Goal: Communication & Community: Answer question/provide support

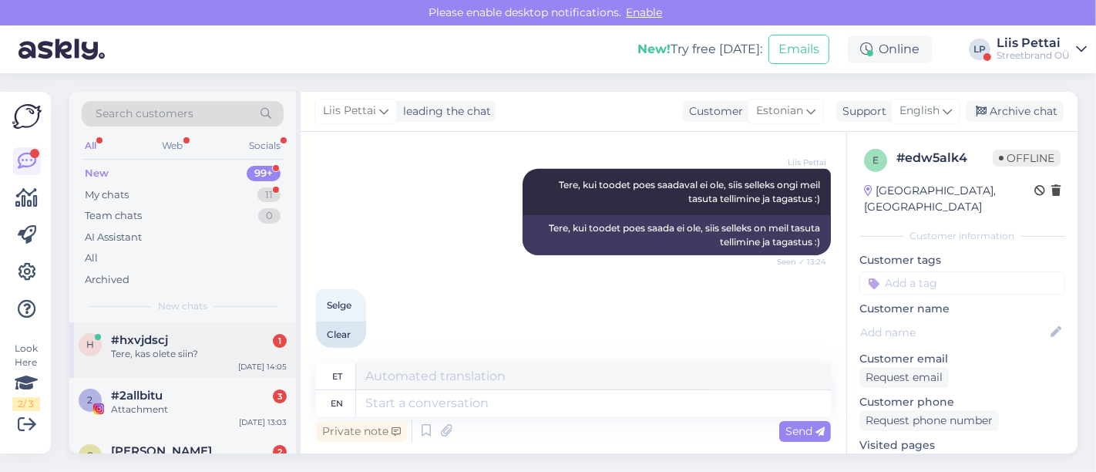
click at [143, 349] on div "Tere, kas olete siin?" at bounding box center [199, 354] width 176 height 14
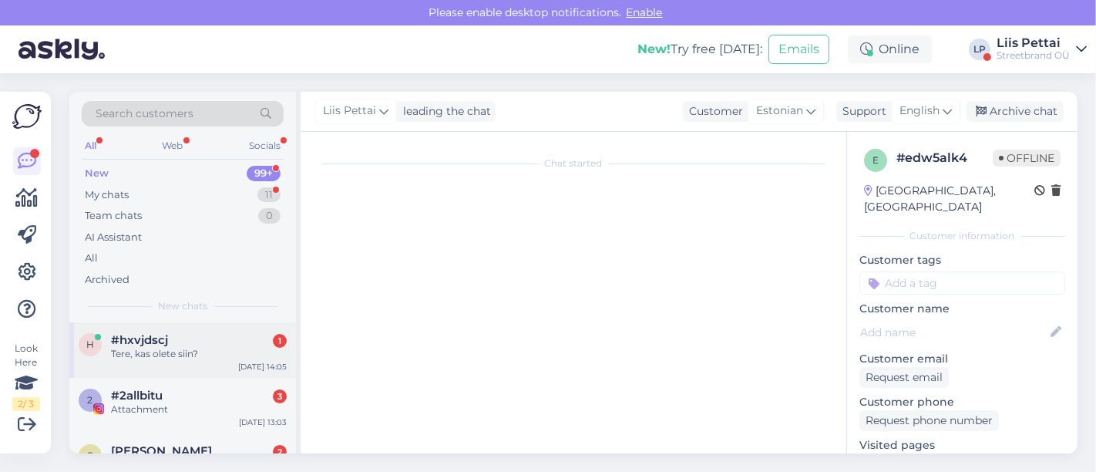
scroll to position [31, 0]
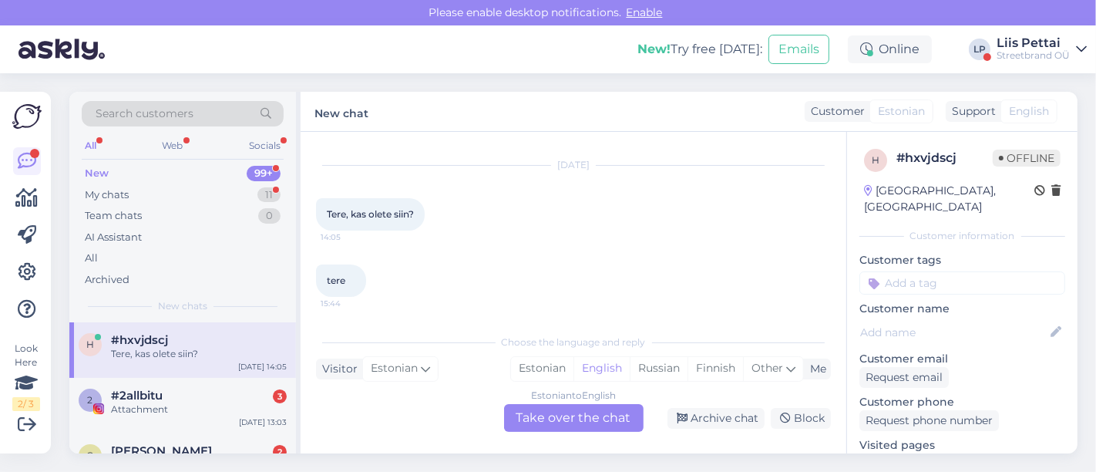
click at [559, 413] on div "Estonian to English Take over the chat" at bounding box center [574, 418] width 140 height 28
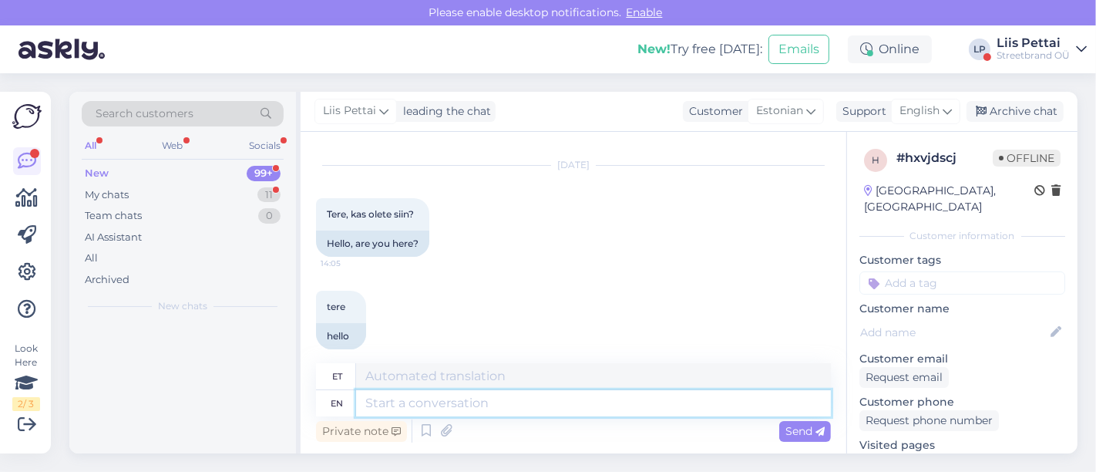
click at [537, 399] on textarea at bounding box center [593, 403] width 475 height 26
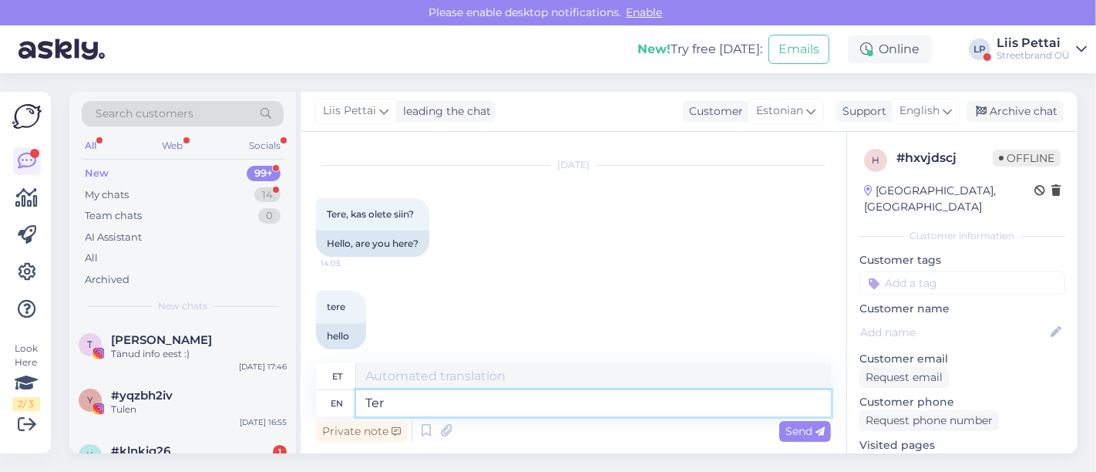
type textarea "Tere"
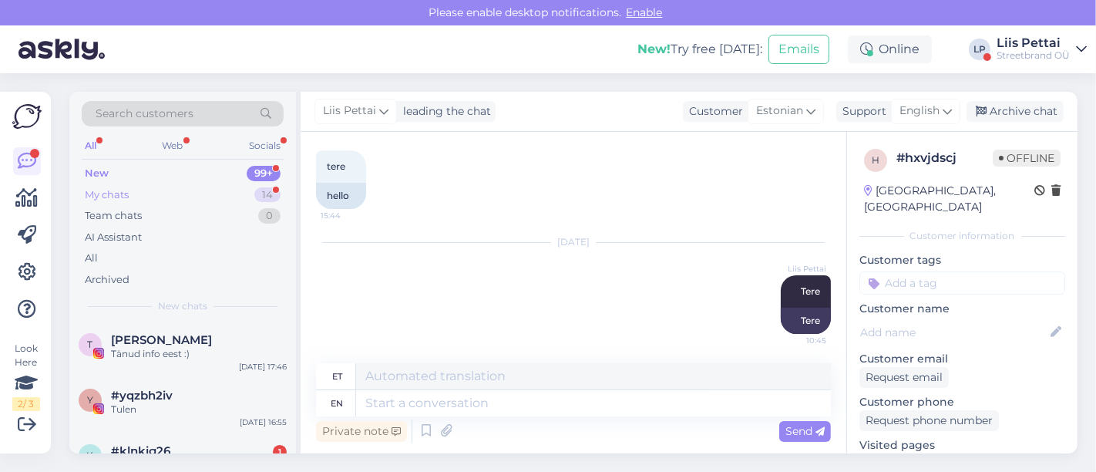
click at [174, 188] on div "My chats 14" at bounding box center [183, 195] width 202 height 22
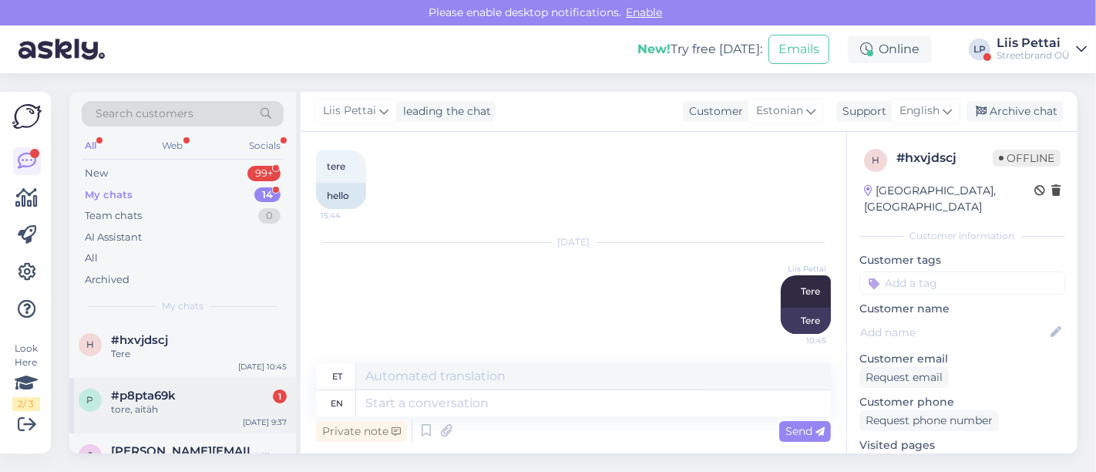
click at [165, 418] on div "p #p8pta69k 1 tore, aitäh Oct 2 9:37" at bounding box center [182, 406] width 227 height 56
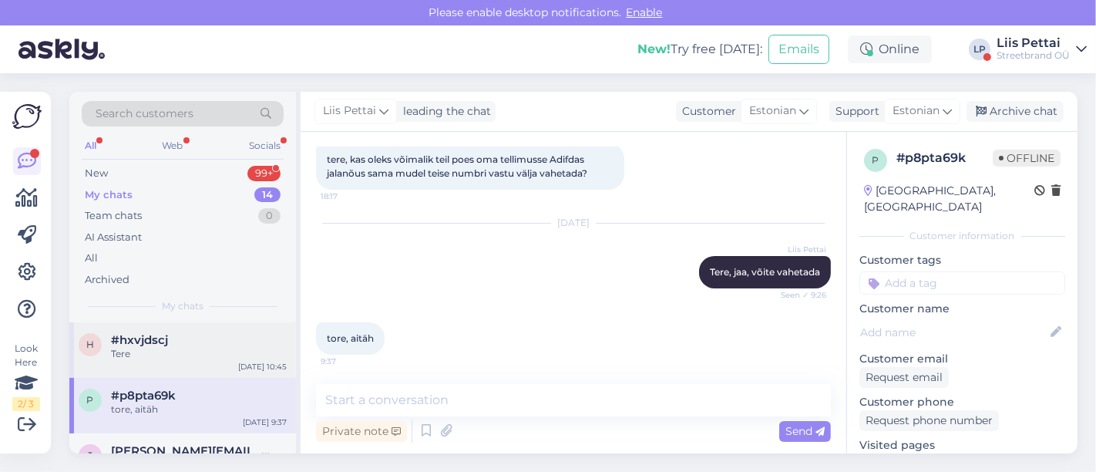
click at [154, 368] on div "h #hxvjdscj Tere Oct 2 10:45" at bounding box center [182, 350] width 227 height 56
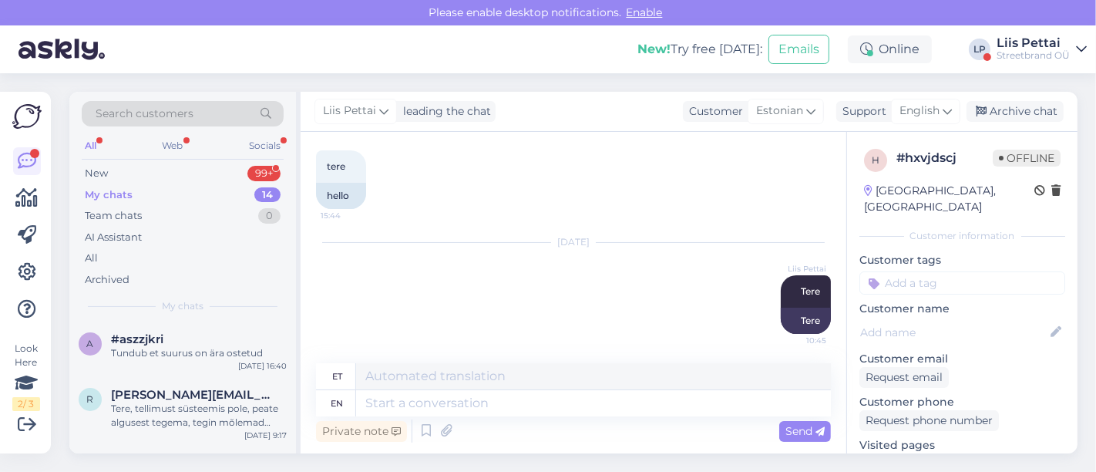
scroll to position [582, 0]
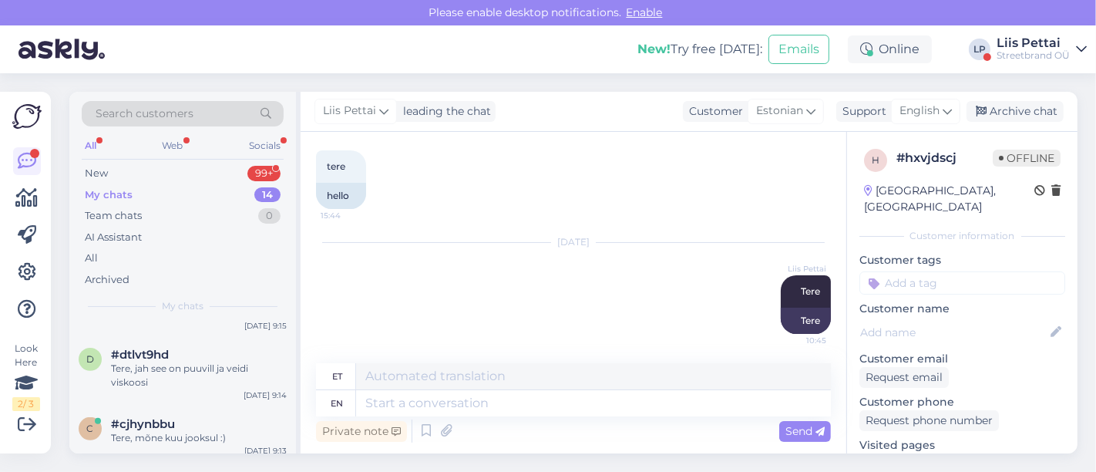
click at [1032, 45] on div "Liis Pettai" at bounding box center [1033, 43] width 73 height 12
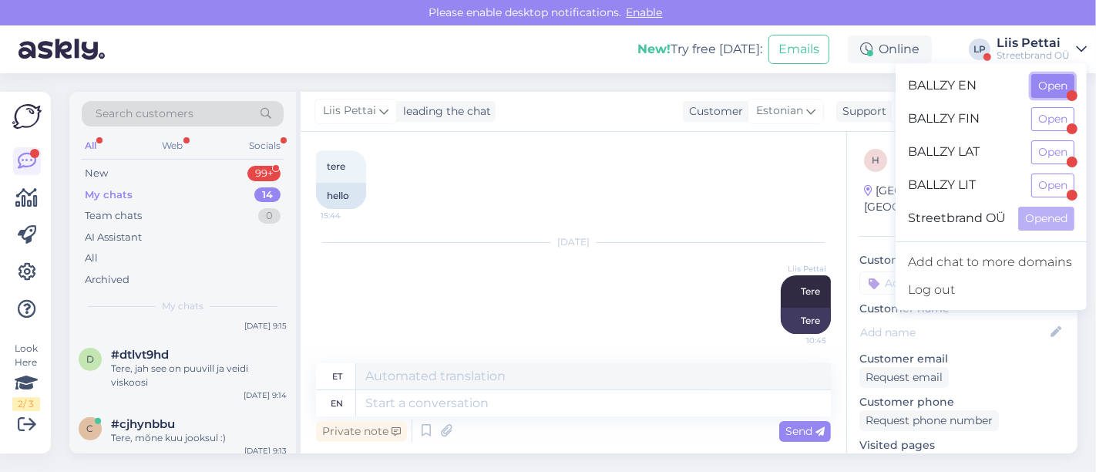
click at [1045, 83] on button "Open" at bounding box center [1053, 86] width 43 height 24
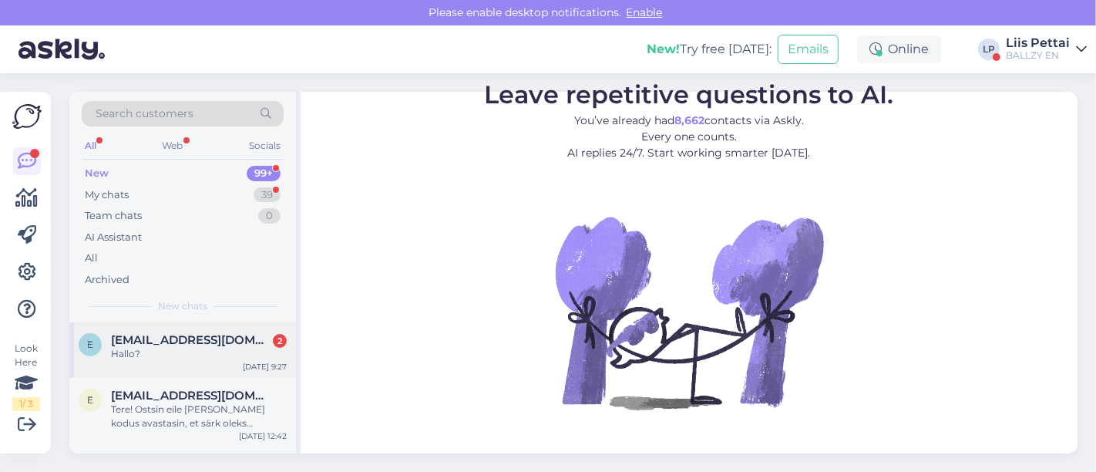
click at [188, 347] on div "Hallo?" at bounding box center [199, 354] width 176 height 14
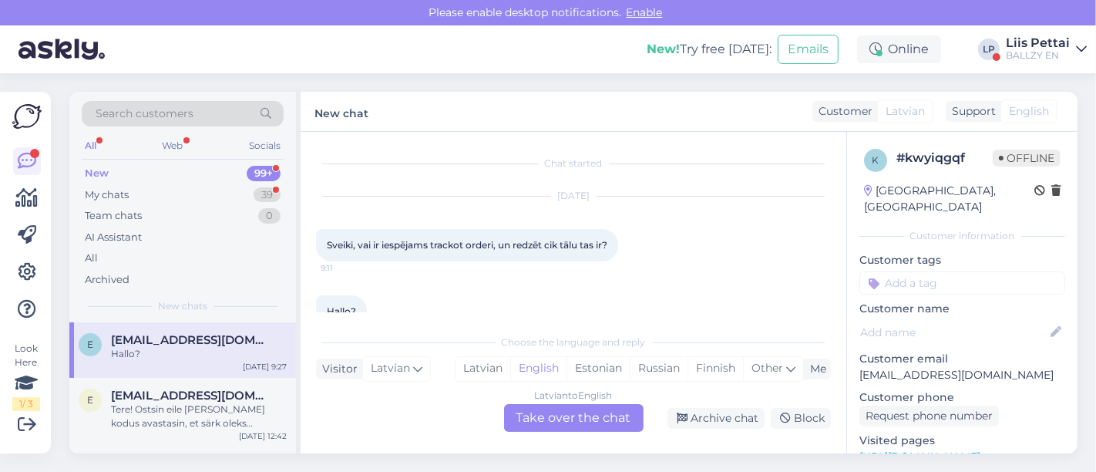
scroll to position [31, 0]
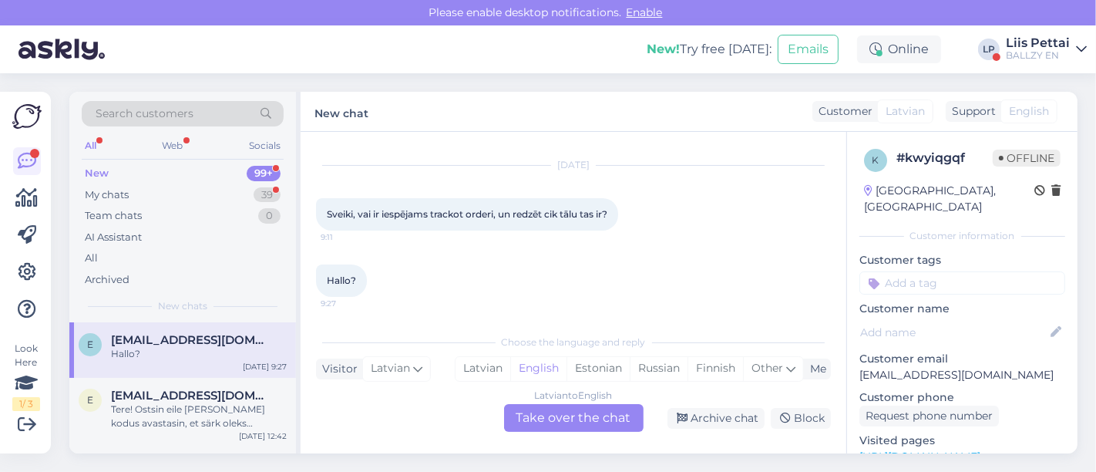
click at [556, 408] on div "Latvian to English Take over the chat" at bounding box center [574, 418] width 140 height 28
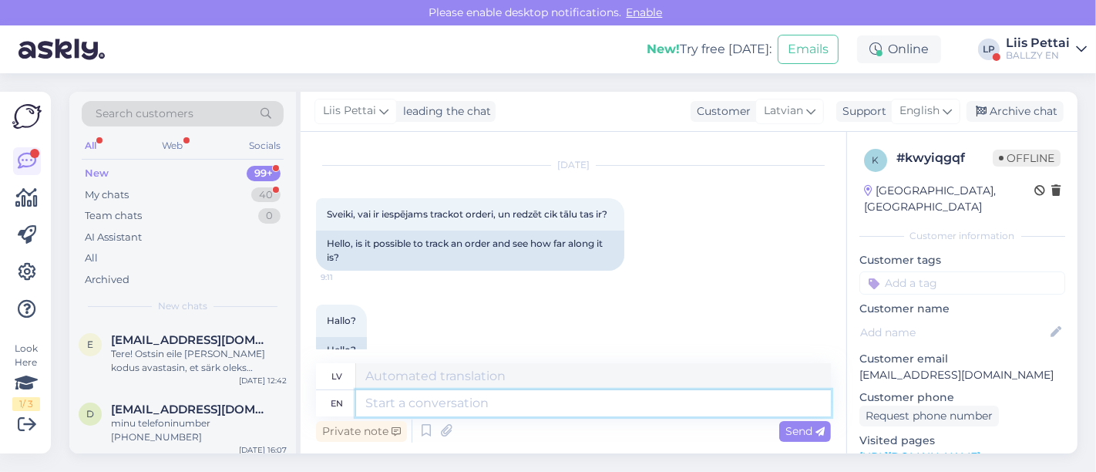
click at [530, 415] on textarea at bounding box center [593, 403] width 475 height 26
type textarea "Hello, y"
type textarea "Sveiki,"
type textarea "Hello, you wi"
type textarea "Sveiki, tu"
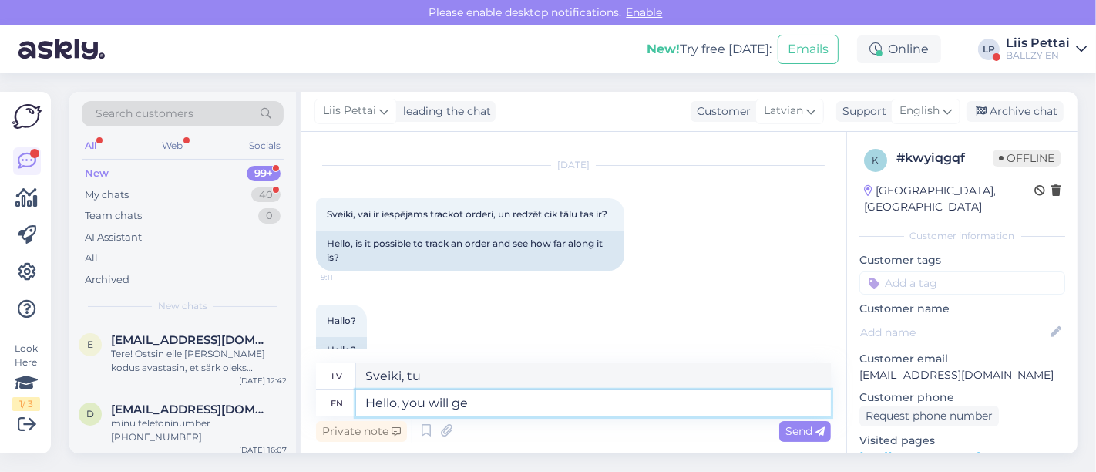
type textarea "Hello, you will get"
type textarea "Sveiki, jūs to darīsiet"
type textarea "Hello, you will get tra"
type textarea "Sveiki, jūs saņemsiet"
type textarea "Hello, you will get tracking on"
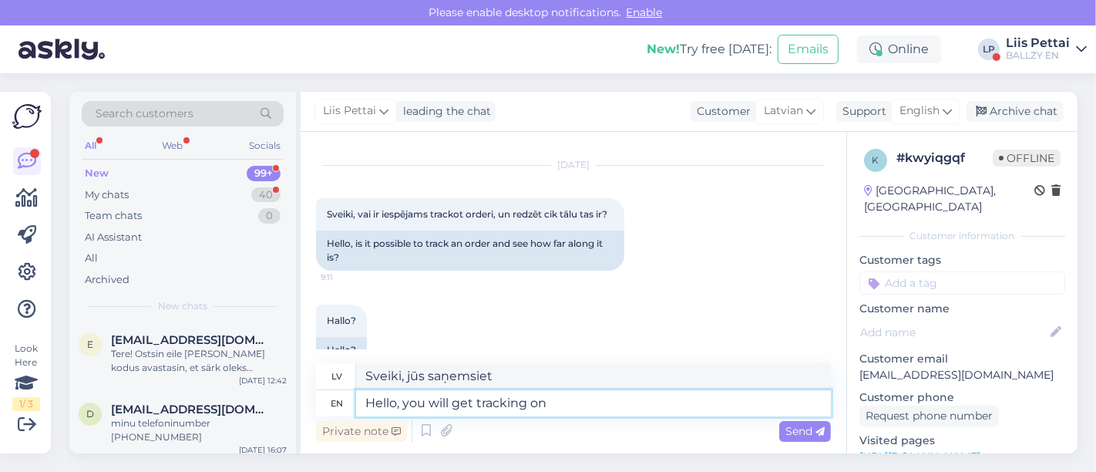
type textarea "Sveiki, jūs saņemsiet izsekošanas informāciju."
type textarea "Hello, you will get tracking on your ema"
type textarea "Sveiki, jūs saņemsiet izsekošanas iespēju"
type textarea "Hello, you will get tracking on your email o"
type textarea "Sveiki, jūs saņemsiet izsekošanas informāciju savā e-pastā."
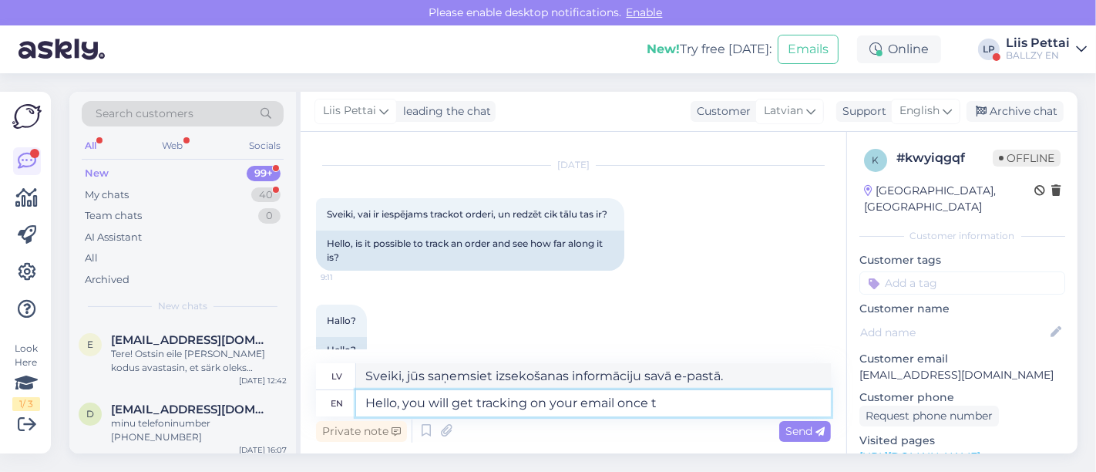
type textarea "Hello, you will get tracking on your email once th"
type textarea "Sveiki, jūs saņemsiet izsekošanas informāciju savā e-pastā, kad"
type textarea "Hello, you will get tracking on your email once the ord"
type textarea "Sveiki, jūs saņemsiet izsekošanas informāciju savā e-pastā, tiklīdz"
type textarea "Hello, you will get tracking on your email once the order has"
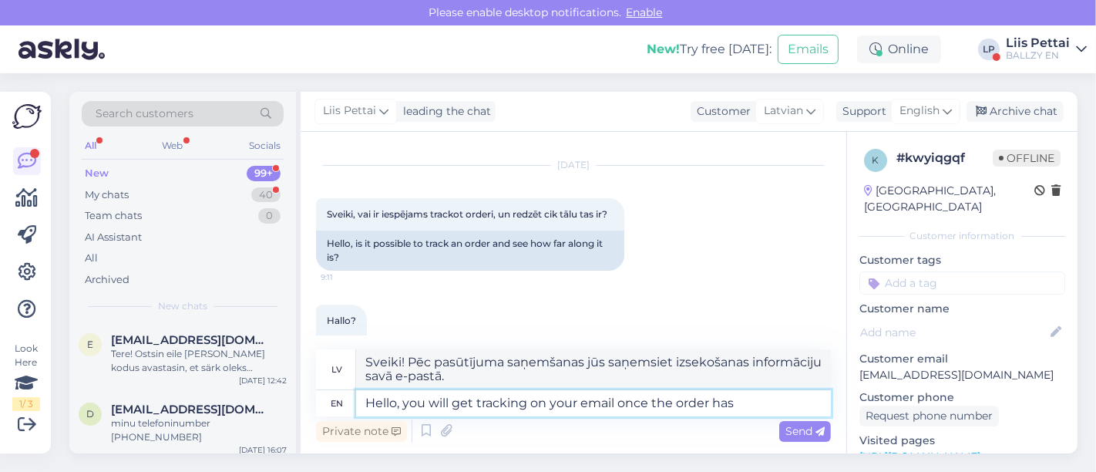
type textarea "Sveiki! Izsekošanas informāciju saņemsiet savā e-pastā, tiklīdz pasūtījums būs …"
type textarea "Hello, you will get tracking on your email once the order has been"
type textarea "Sveiki! Pēc pasūtījuma saņemšanas jūs saņemsiet izsekošanas informāciju savā e-…"
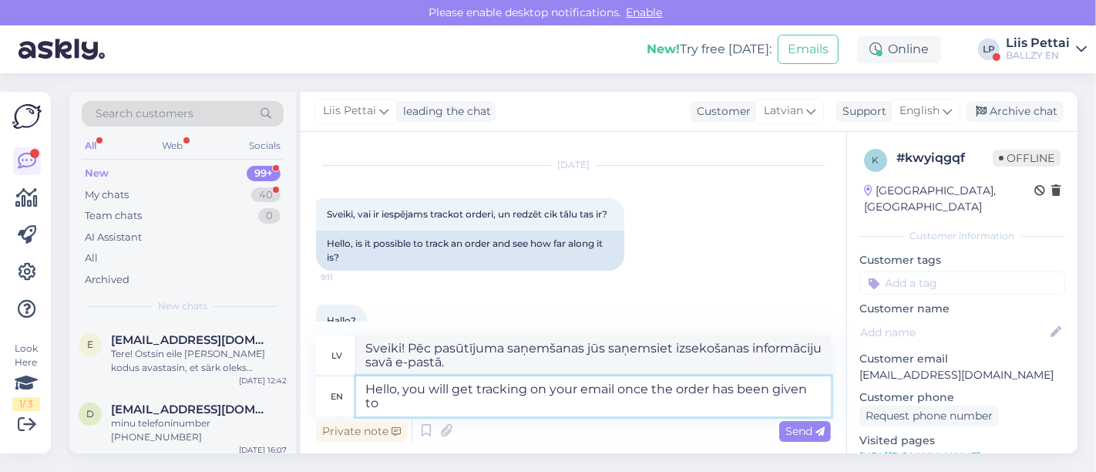
type textarea "Hello, you will get tracking on your email once the order has been given to"
type textarea "Sveiki! Izsekošanas informāciju saņemsiet savā e-pastā, tiklīdz pasūtījums būs …"
type textarea "Hello, you will get tracking on your email once the order has been given to the…"
type textarea "Sveiki! Izsekošanas informāciju saņemsiet savā e-pastā, tiklīdz pasūtījums būs …"
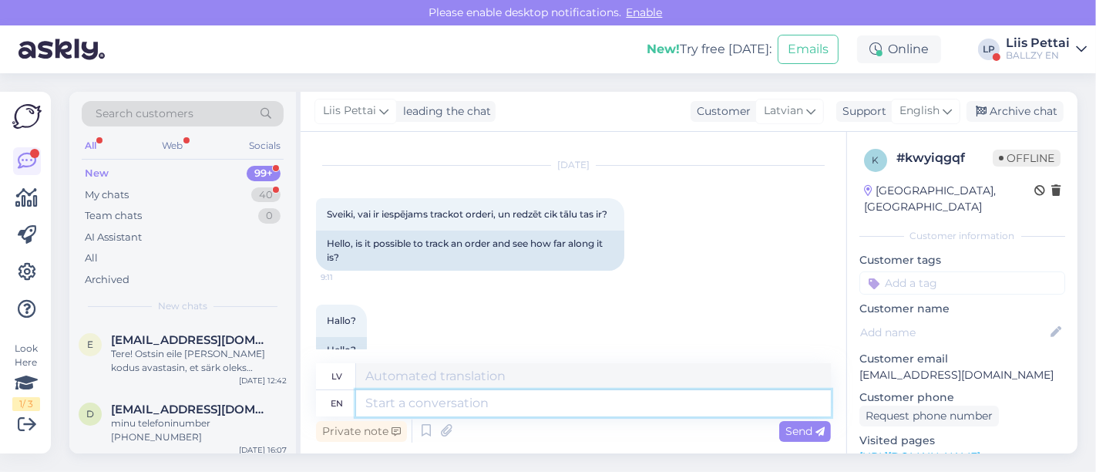
scroll to position [180, 0]
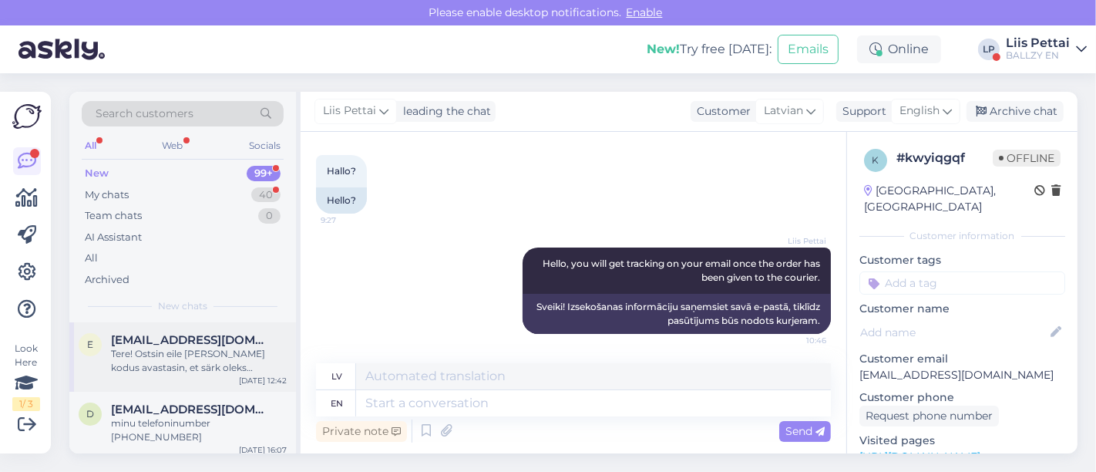
click at [187, 339] on span "egleliin9@gmail.com" at bounding box center [191, 340] width 160 height 14
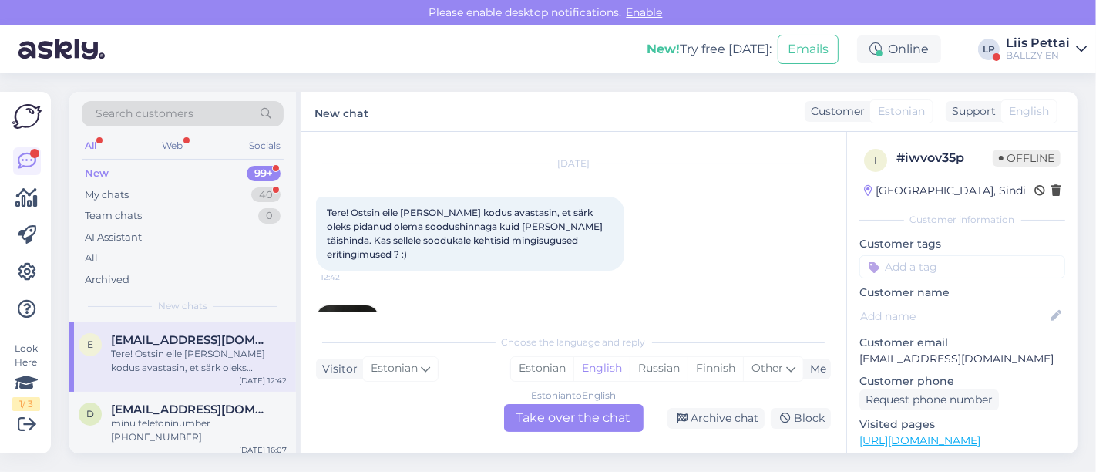
click at [567, 410] on div "Estonian to English Take over the chat" at bounding box center [574, 418] width 140 height 28
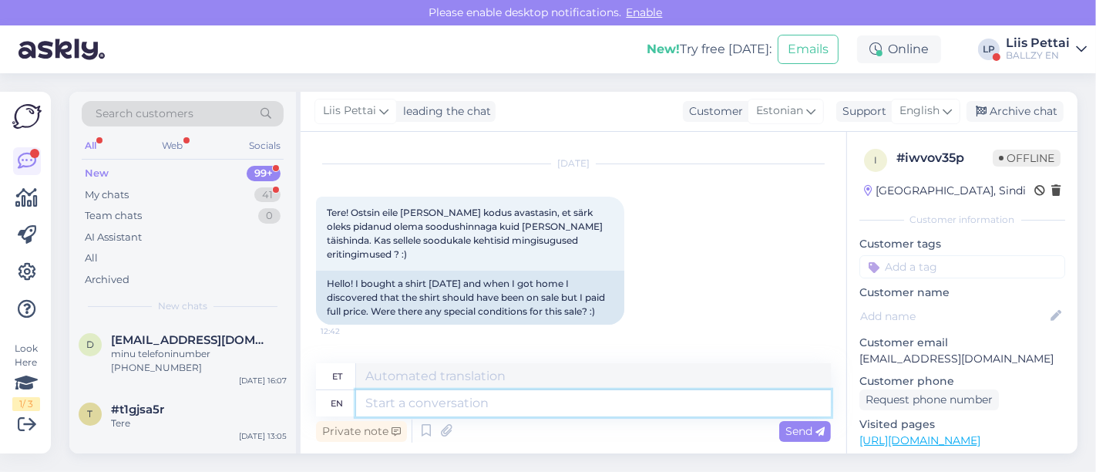
click at [527, 409] on textarea at bounding box center [593, 403] width 475 height 26
type textarea "Tere, k"
type textarea "Tere,"
type textarea "Tere, kas sa"
type textarea "Tere, kas"
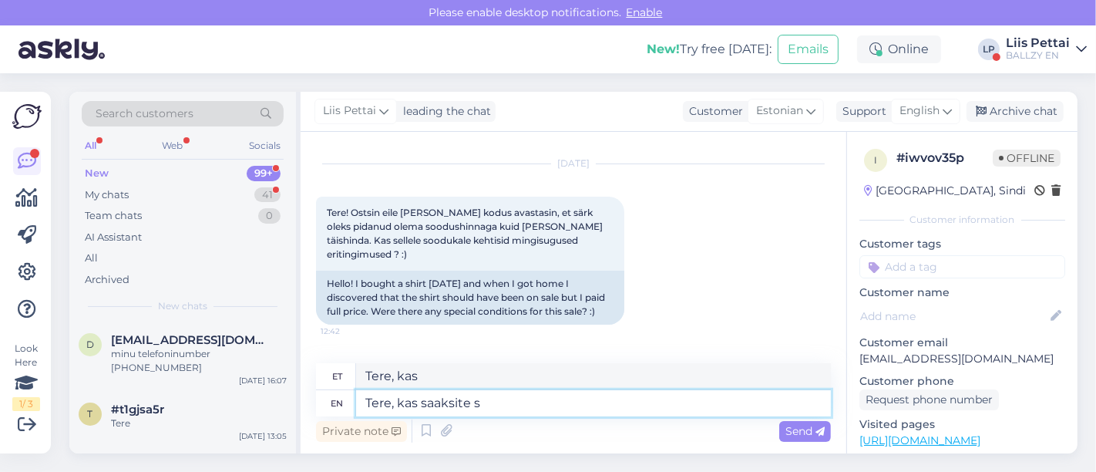
type textarea "Tere, kas saaksite sa"
type textarea "Tere, kui saad"
type textarea "Tere, kas saaksite saata om"
type textarea "Tere, kui saate saata"
type textarea "Tere, kas saaksite saata oma"
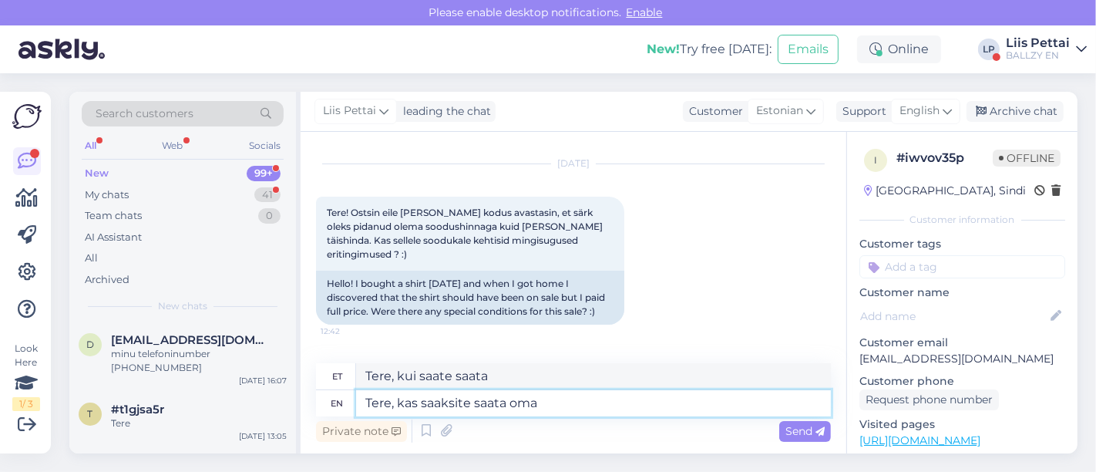
type textarea "Tere, kui saate saata oma"
type textarea "Tere, kas saaksite saata oma panga"
type textarea "Tere, kas saaksite saata oma pan"
type textarea "Tere, kas saaksite saata oma pangakonto"
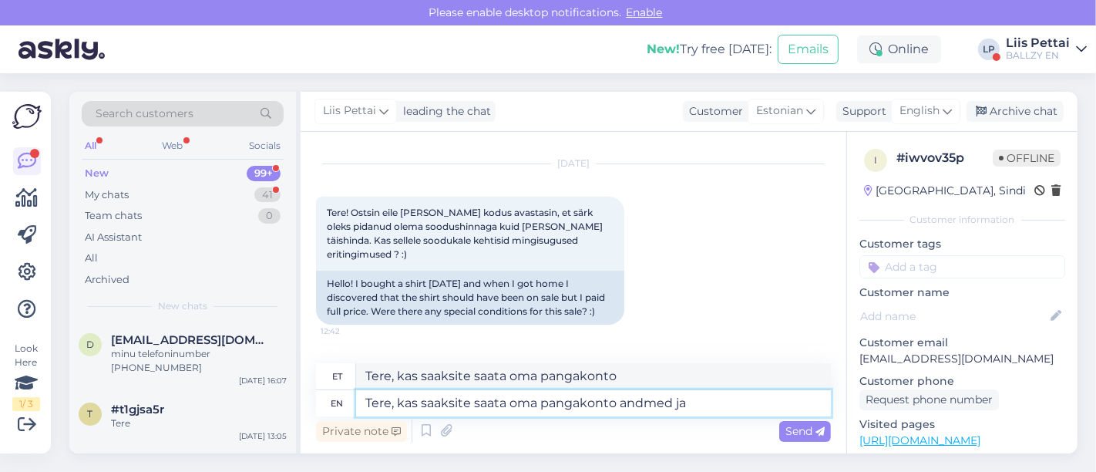
type textarea "Tere, kas saaksite saata oma pangakonto andmed ja"
type textarea "Tere, kas saaksite saata oma pangakonto andmeid"
type textarea "Tere, kas saaksite saata oma pangakonto andmed ja tä"
type textarea "Tere, kas saaksite saata oma pangakonto andmed ja"
type textarea "Tere, kas saaksite saata oma pangakonto andmed ja täisnime, po"
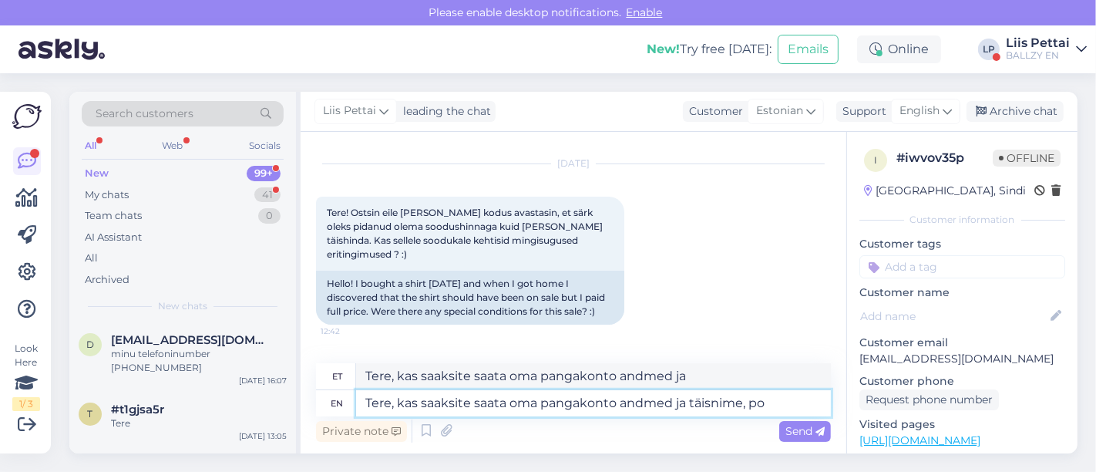
type textarea "Tere, kas saaksite saata oma pangakonto andmeid ja täisnime,"
type textarea "Tere, kas saaksite saata oma pangakonto andmed ja täisnime, pood ta"
type textarea "Tere, kas saaksite saata oma pangakonto andmed ja täisnime, pood"
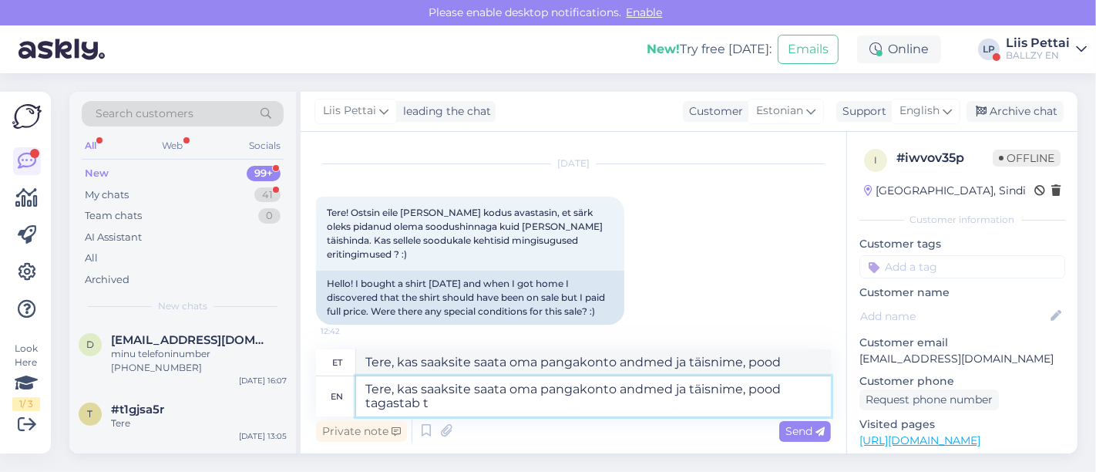
type textarea "Tere, kas saaksite saata oma pangakonto andmed ja täisnime, pood tagastab te"
type textarea "Tere, kas saaksite saata oma pangakonto andmed ja täisnime, pood tagastab"
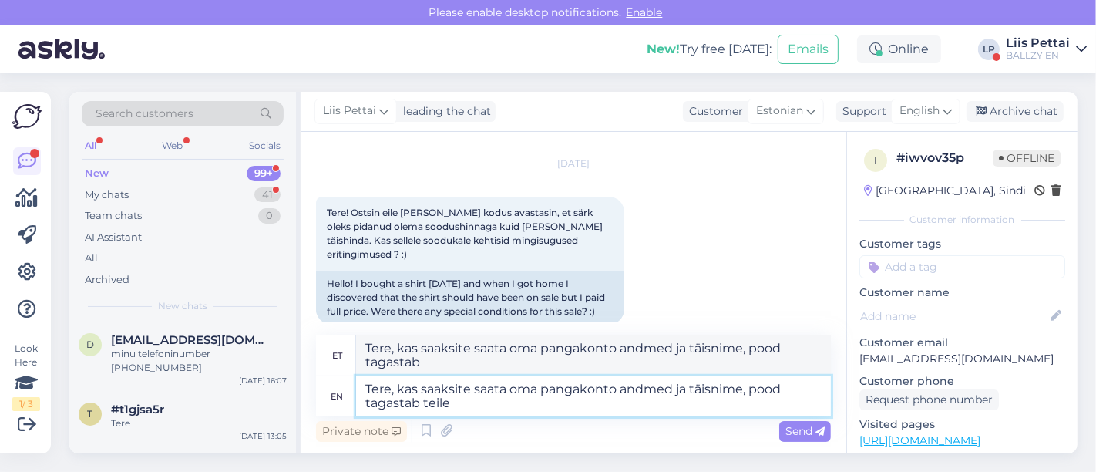
type textarea "Tere, kas saaksite saata oma pangakonto andmed ja täisnime, pood tagastab teile…"
type textarea "Tere, kas saaksite saata oma pangakonto andmed ja täisnime, pood tagastab teile"
type textarea "Tere, kas saaksite saata oma pangakonto andmed ja täisnime, pood tagastab teile…"
type textarea "Tere, kas saaksite saata oma pangakonto andmeid ja täisnime, pood tagastab teil…"
type textarea "Tere, kas saaksite saata oma pangakonto andmed ja täisnime, pood tagastab teile…"
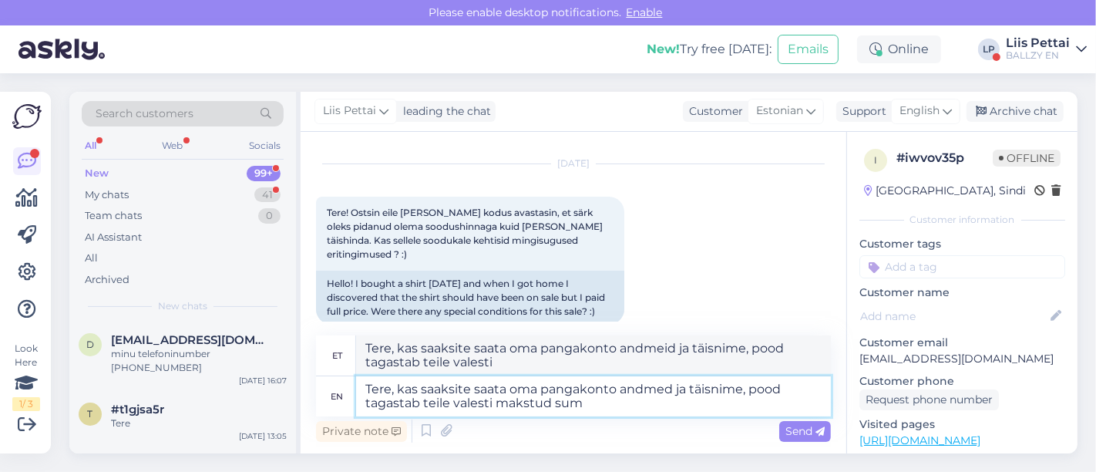
type textarea "Tere, kas saaksite saata oma pangakonto andmed ja täisnime, pood tagastab teile…"
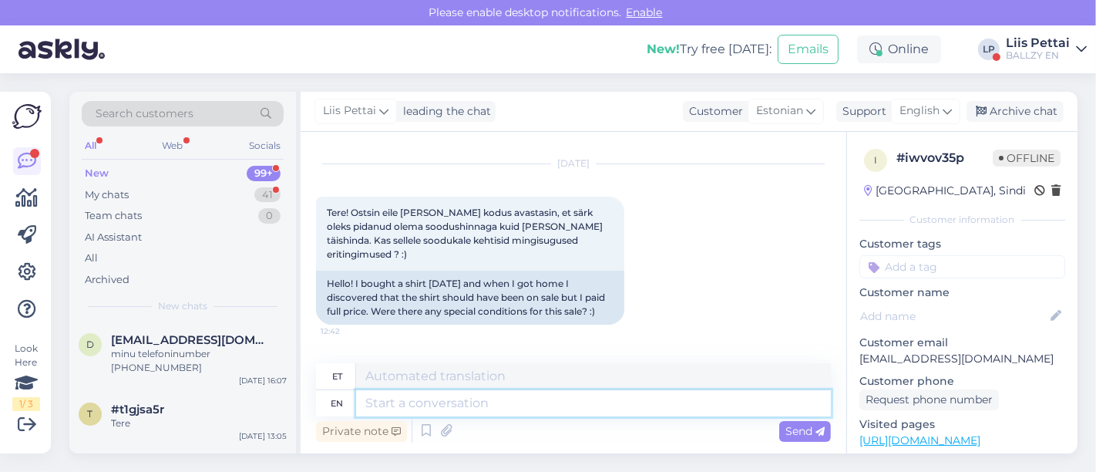
scroll to position [259, 0]
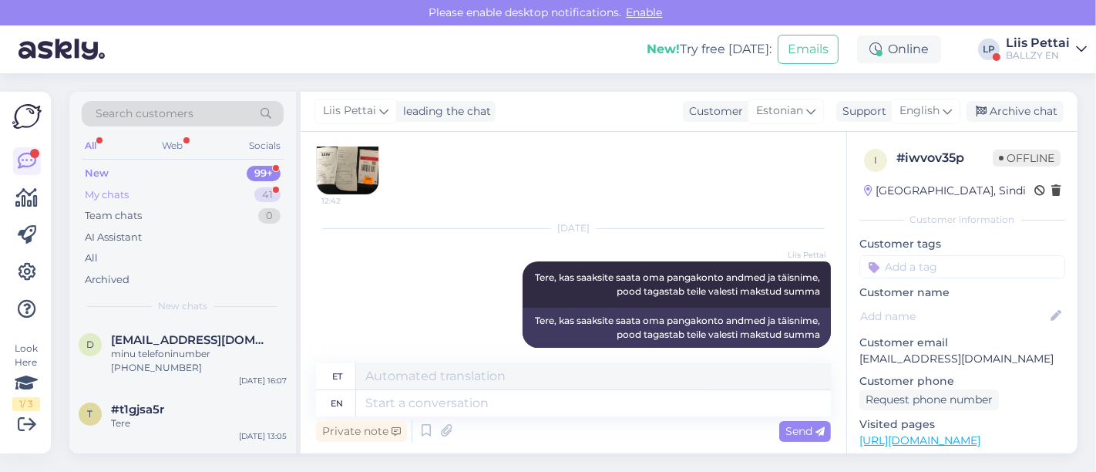
click at [177, 200] on div "My chats 41" at bounding box center [183, 195] width 202 height 22
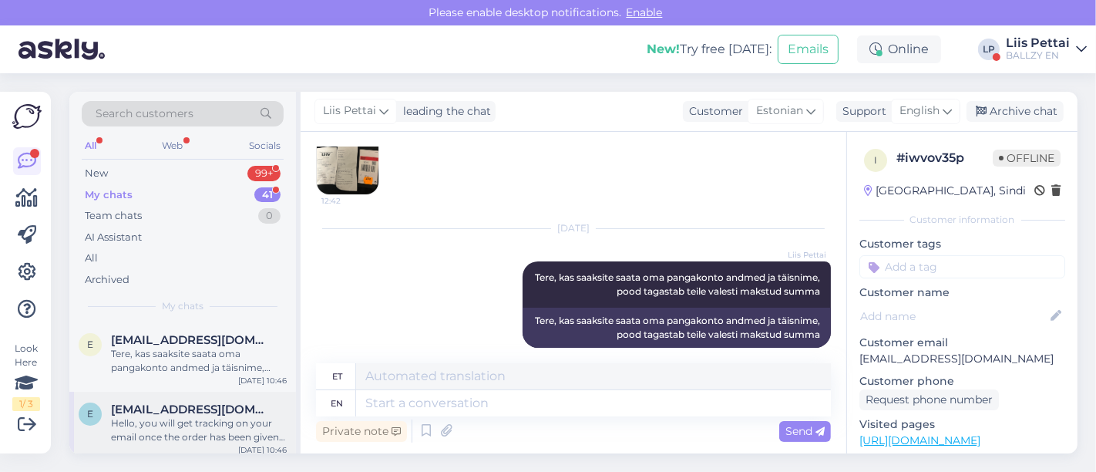
click at [197, 399] on div "e ernestsulbicans@gmail.com Hello, you will get tracking on your email once the…" at bounding box center [182, 426] width 227 height 69
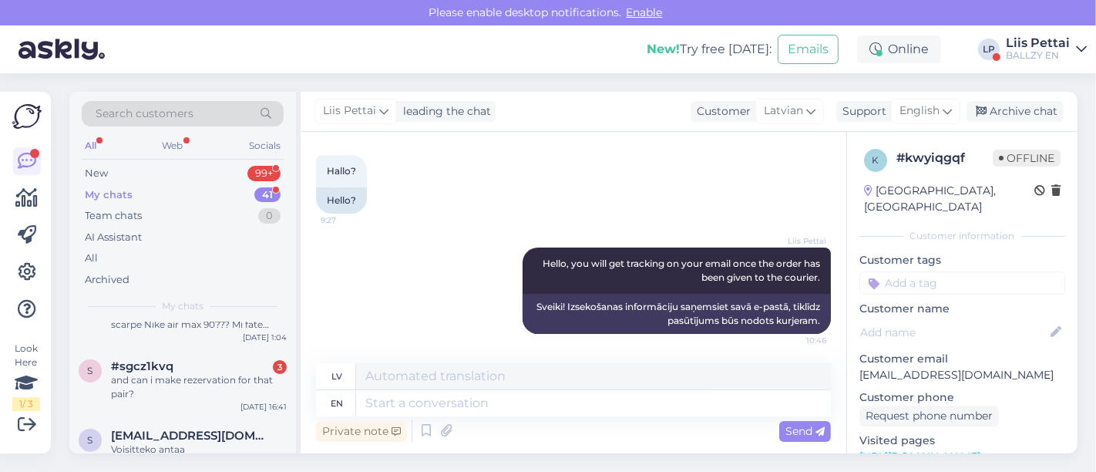
scroll to position [240, 0]
click at [197, 399] on div "s #sgcz1kvq 3 and can i make rezervation for that pair? Oct 1 16:41" at bounding box center [182, 380] width 227 height 69
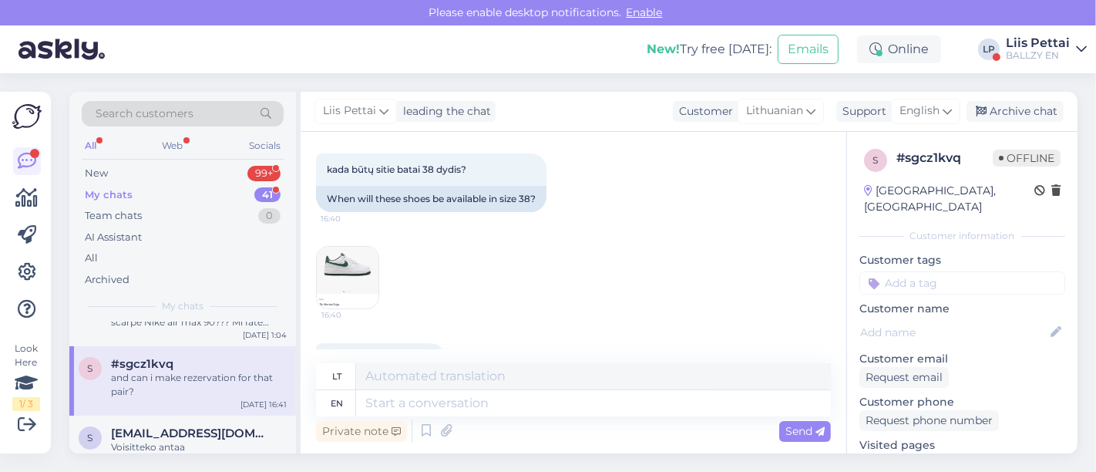
scroll to position [297, 0]
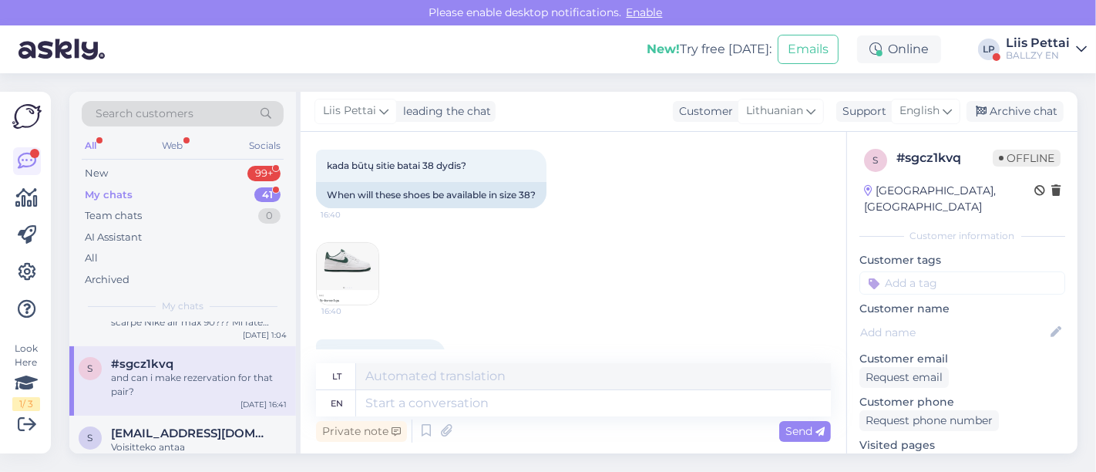
click at [372, 270] on img at bounding box center [348, 274] width 62 height 62
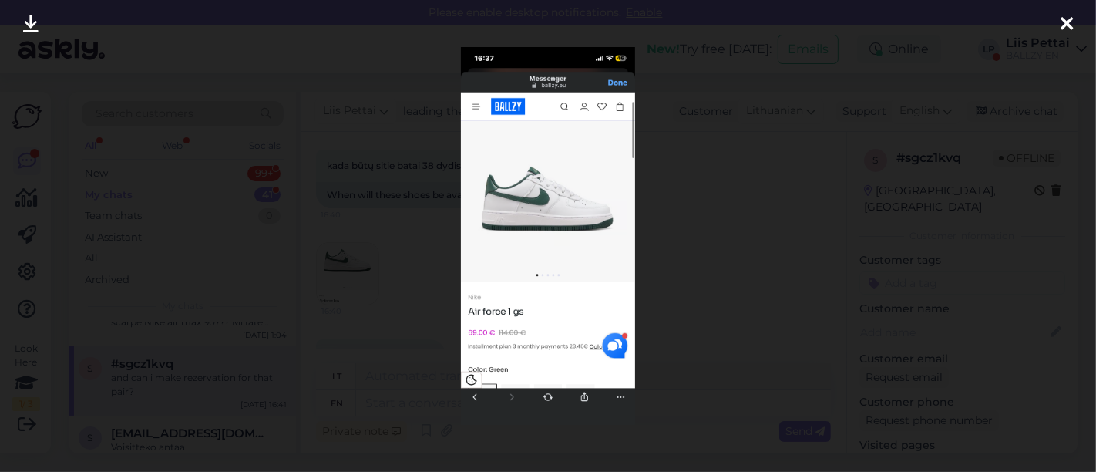
click at [361, 294] on div at bounding box center [548, 236] width 1096 height 472
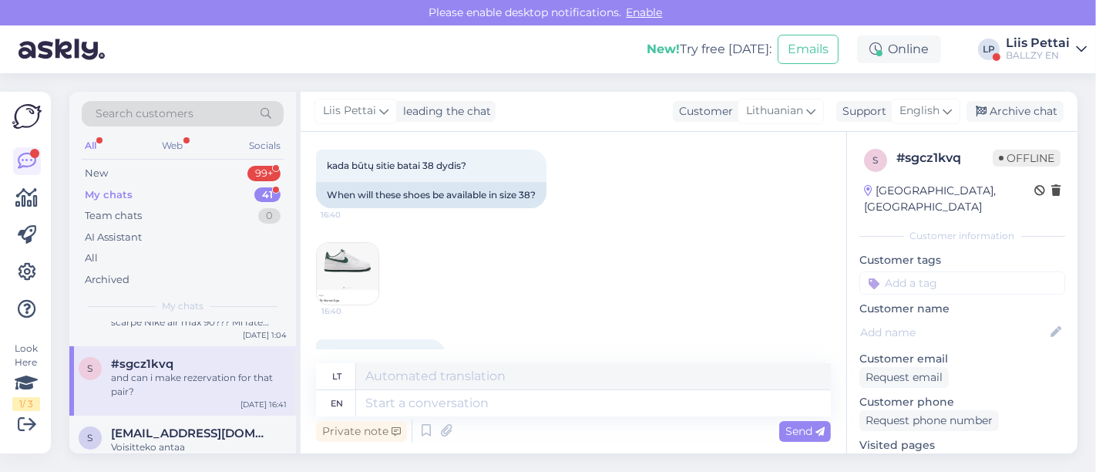
scroll to position [453, 0]
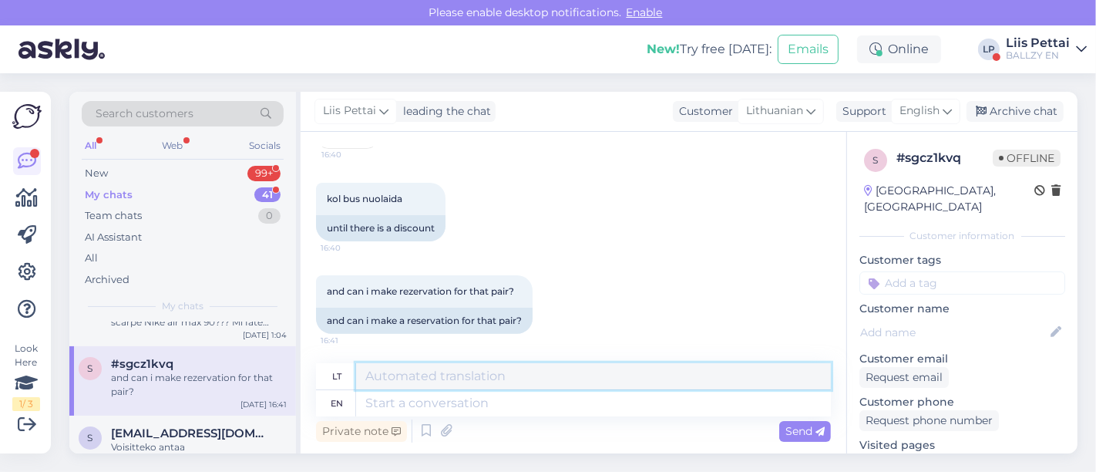
click at [661, 390] on div "lt en" at bounding box center [573, 389] width 515 height 53
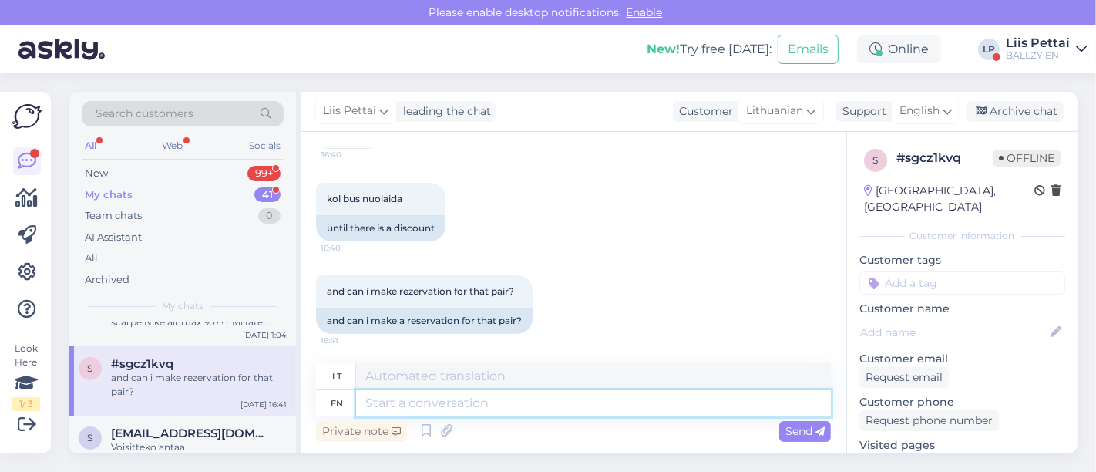
click at [658, 404] on textarea at bounding box center [593, 403] width 475 height 26
type textarea "Hello, t"
type textarea "Sveiki,"
type textarea "Hello, this"
type textarea "Sveiki, šis"
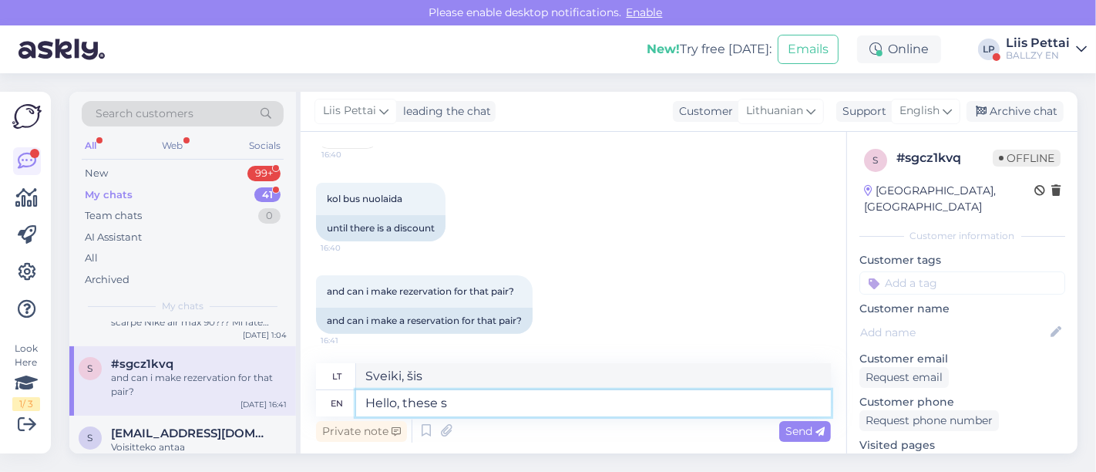
type textarea "Hello, these sh"
type textarea "Sveiki, šie"
type textarea "Hello, these shoes will"
type textarea "Sveiki, šie batai"
type textarea "Hello, these shoes will not"
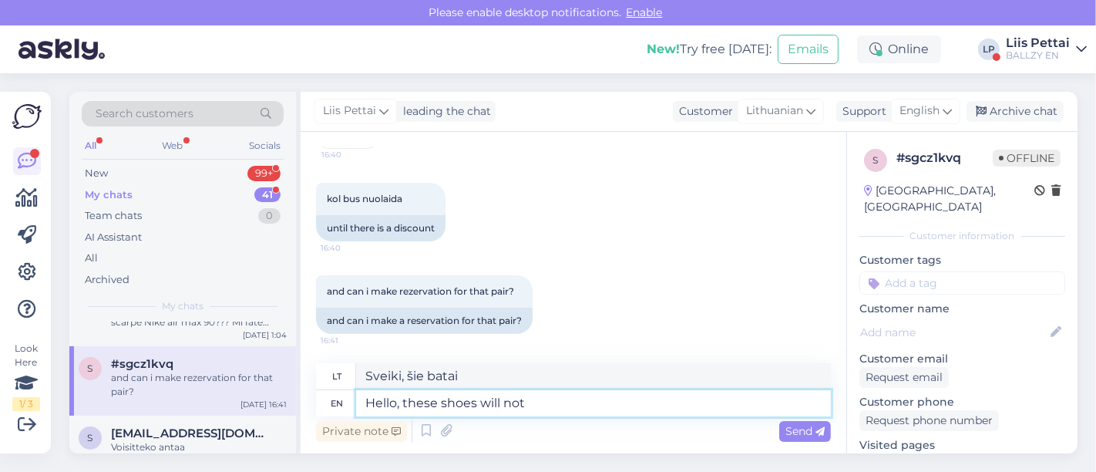
type textarea "Sveiki, šie batai bus"
type textarea "Hello, these shoes will not re"
type textarea "Sveiki, šie batai nebus"
type textarea "Hello, these shoes will not restock"
type textarea "Sveiki, šie batai nebus papildyti."
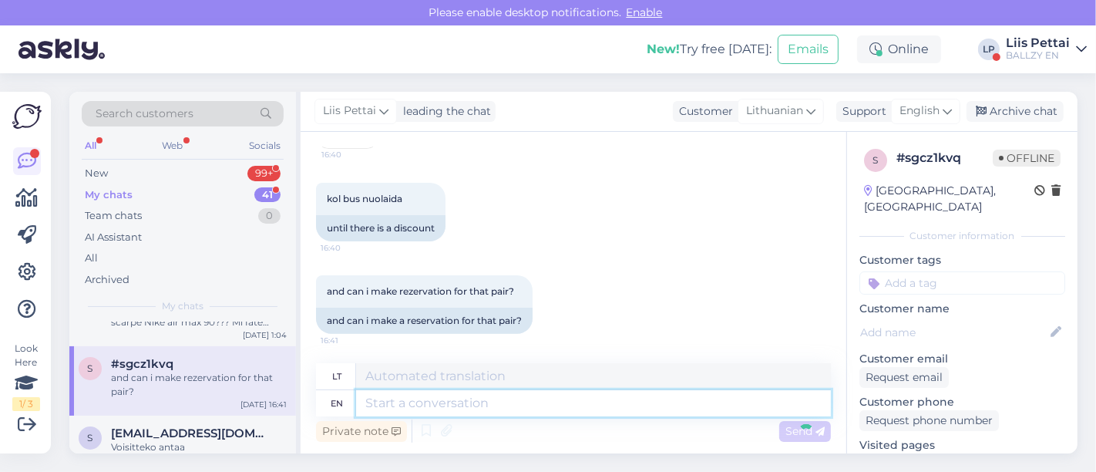
scroll to position [578, 0]
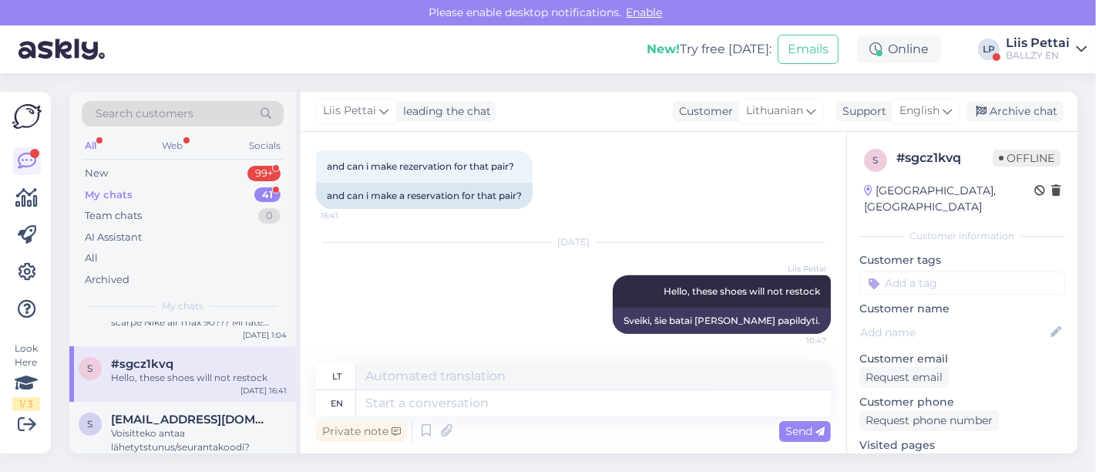
click at [1055, 63] on div "New! Try free today: Emails Online LP Liis Pettai BALLZY EN" at bounding box center [548, 49] width 1096 height 48
click at [1052, 53] on div "BALLZY EN" at bounding box center [1038, 55] width 64 height 12
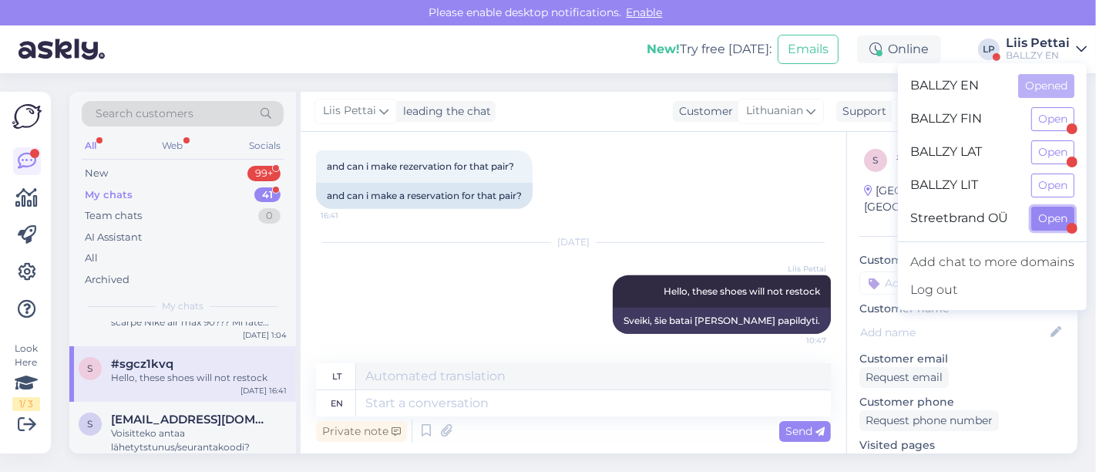
click at [1049, 217] on button "Open" at bounding box center [1053, 219] width 43 height 24
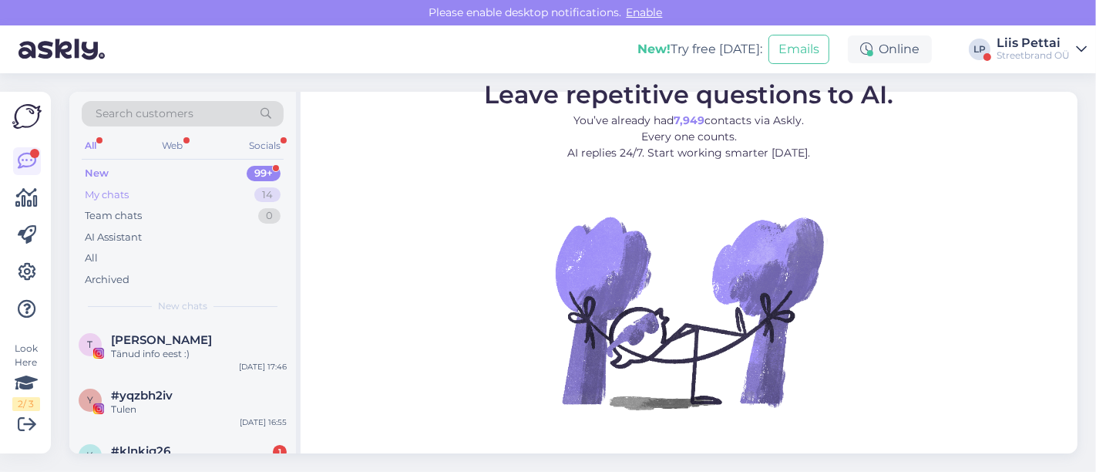
click at [130, 194] on div "My chats 14" at bounding box center [183, 195] width 202 height 22
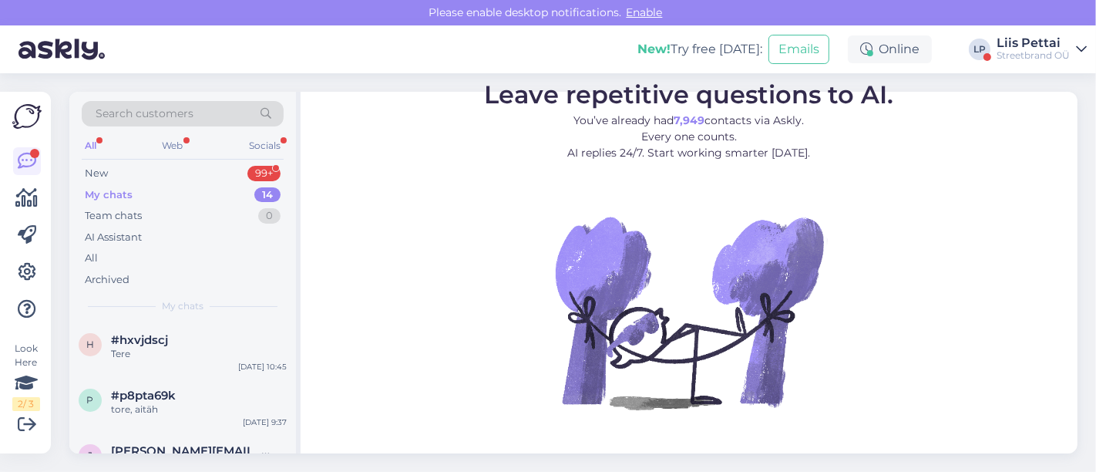
click at [1039, 52] on div "Streetbrand OÜ" at bounding box center [1033, 55] width 73 height 12
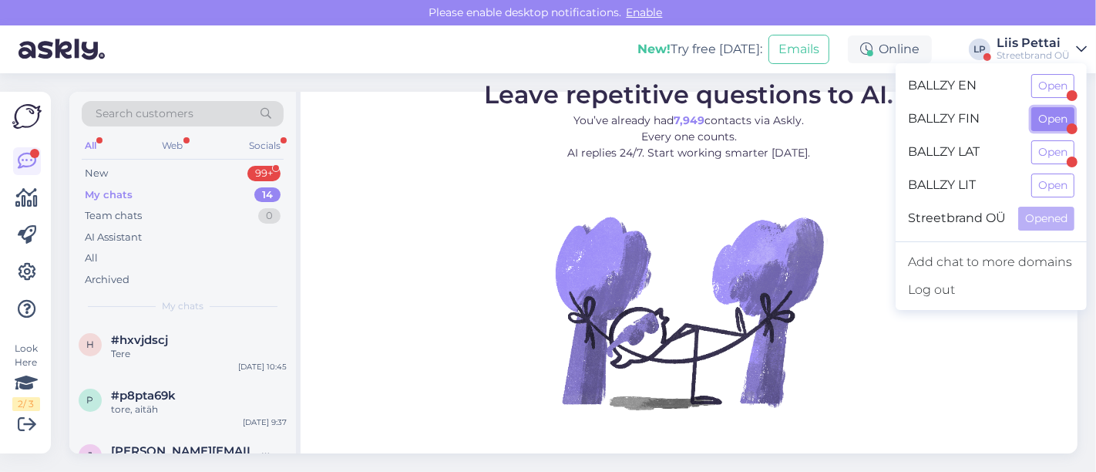
click at [1046, 113] on button "Open" at bounding box center [1053, 119] width 43 height 24
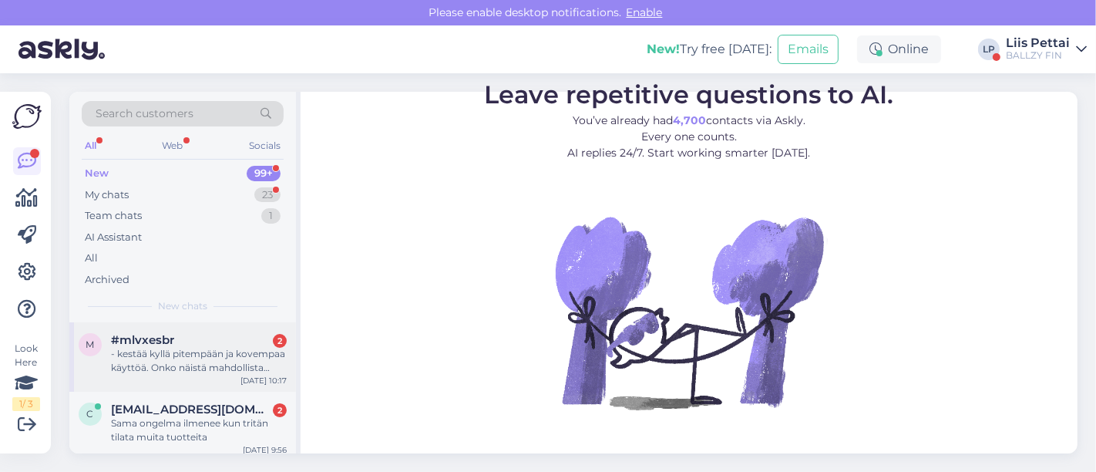
click at [204, 353] on div "- kestää kyllä pitempään ja kovempaa käyttöä. Onko näistä mahdollista saada rah…" at bounding box center [199, 361] width 176 height 28
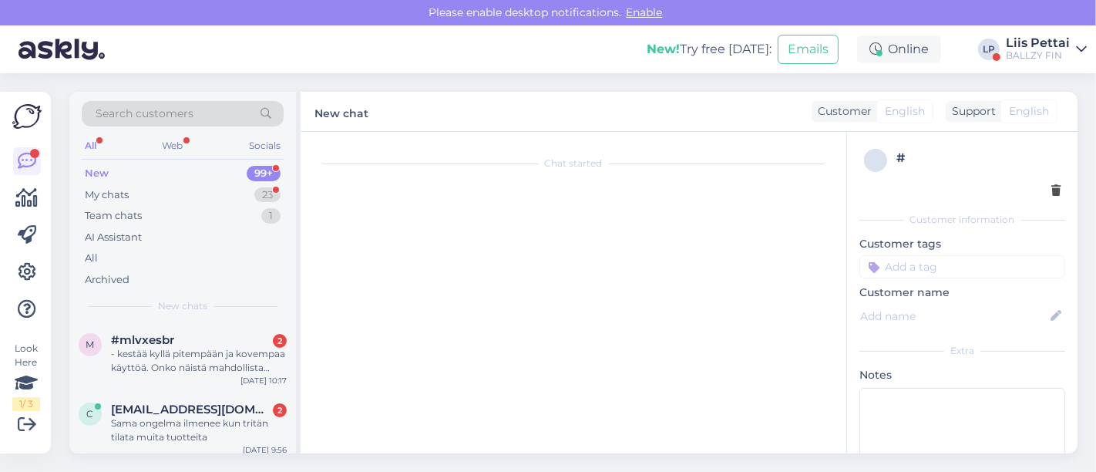
scroll to position [349, 0]
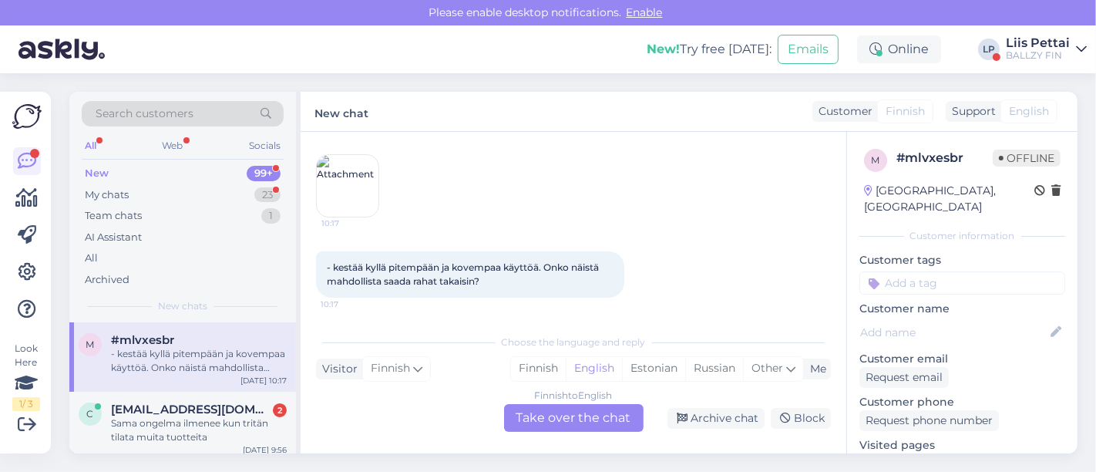
click at [561, 406] on div "Finnish to English Take over the chat" at bounding box center [574, 418] width 140 height 28
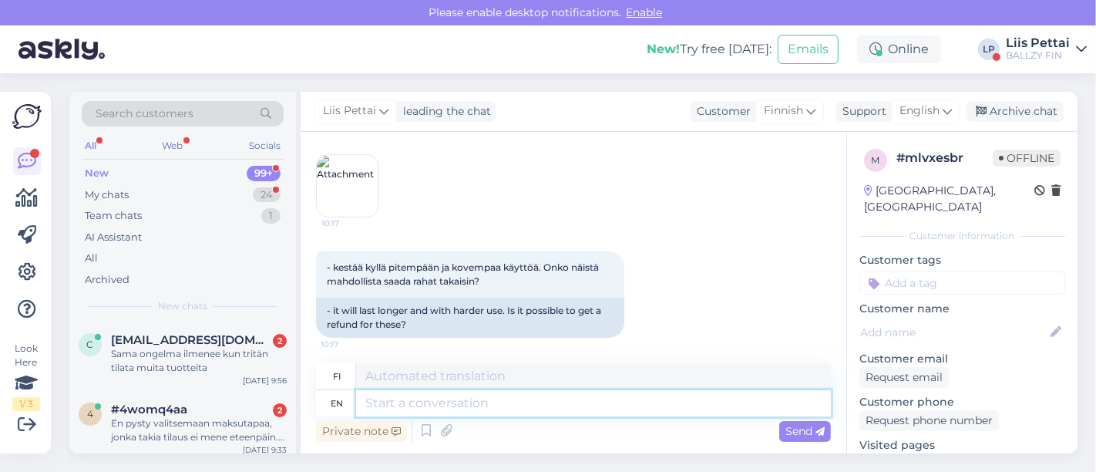
click at [561, 406] on textarea at bounding box center [593, 403] width 475 height 26
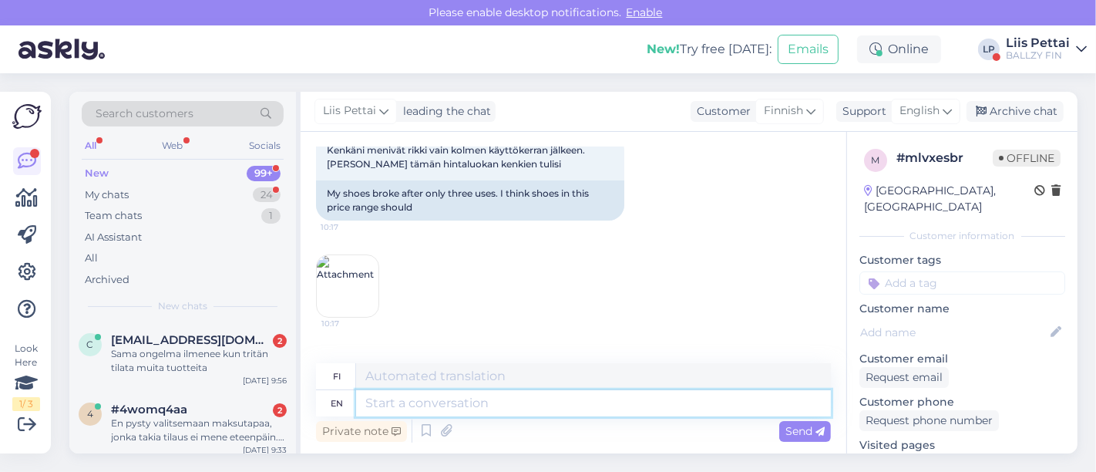
scroll to position [96, 0]
click at [334, 282] on img at bounding box center [348, 285] width 62 height 62
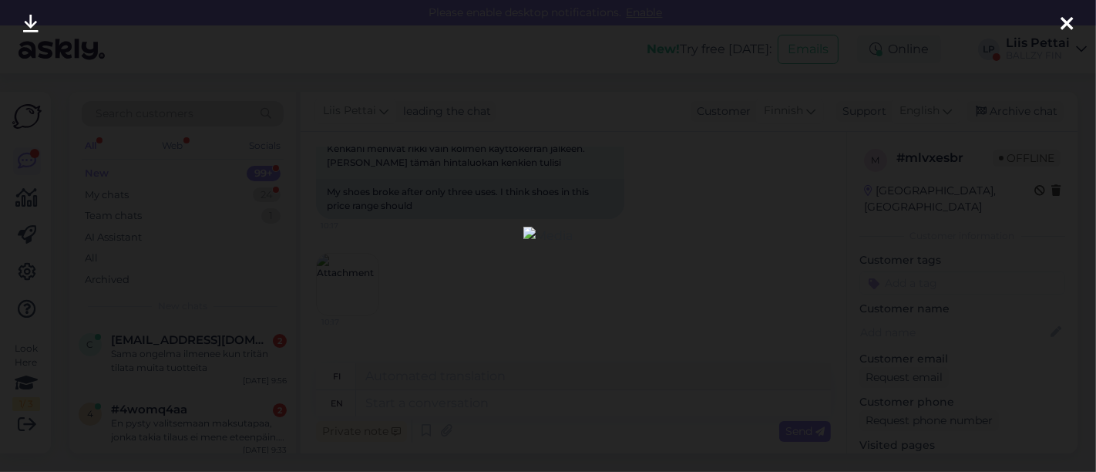
click at [425, 268] on div at bounding box center [548, 236] width 1096 height 472
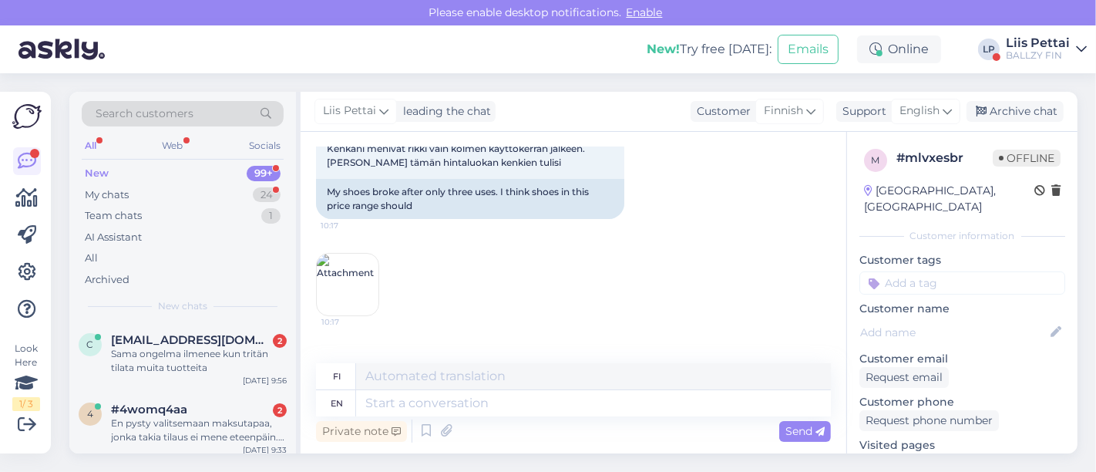
click at [460, 417] on div "Private note Send" at bounding box center [573, 430] width 515 height 29
click at [460, 413] on textarea at bounding box center [593, 403] width 475 height 26
type textarea "hello, cn"
type textarea "Hei,"
type textarea "hello, can n"
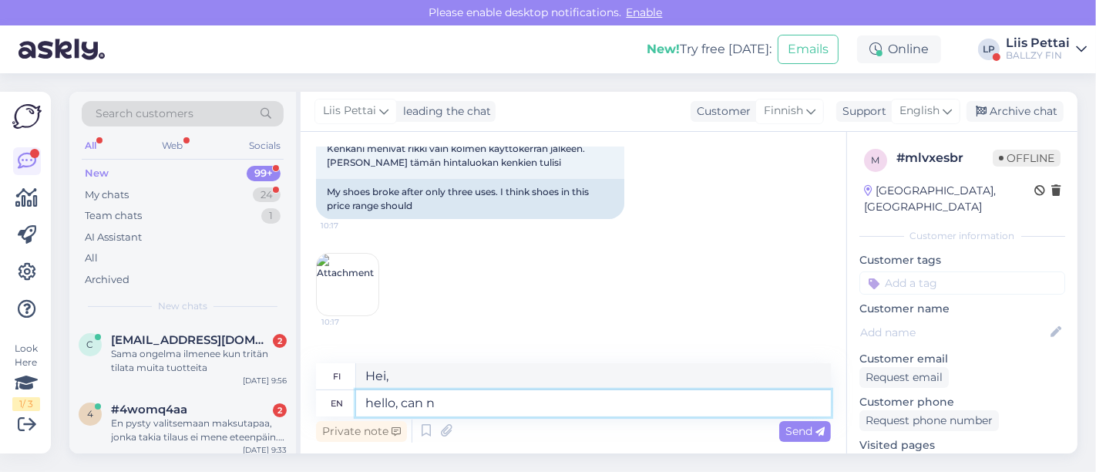
type textarea "hei, voi"
type textarea "hello, can not s"
type textarea "hei, en voi"
type textarea "hello, can not see the"
type textarea "hei, en näe"
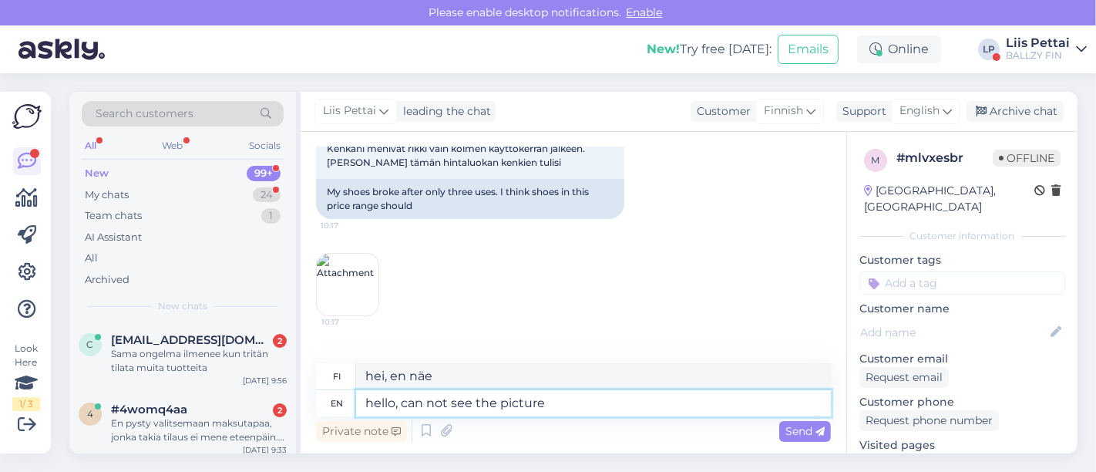
type textarea "hello, can not see the pictures"
type textarea "hei, en näe kuvia"
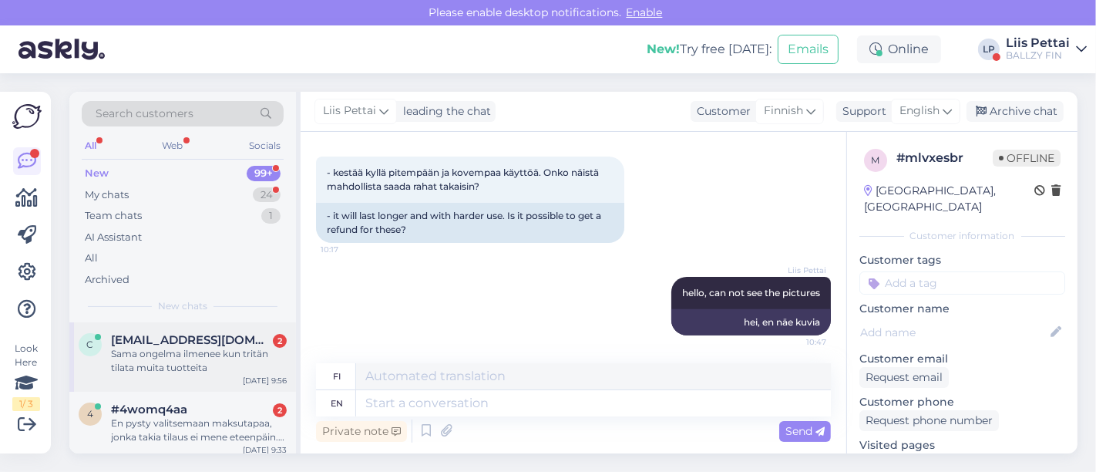
click at [154, 357] on div "Sama ongelma ilmenee kun tritän tilata muita tuotteita" at bounding box center [199, 361] width 176 height 28
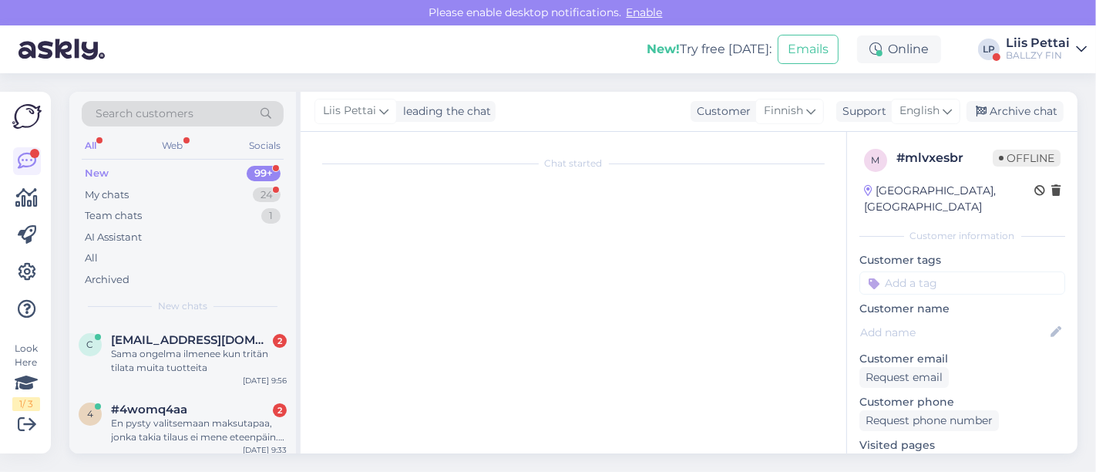
scroll to position [59, 0]
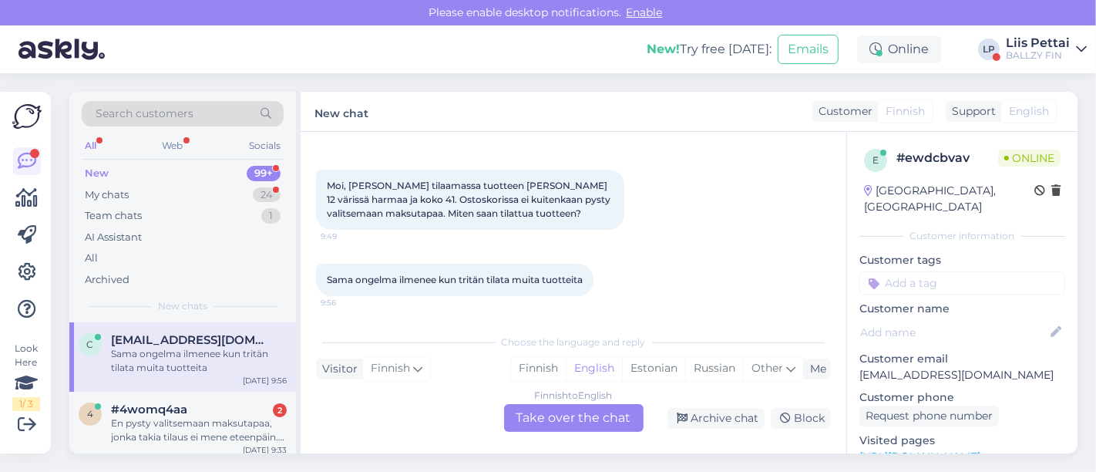
click at [579, 415] on div "Finnish to English Take over the chat" at bounding box center [574, 418] width 140 height 28
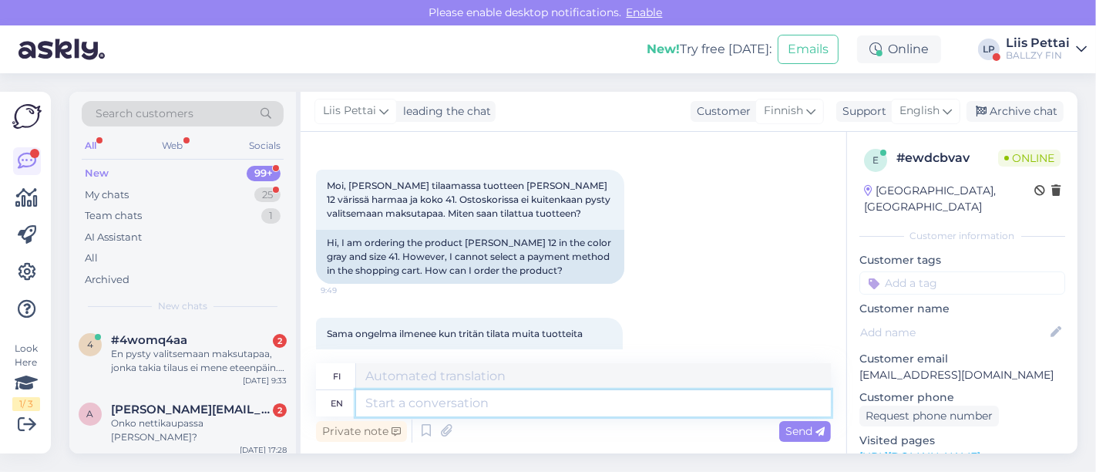
click at [533, 408] on textarea at bounding box center [593, 403] width 475 height 26
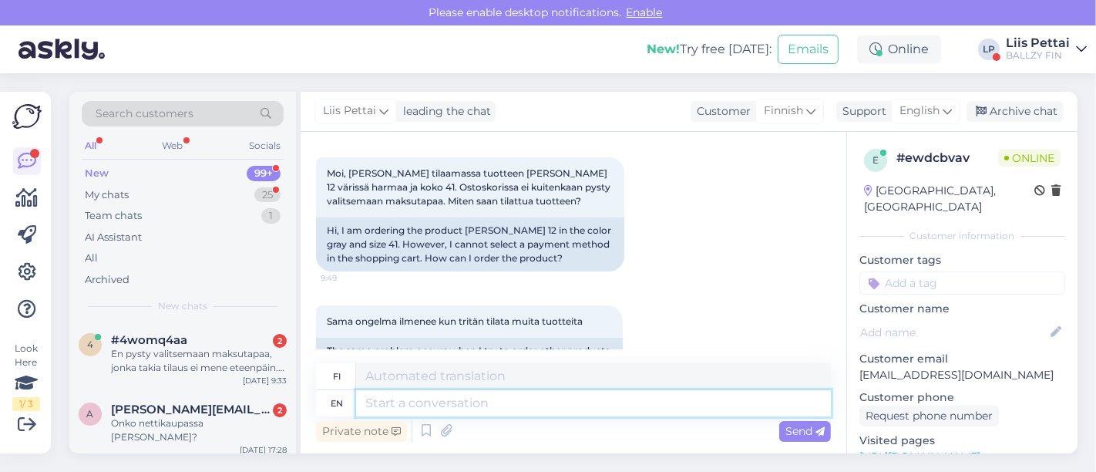
scroll to position [102, 0]
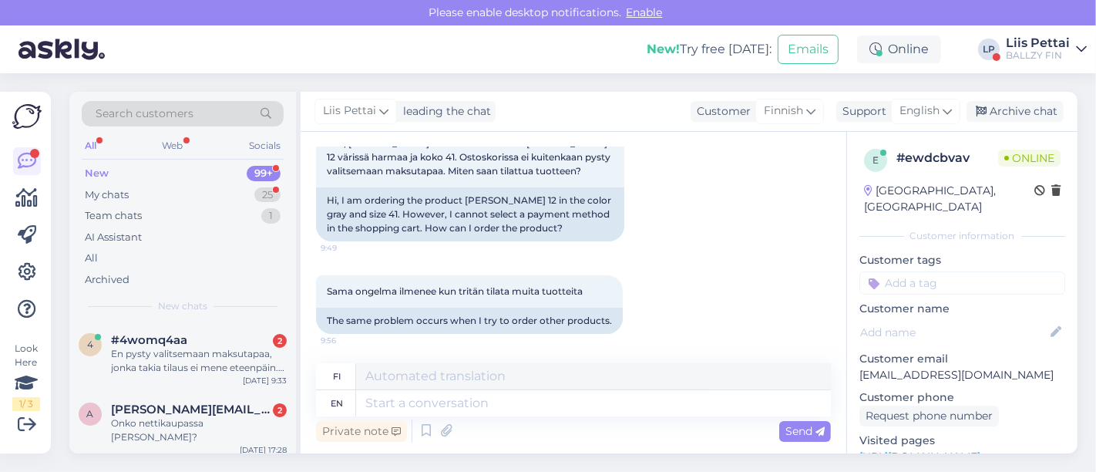
click at [683, 417] on div "Private note Send" at bounding box center [573, 430] width 515 height 29
click at [683, 407] on textarea at bounding box center [593, 403] width 475 height 26
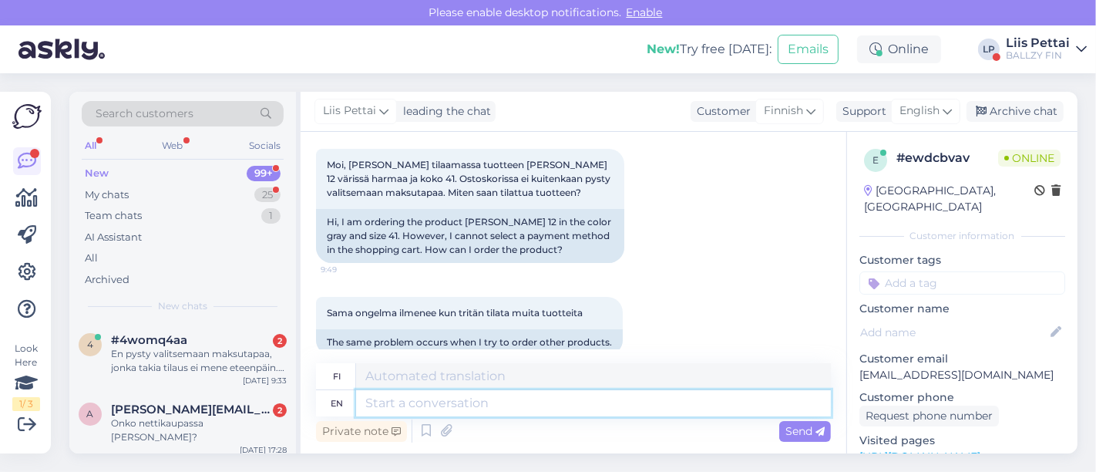
scroll to position [79, 0]
click at [928, 450] on link "https://ballzy.eu/fi/checkout" at bounding box center [920, 457] width 121 height 14
click at [555, 406] on textarea at bounding box center [593, 403] width 475 height 26
type textarea "Have yo"
type textarea "Onko sinulla"
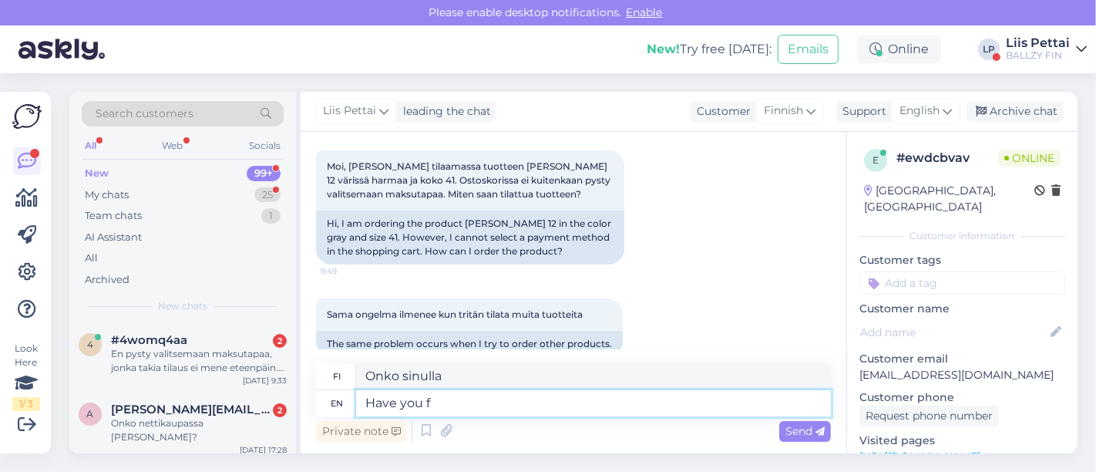
type textarea "Have you fi"
type textarea "Oletko"
type textarea "Have you filled a"
type textarea "Oletko täyttänyt"
type textarea "Have you filled all the"
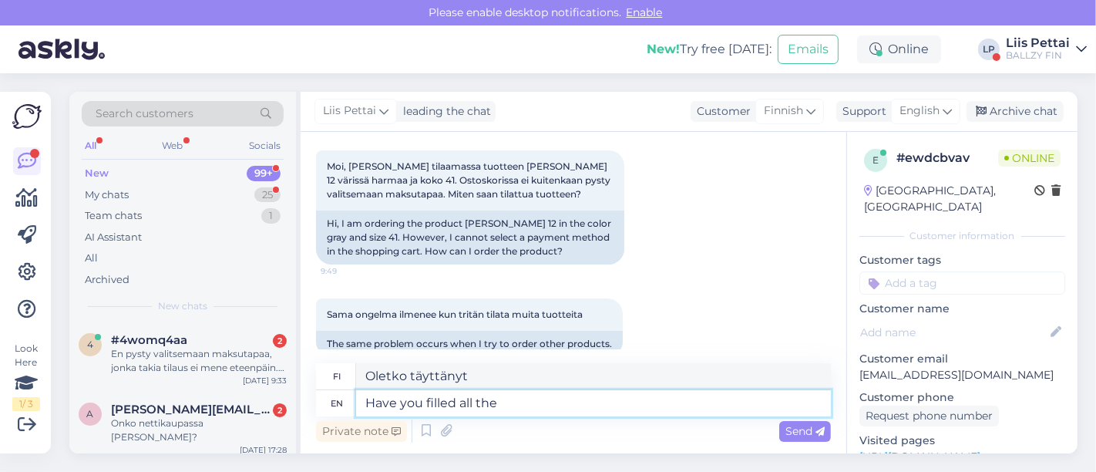
type textarea "Oletko täyttänyt kaikki"
type textarea "Have you filled all the boxes w"
type textarea "Oletko täyttänyt kaikki laatikot"
type textarea "Have you filled all the boxes with info?"
type textarea "[PERSON_NAME] täyttänyt kaikki ruudut tiedoilla?"
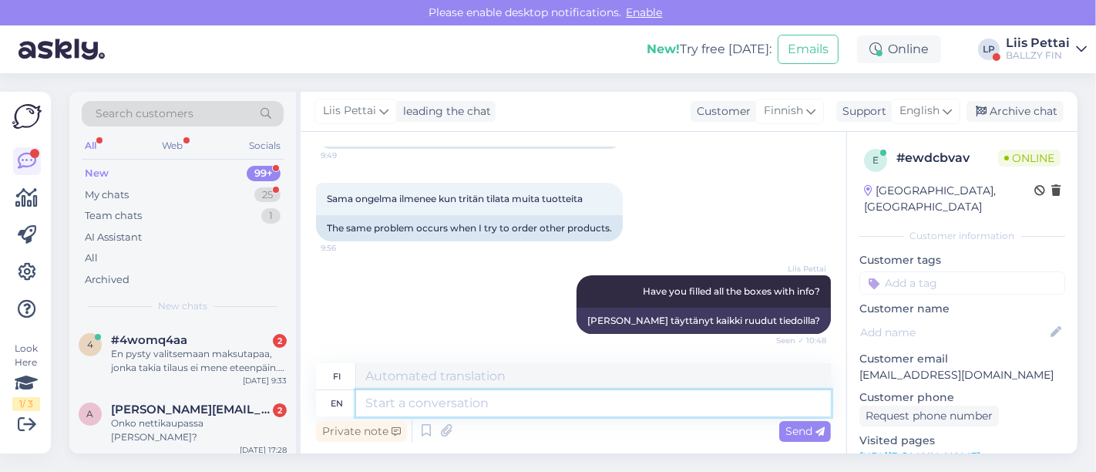
scroll to position [287, 0]
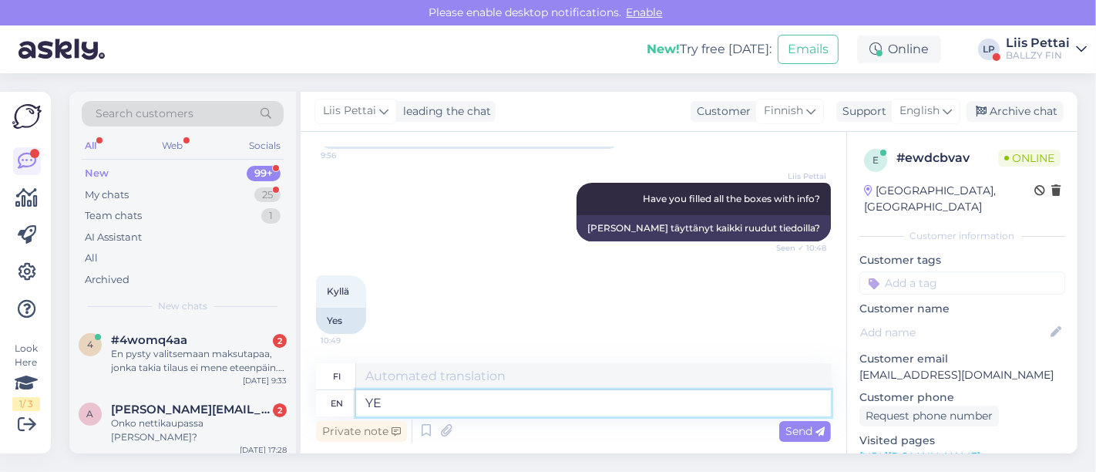
type textarea "Y"
type textarea "i wil"
type textarea "minä"
type textarea "i will"
type textarea "minä teen"
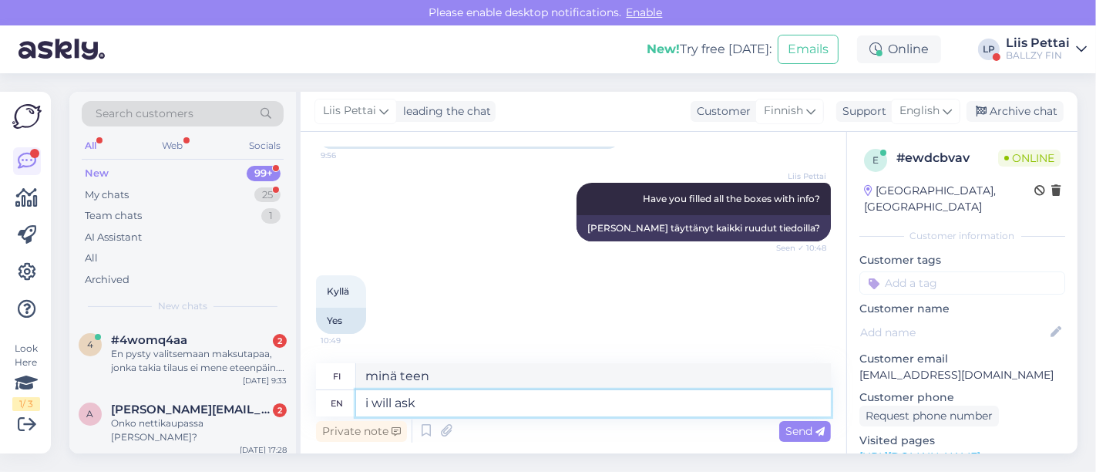
type textarea "i will ask t"
type textarea "minä kysyn"
type textarea "i will ask td"
type textarea "minä kysyn t:ltä"
type textarea "i will ask de"
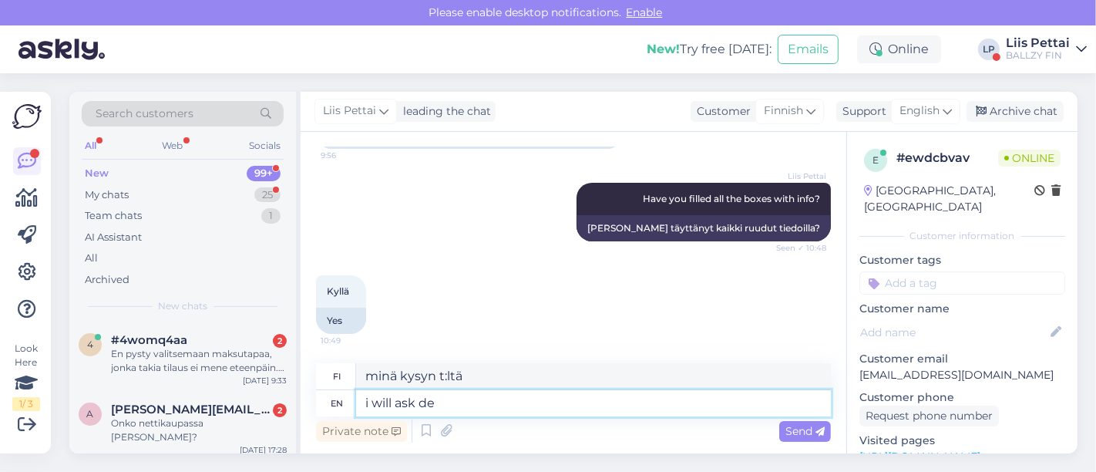
type textarea "minä kysyn"
type textarea "i will ask developers to"
type textarea "kysyn kehittäjiltä"
type textarea "i will ask developers to"
type textarea "aion pyytää kehittäjiä"
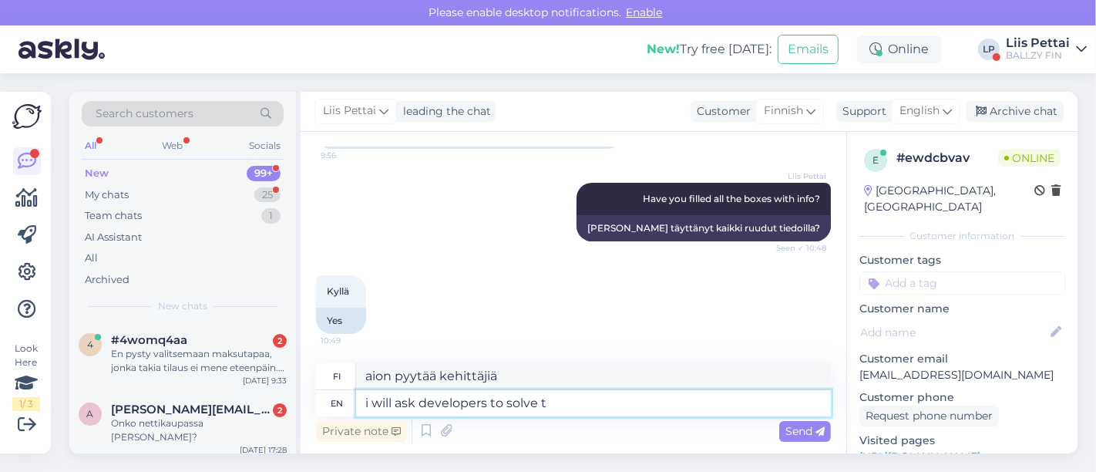
type textarea "i will ask developers to solve th"
type textarea "Pyydän kehittäjiä ratkaisemaan"
type textarea "i will ask developers to solve this q"
type textarea "Pyydän kehittäjiä ratkaisemaan tämän"
type textarea "i will ask developers to solve this quick, c"
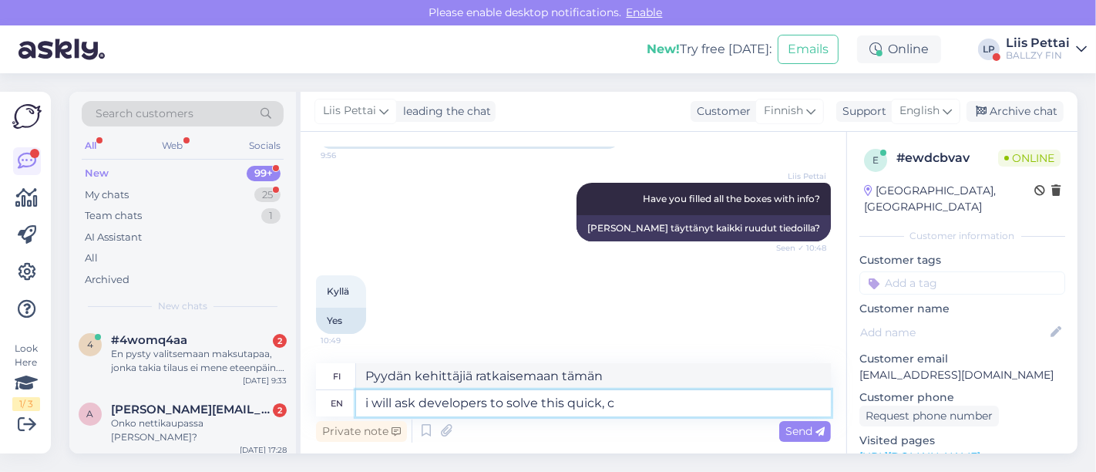
type textarea "Pyydän kehittäjiä ratkaisemaan tämän nopeasti,"
type textarea "i will ask developers to solve this quick, cn"
type textarea "Pyydän kehittäjiä ratkaisemaan tämän nopeasti, cn"
type textarea "i will ask developers to solve this quick, can y"
type textarea "Pyydän kehittäjiä ratkaisemaan tämän nopeasti, voinko"
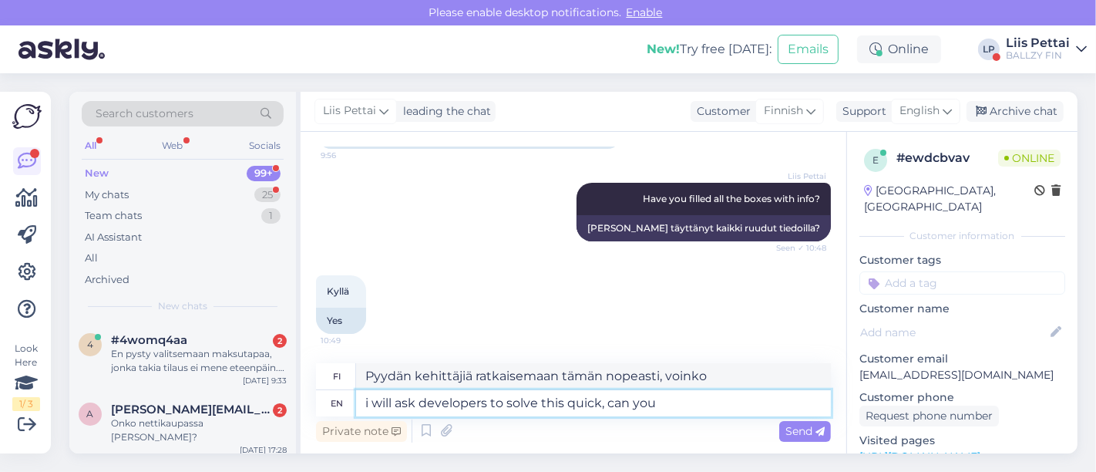
type textarea "i will ask developers to solve this quick, can you t"
type textarea "Pyydän kehittäjiä ratkaisemaan tämän nopeasti, voitko"
type textarea "i will ask developers to solve this quick, can you try en"
type textarea "Pyydän kehittäjiä ratkaisemaan tämän nopeasti, voisitko kokeilla?"
type textarea "i will ask developers to solve this quick, can you try english pa"
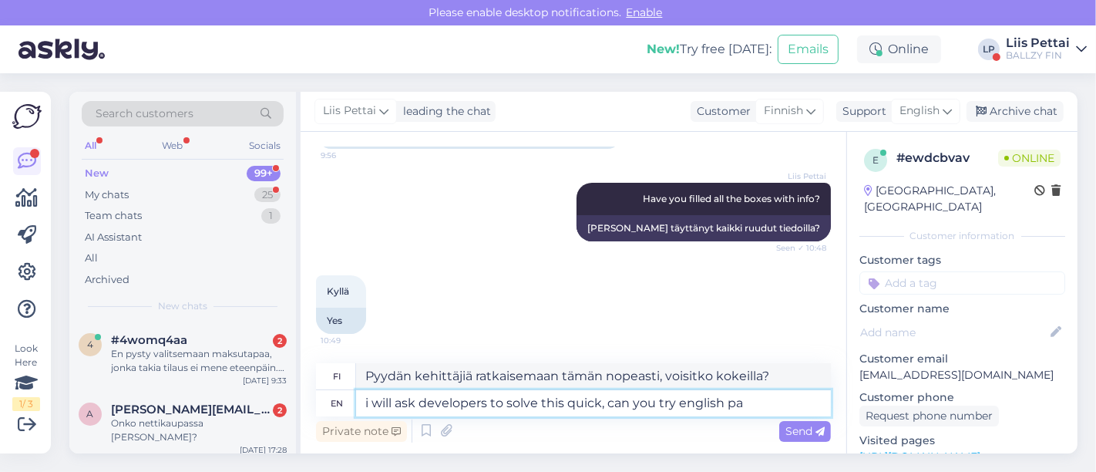
type textarea "Pyydän kehittäjiä ratkaisemaan tämän nopeasti, voisitko kokeilla englanniksi"
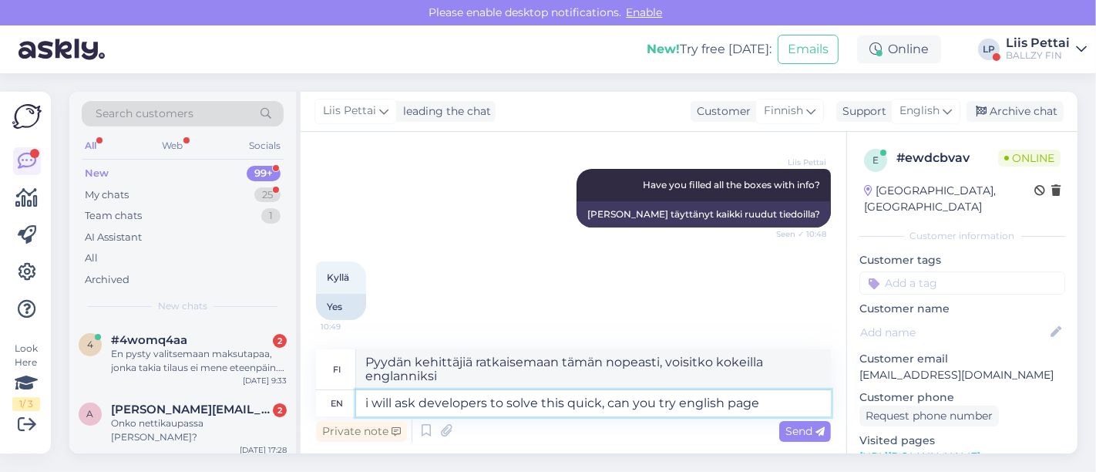
type textarea "i will ask developers to solve this quick, can you try english page?"
type textarea "Pyydän kehittäjiä ratkaisemaan tämän nopeasti, voisitteko kokeilla englanninkie…"
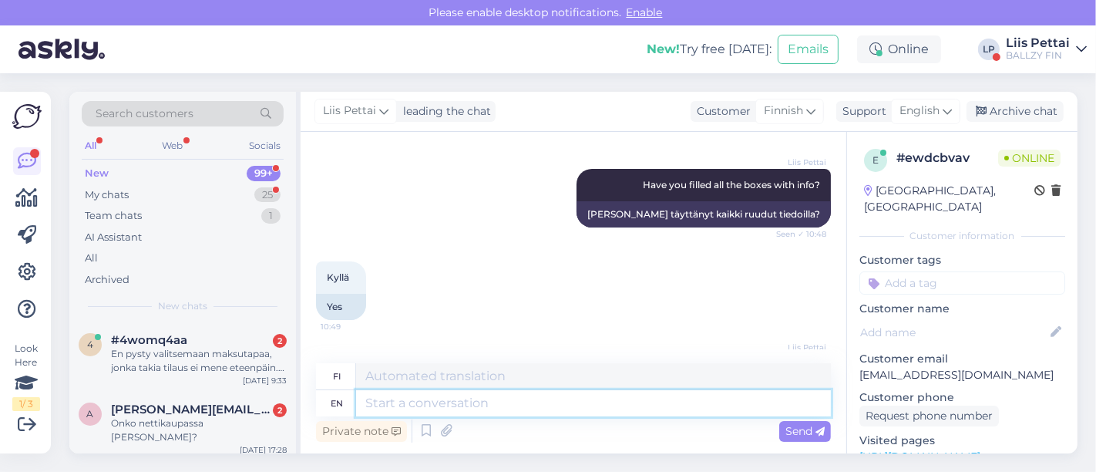
scroll to position [407, 0]
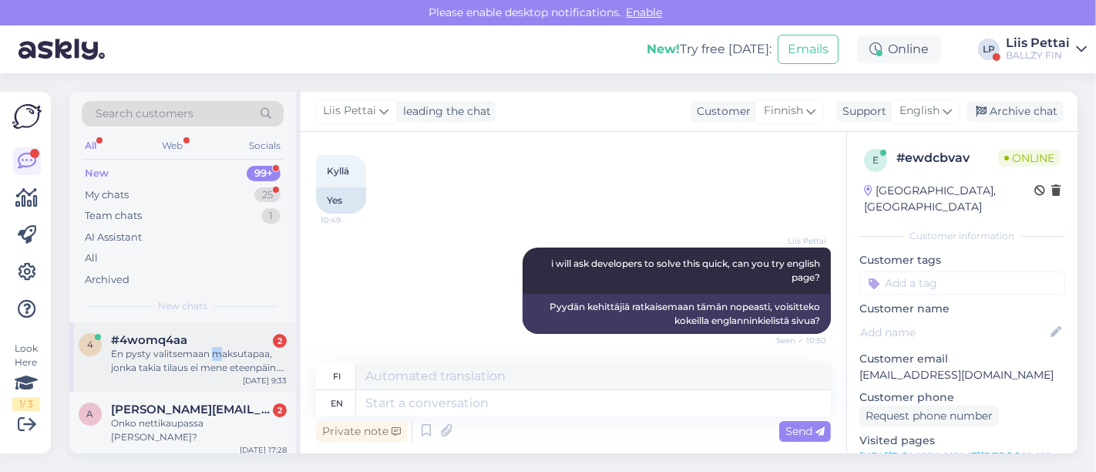
click at [214, 359] on div "En pysty valitsemaan maksutapaa, jonka takia tilaus ei mene eteenpäin. Mitä voi…" at bounding box center [199, 361] width 176 height 28
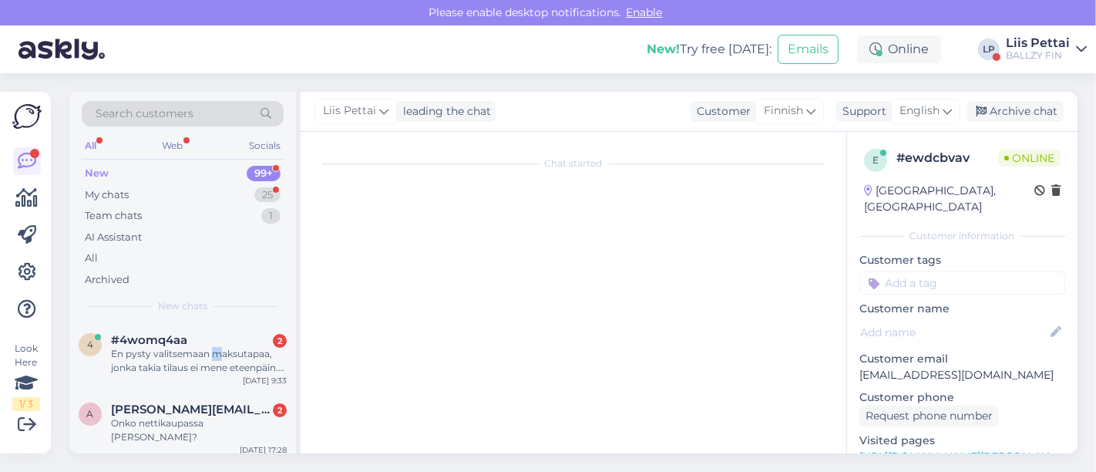
scroll to position [119, 0]
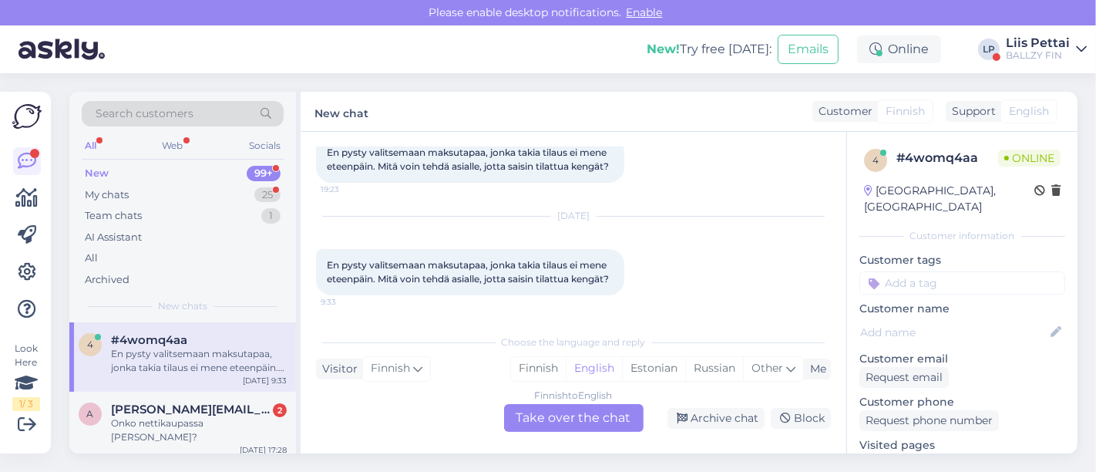
click at [555, 402] on div "Finnish to English" at bounding box center [574, 396] width 78 height 14
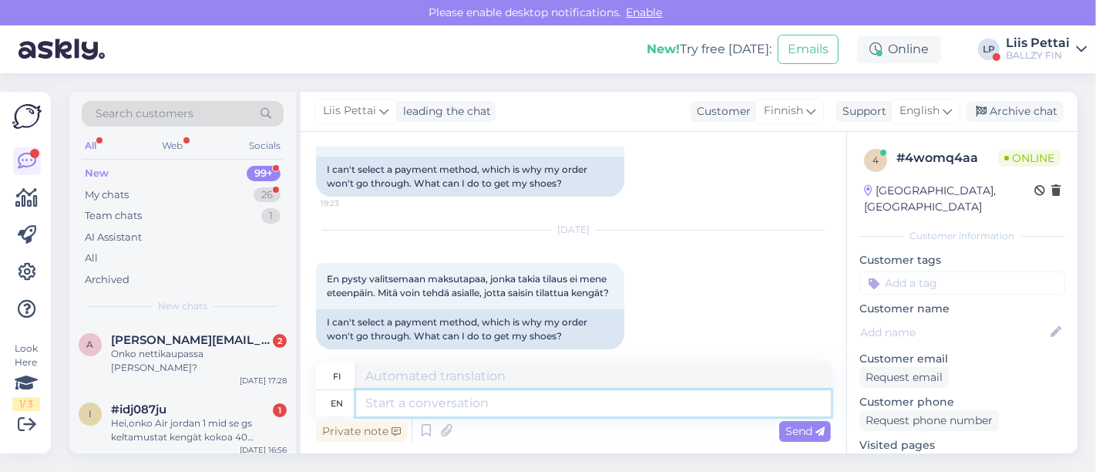
click at [539, 391] on textarea at bounding box center [593, 403] width 475 height 26
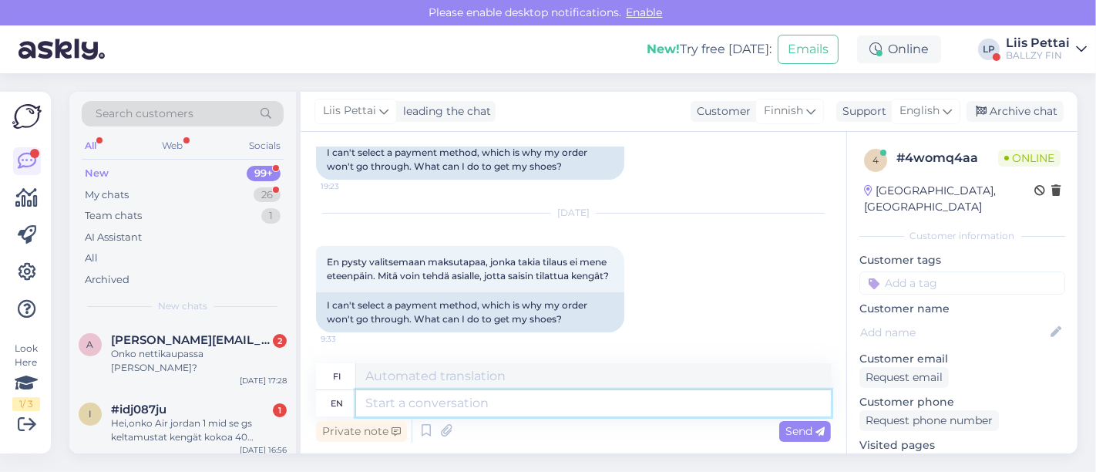
scroll to position [162, 0]
type textarea "u"
type textarea "our dev"
type textarea "meidän"
type textarea "our developers wil"
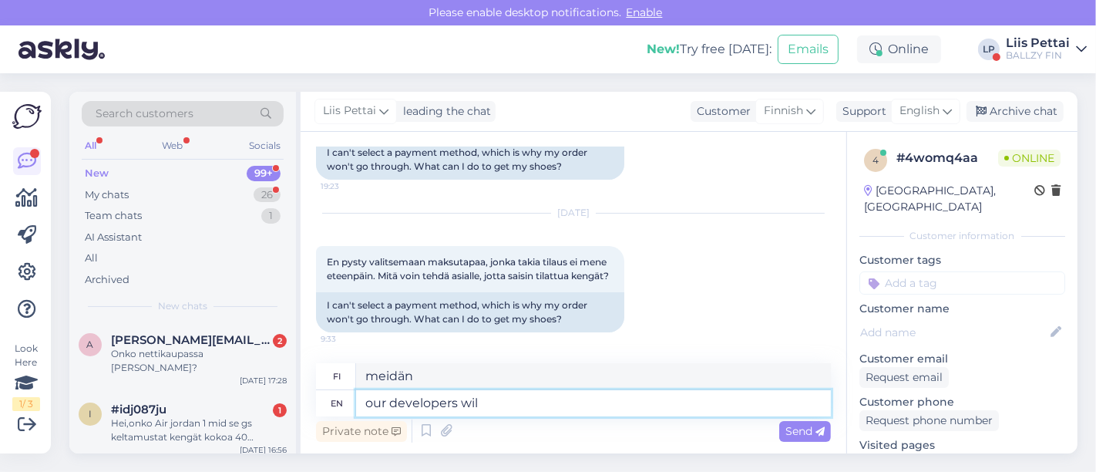
type textarea "kehittäjämme"
type textarea "our developers will"
type textarea "kehittäjämme willc"
type textarea "our developers will ch"
type textarea "kehittäjämme tekevät"
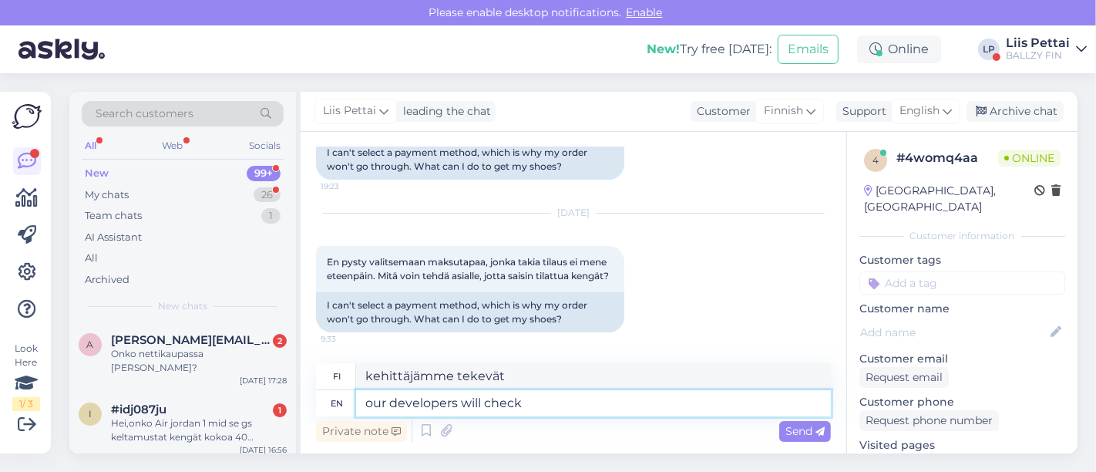
type textarea "our developers will check"
type textarea "kehittäjämme tarkistavat"
type textarea "our developers will check it out"
type textarea "kehittäjämme tarkistavat sen"
type textarea "our developers will check it out asap"
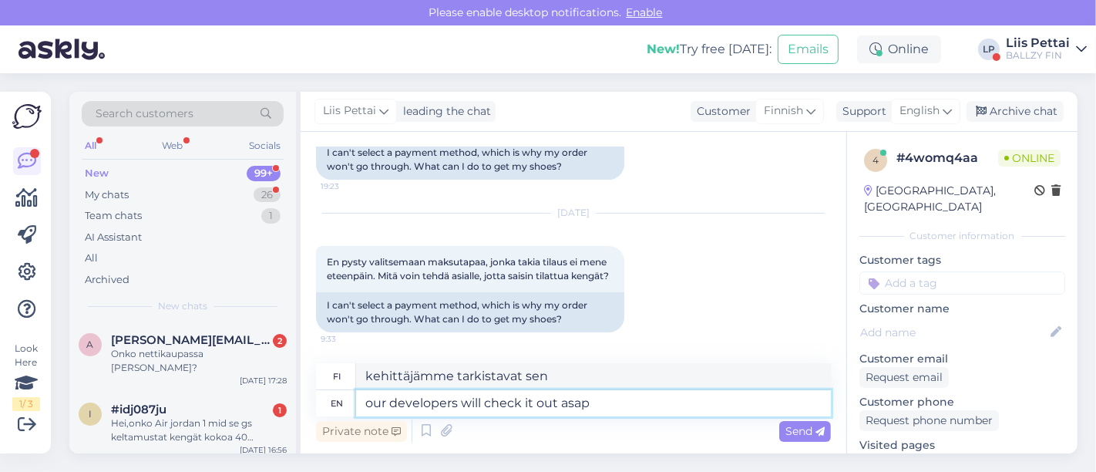
type textarea "Kehittäjämme tarkistavat sen mahdollisimman pian"
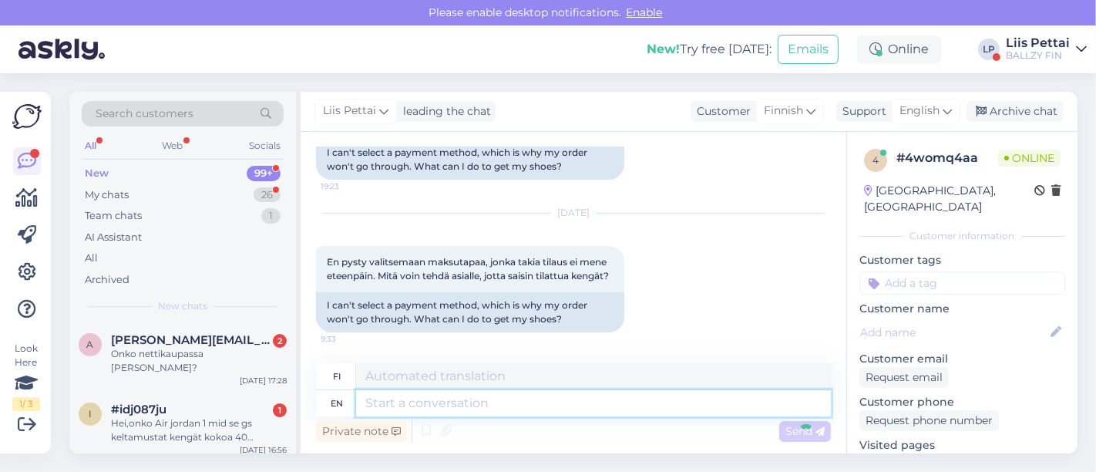
scroll to position [255, 0]
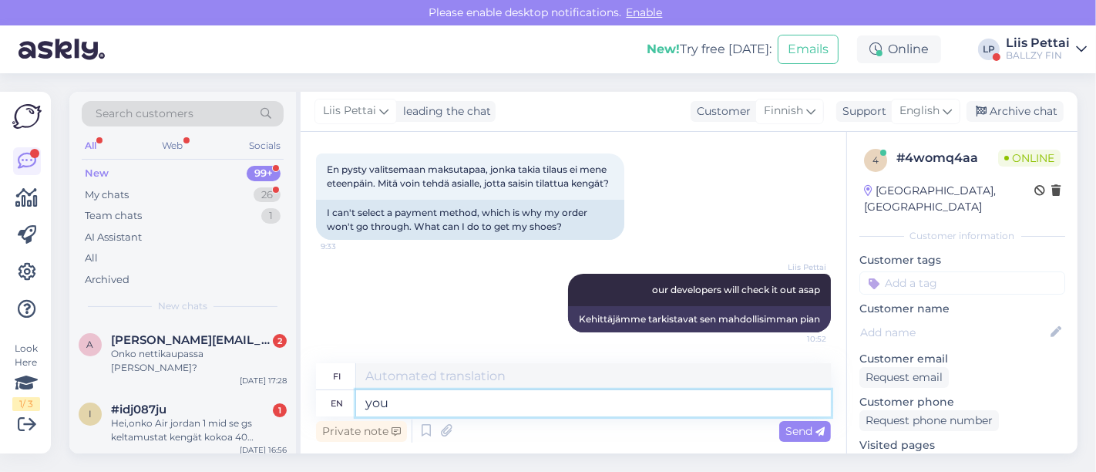
type textarea "you c"
type textarea "sinä"
type textarea "you can"
type textarea "sinä voit"
type textarea "you can try"
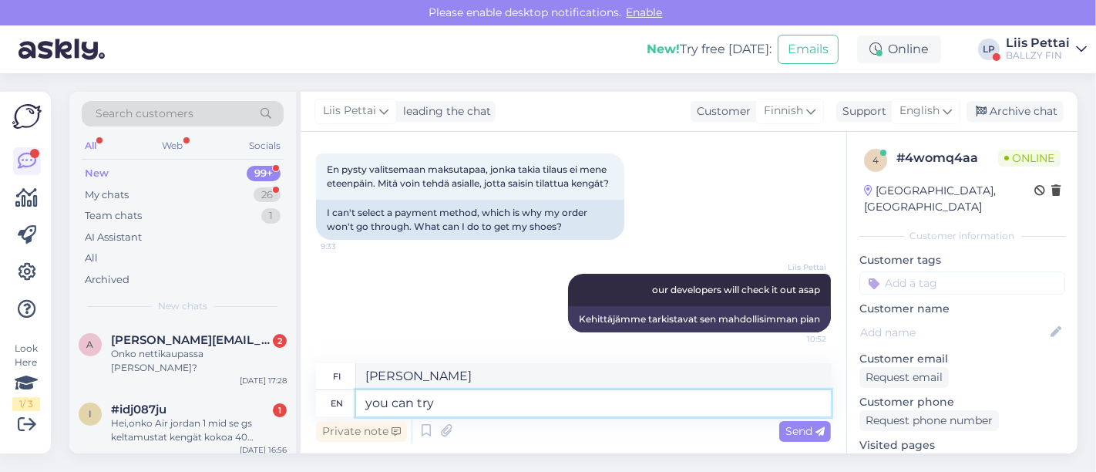
type textarea "voit kokeilla"
type textarea "you can try english"
type textarea "voit kokeilla englantia"
type textarea "you can try english page"
type textarea "voit kokeilla englanninkielistä sivua"
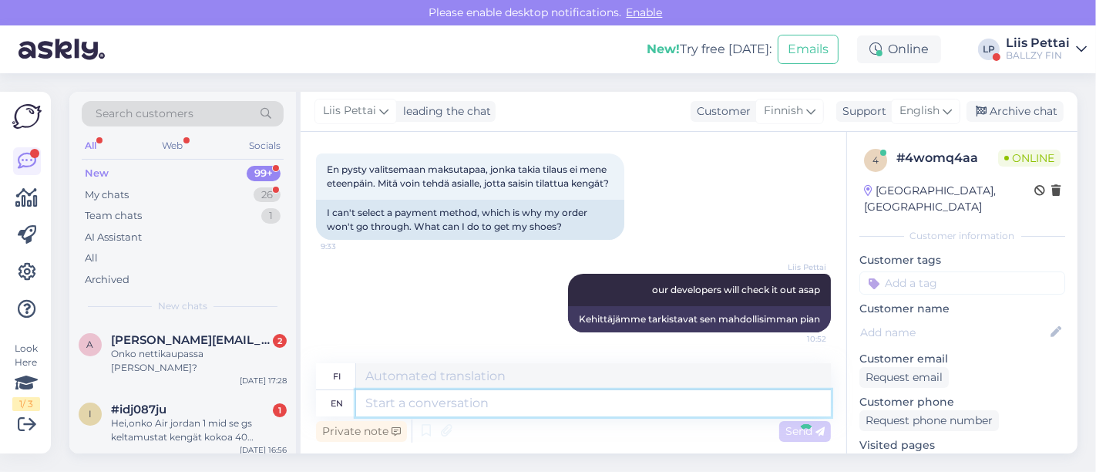
scroll to position [348, 0]
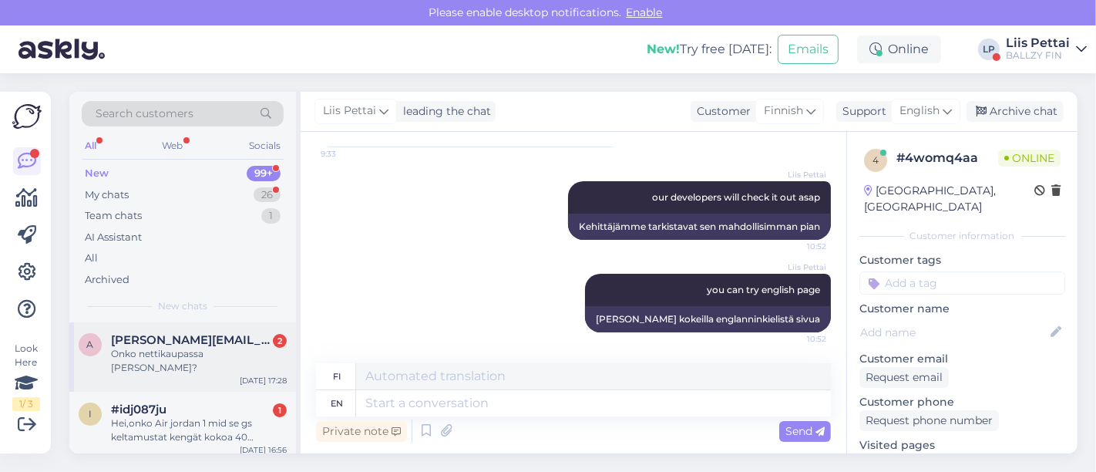
click at [199, 358] on div "Onko nettikaupassa jokin häiriö?" at bounding box center [199, 361] width 176 height 28
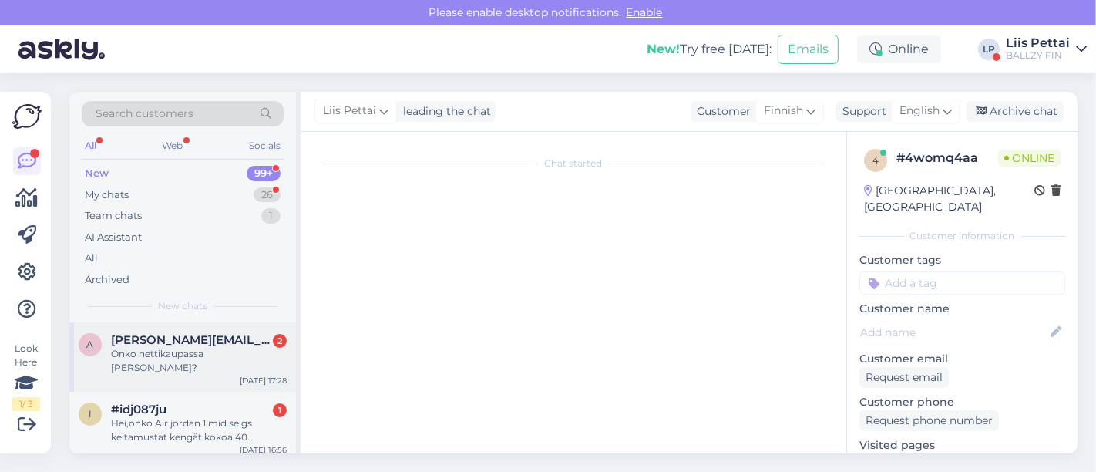
scroll to position [59, 0]
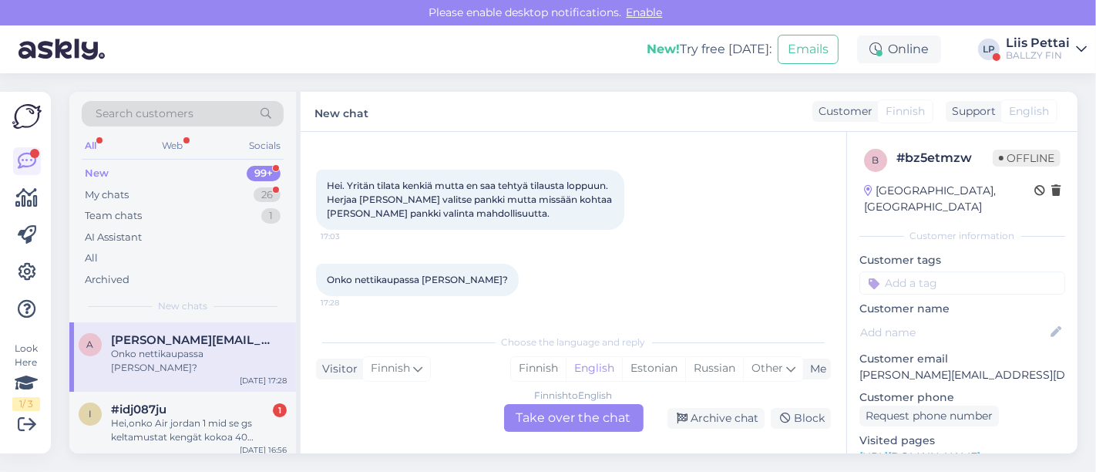
click at [551, 416] on div "Finnish to English Take over the chat" at bounding box center [574, 418] width 140 height 28
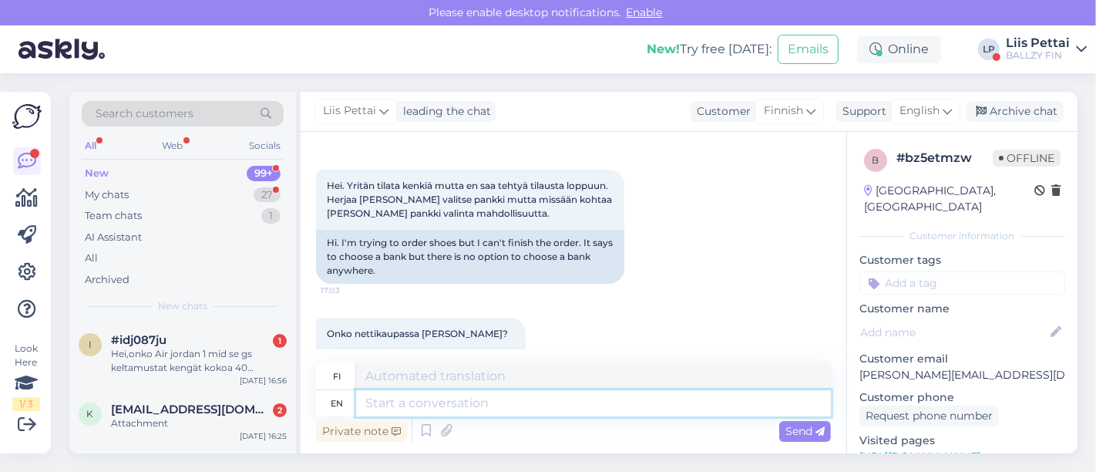
click at [570, 404] on textarea at bounding box center [593, 403] width 475 height 26
type textarea "yes"
type textarea "kyllä"
type textarea "yes our d"
type textarea "kyllä ​​meidän"
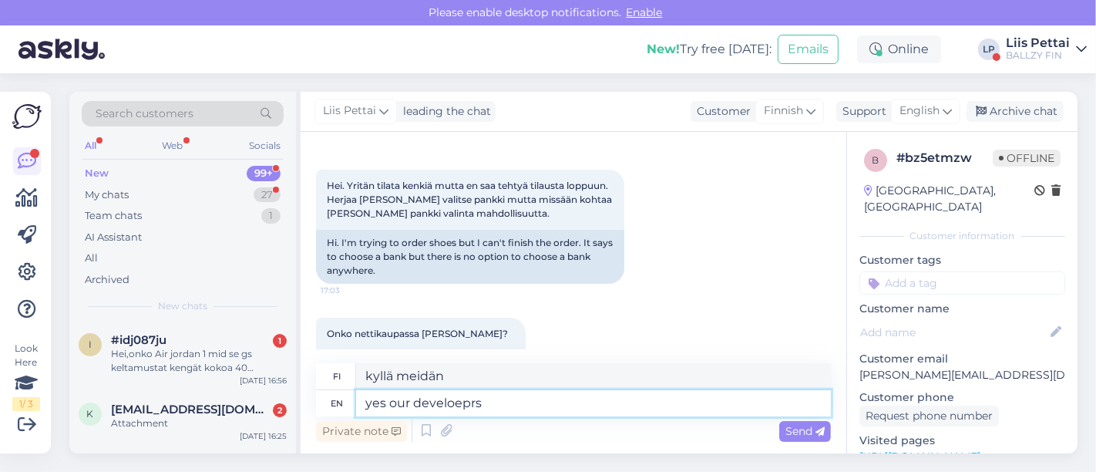
type textarea "yes our develoeprs"
type textarea "kyllä, kehittäjämme"
type textarea "yes our developers a"
type textarea "kyllä, meidän kehittäjämme"
type textarea "yes our developers are ha"
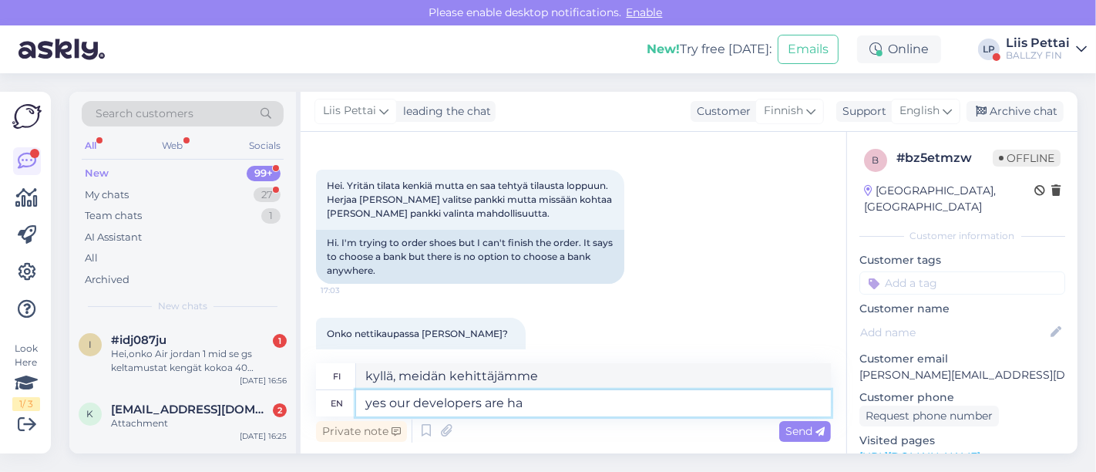
type textarea "kyllä, kehittäjämme ovat"
type textarea "yes our developers are handling it-"
type textarea "kyllä, kehittäjämme käsittelevät"
type textarea "yes our developers are handling it-"
type textarea "kyllä, kehittäjämme hoitavat sen –"
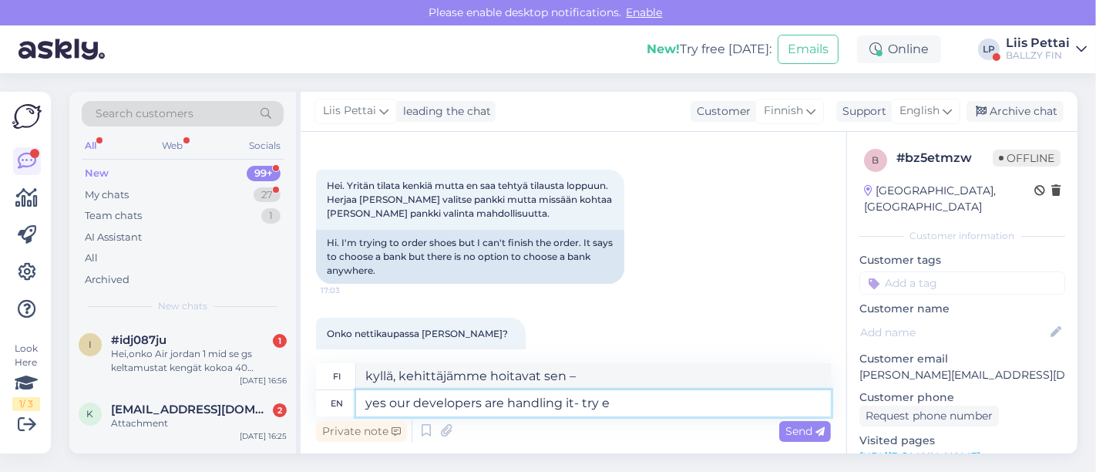
type textarea "yes our developers are handling it- try en"
type textarea "kyllä, kehittäjämme hoitavat sen – kokeile"
type textarea "yes our developers are handling it- try english pa"
type textarea "kyllä, kehittäjämme hoitavat sen - kokeile englantia"
type textarea "yes our developers are handling it- try english page ma"
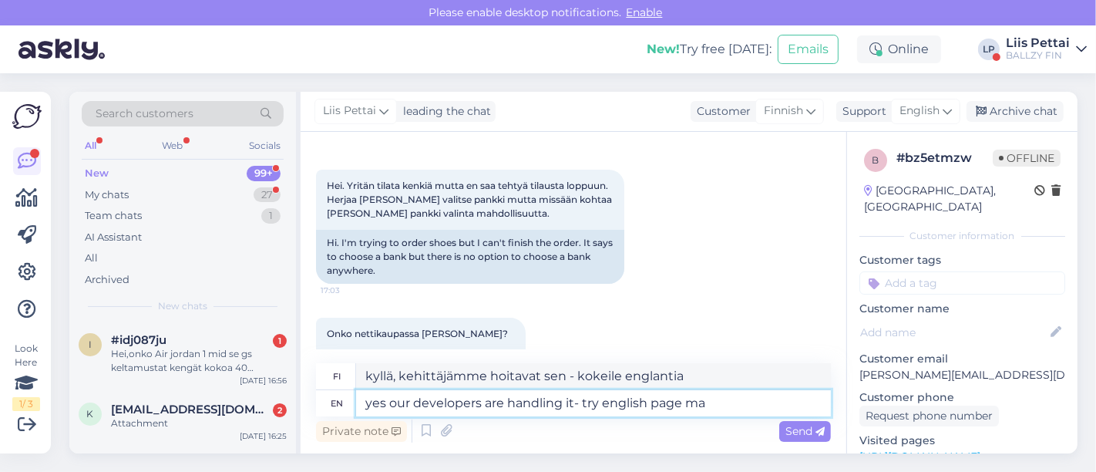
type textarea "kyllä, kehittäjämme hoitavat sen - kokeile englanninkielistä sivua"
type textarea "yes our developers are handling it- try english page maybe ri"
type textarea "kyllä, kehittäjämme hoitavat sen - kokeile ehkä englanninkielistä sivua"
type textarea "yes our developers are handling it- try english page maybe right now"
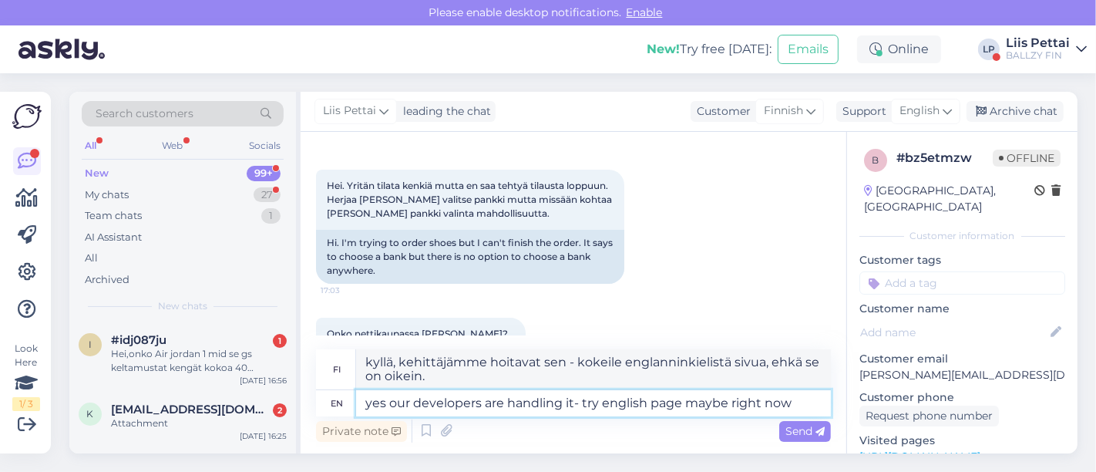
type textarea "kyllä, kehittäjämme hoitavat sen - kokeile englanninkielistä sivua ehkä juuri n…"
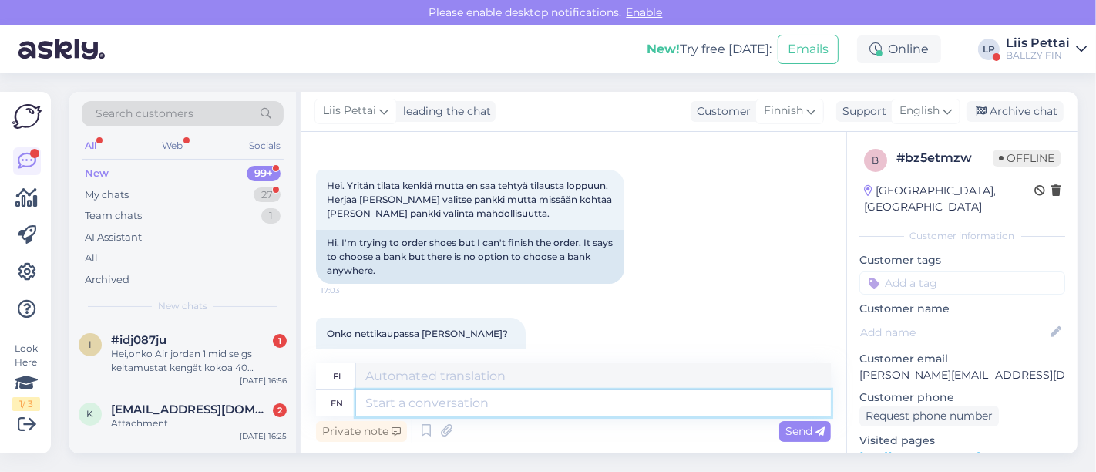
scroll to position [255, 0]
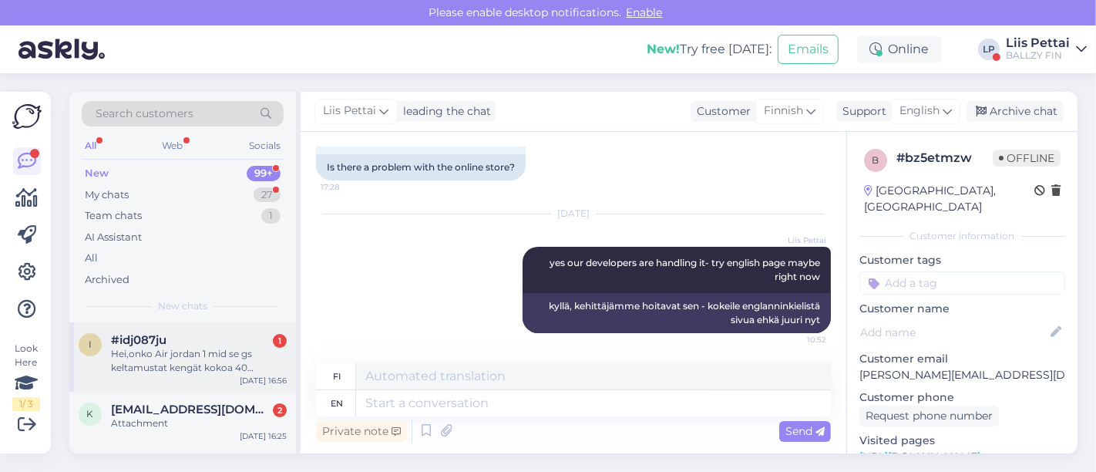
click at [158, 362] on div "Hei,onko Air jordan 1 mid se gs keltamustat kengät kokoa 40 tilattavissa?" at bounding box center [199, 361] width 176 height 28
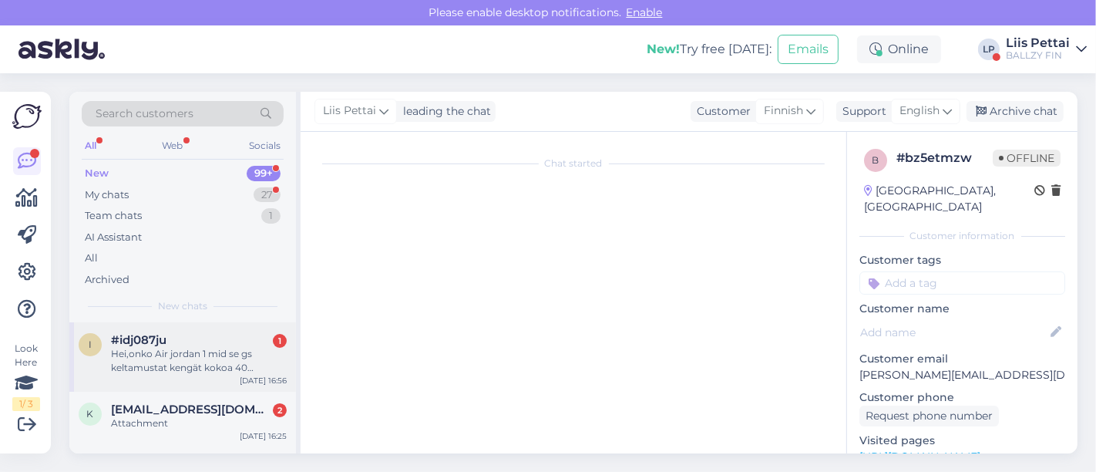
scroll to position [0, 0]
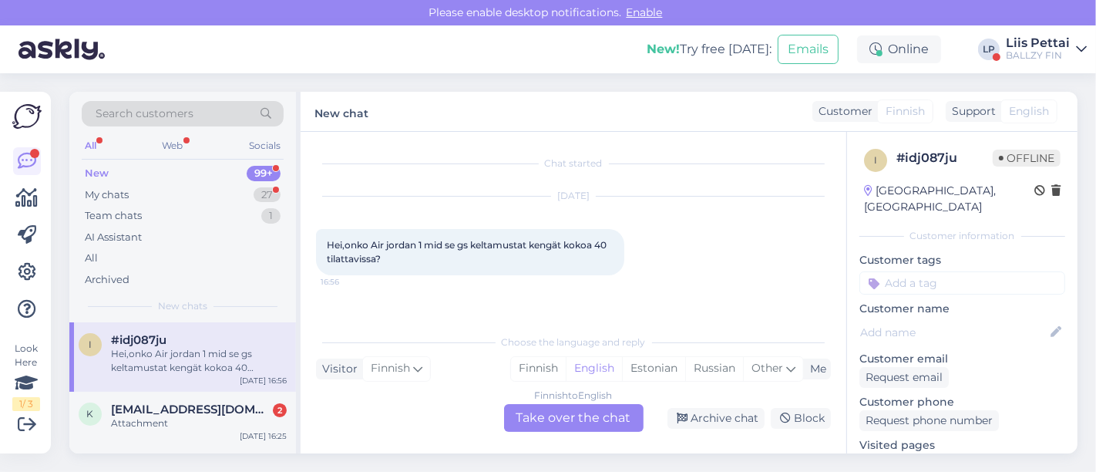
click at [588, 417] on div "Finnish to English Take over the chat" at bounding box center [574, 418] width 140 height 28
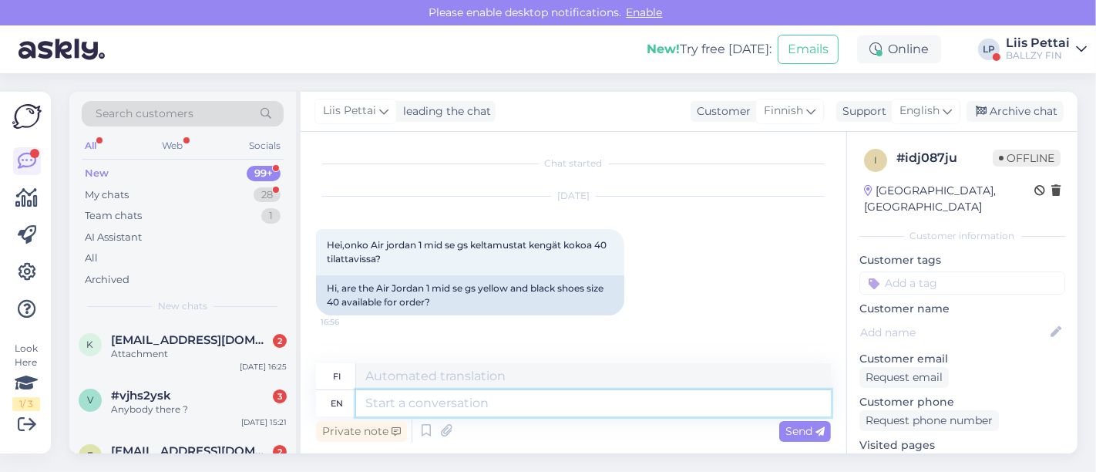
click at [540, 402] on textarea at bounding box center [593, 403] width 475 height 26
click at [699, 401] on textarea at bounding box center [593, 403] width 475 height 26
type textarea "l"
type textarea "if y"
type textarea "jos"
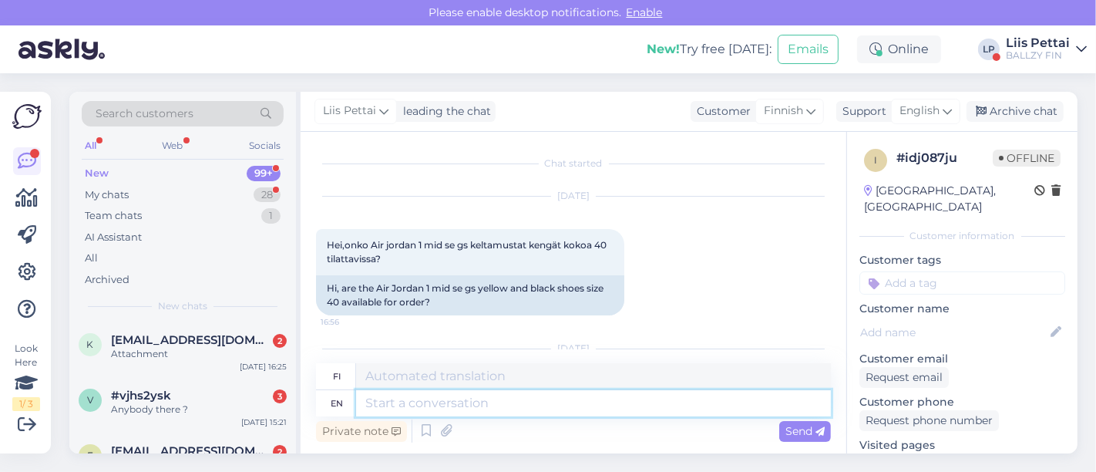
scroll to position [106, 0]
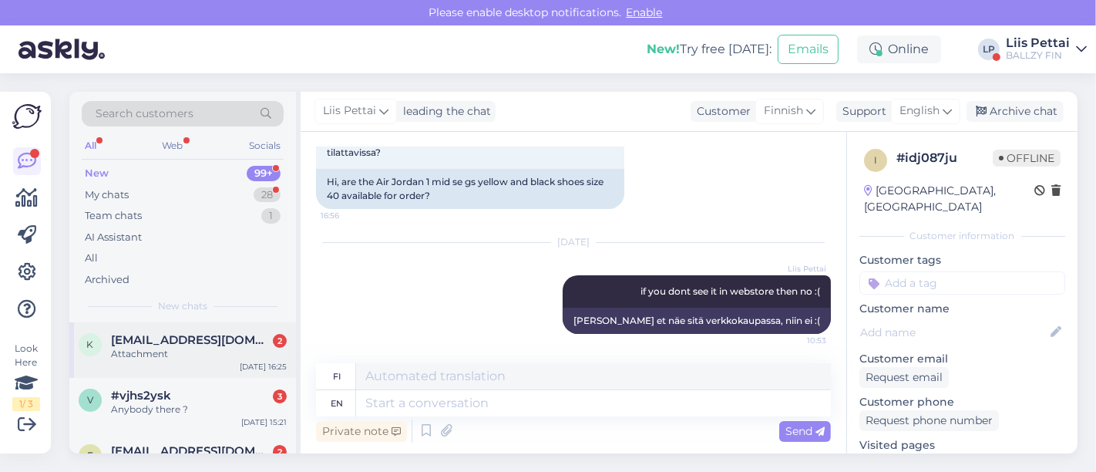
click at [189, 362] on div "k kalleopeltonen@gmail.com 2 Attachment Oct 1 16:25" at bounding box center [182, 350] width 227 height 56
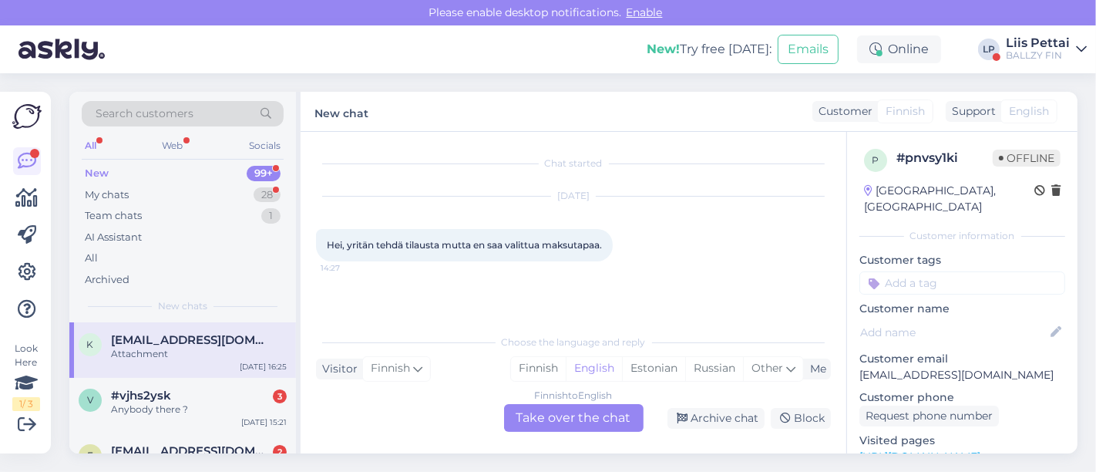
click at [601, 434] on div "Chat started Oct 1 2025 Hei, yritän tehdä tilausta mutta en saa valittua maksut…" at bounding box center [574, 293] width 546 height 322
click at [601, 417] on div "Finnish to English Take over the chat" at bounding box center [574, 418] width 140 height 28
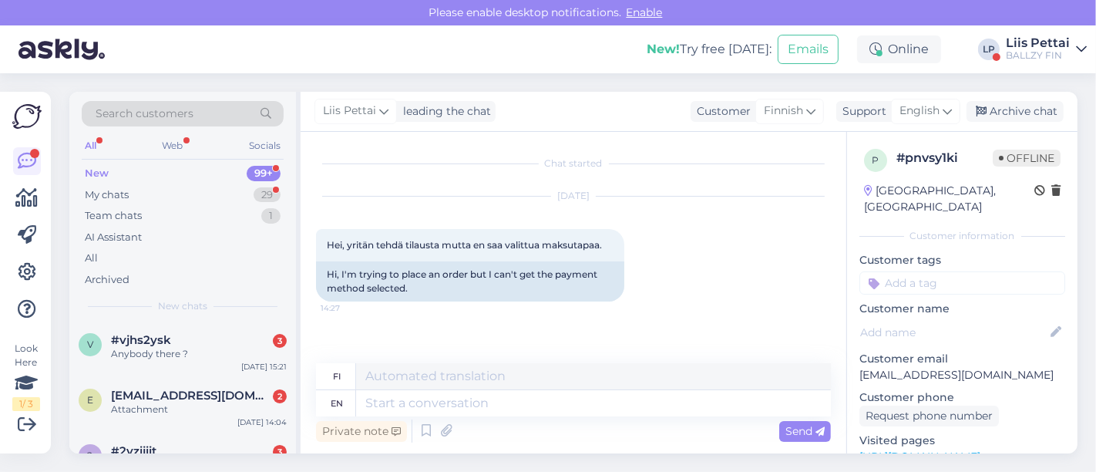
click at [601, 417] on div "Private note Send" at bounding box center [573, 430] width 515 height 29
click at [607, 402] on textarea at bounding box center [593, 403] width 475 height 26
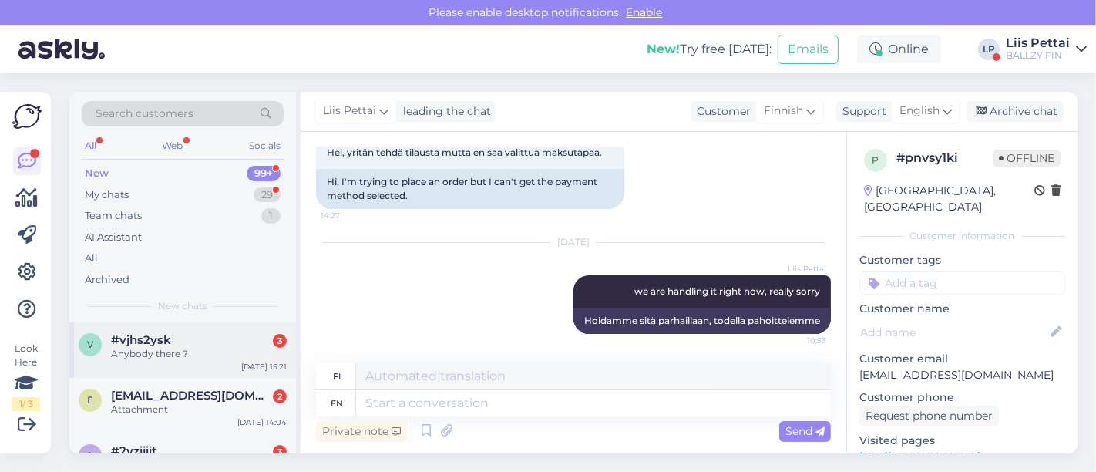
click at [153, 349] on div "Anybody there ?" at bounding box center [199, 354] width 176 height 14
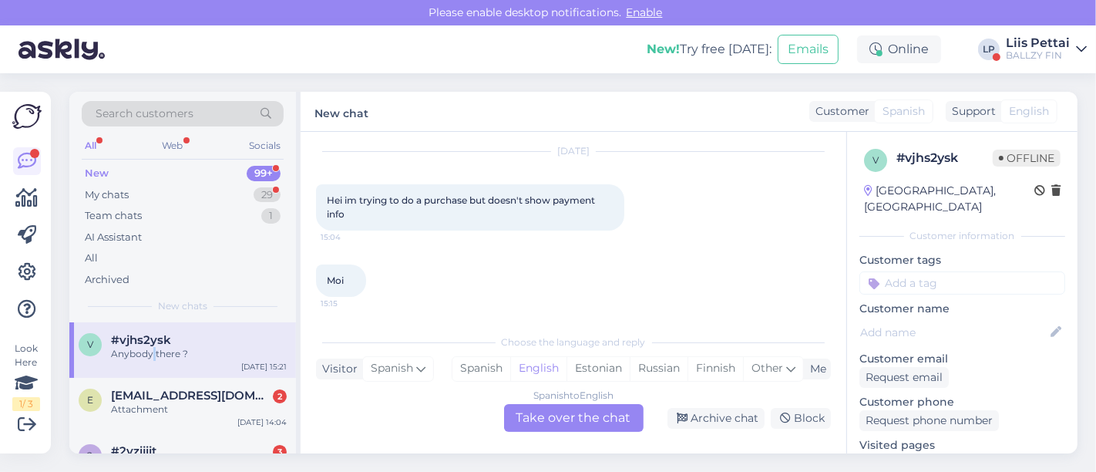
scroll to position [112, 0]
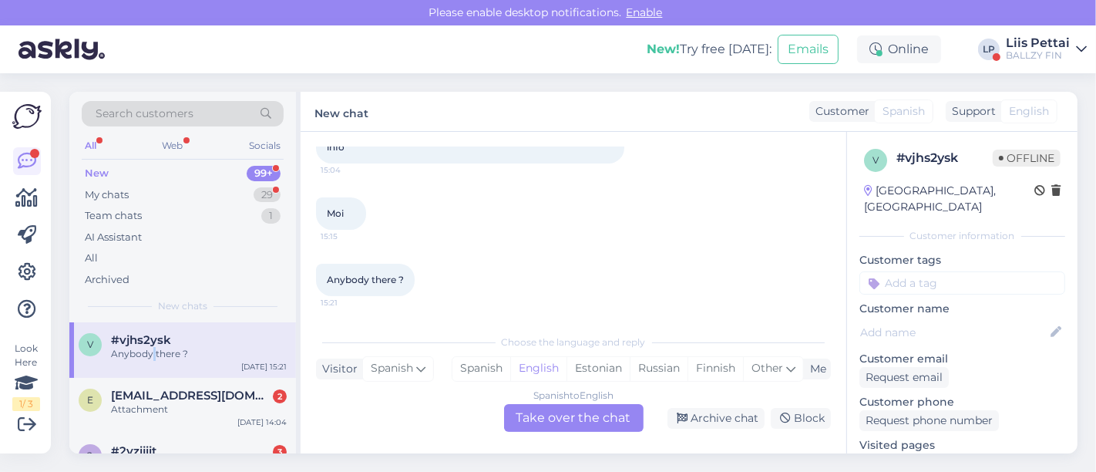
click at [456, 439] on div "Chat started Oct 1 2025 Hei im trying to do a purchase but doesn't show payment…" at bounding box center [574, 293] width 546 height 322
click at [556, 415] on div "Spanish to English Take over the chat" at bounding box center [574, 418] width 140 height 28
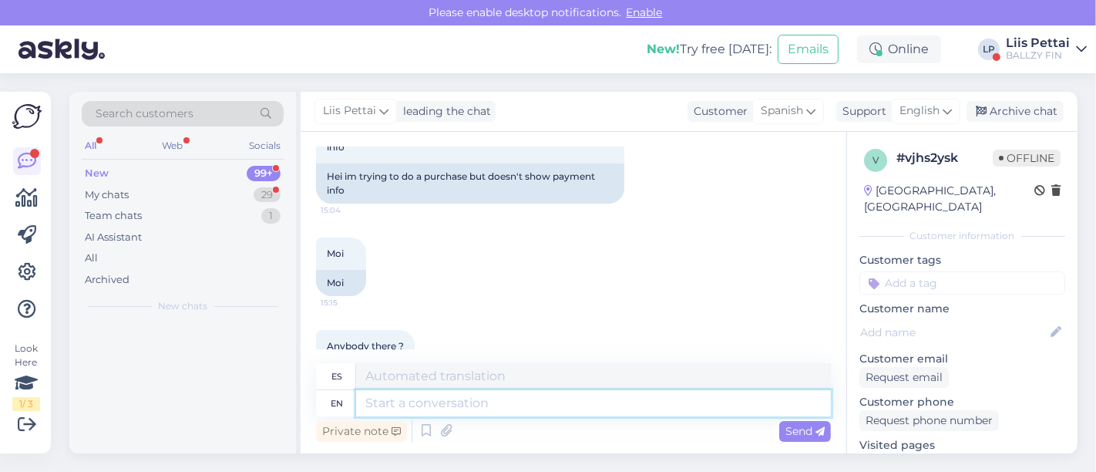
click at [507, 404] on textarea at bounding box center [593, 403] width 475 height 26
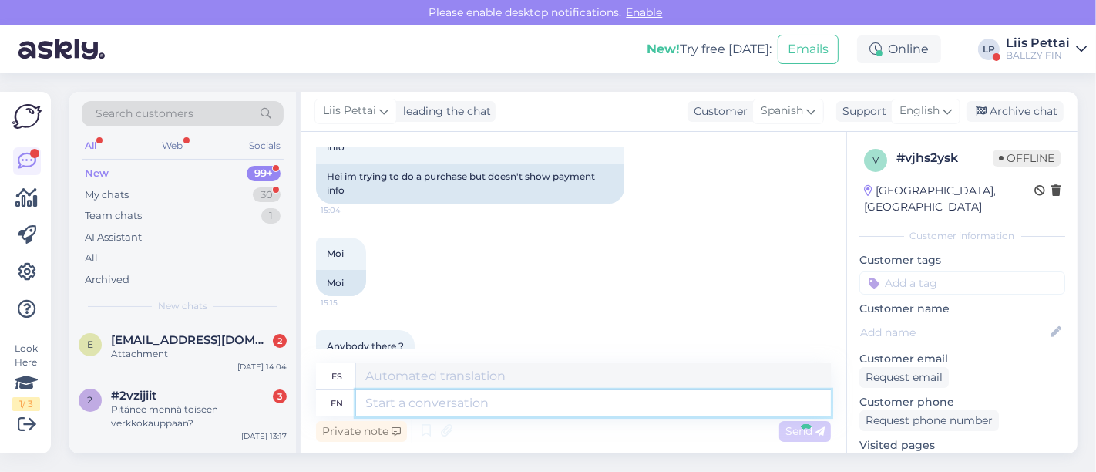
scroll to position [306, 0]
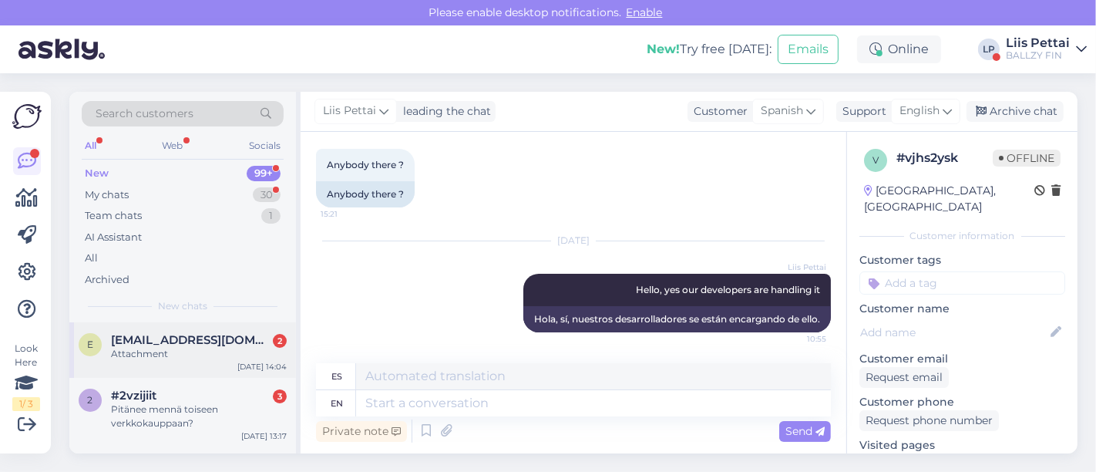
click at [159, 338] on span "[EMAIL_ADDRESS][DOMAIN_NAME]" at bounding box center [191, 340] width 160 height 14
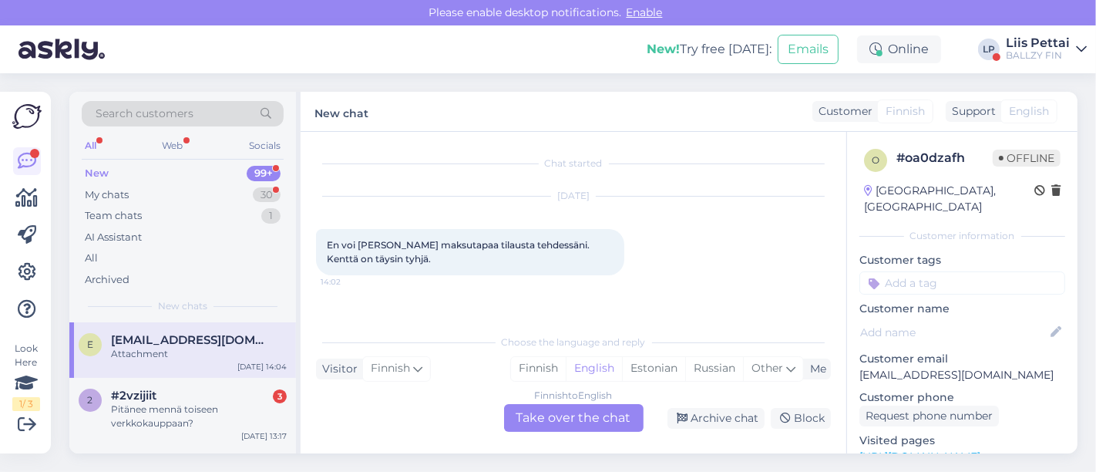
scroll to position [0, 0]
click at [541, 406] on div "Finnish to English Take over the chat" at bounding box center [574, 418] width 140 height 28
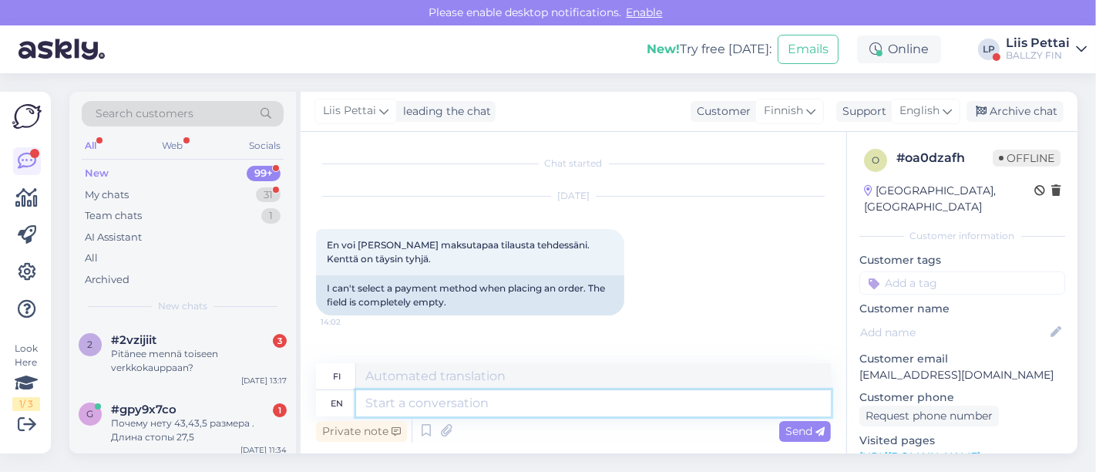
click at [504, 397] on textarea at bounding box center [593, 403] width 475 height 26
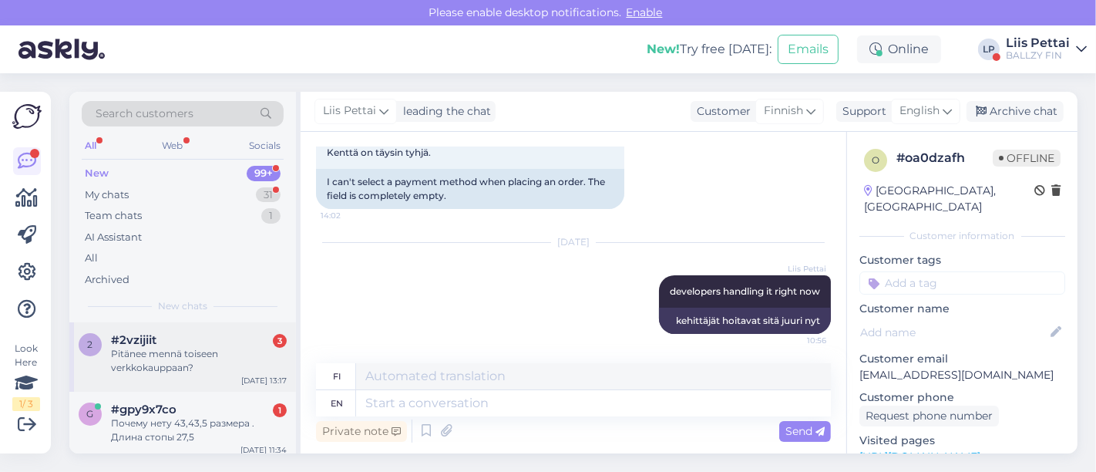
click at [195, 333] on div "#2vzijiit 3" at bounding box center [199, 340] width 176 height 14
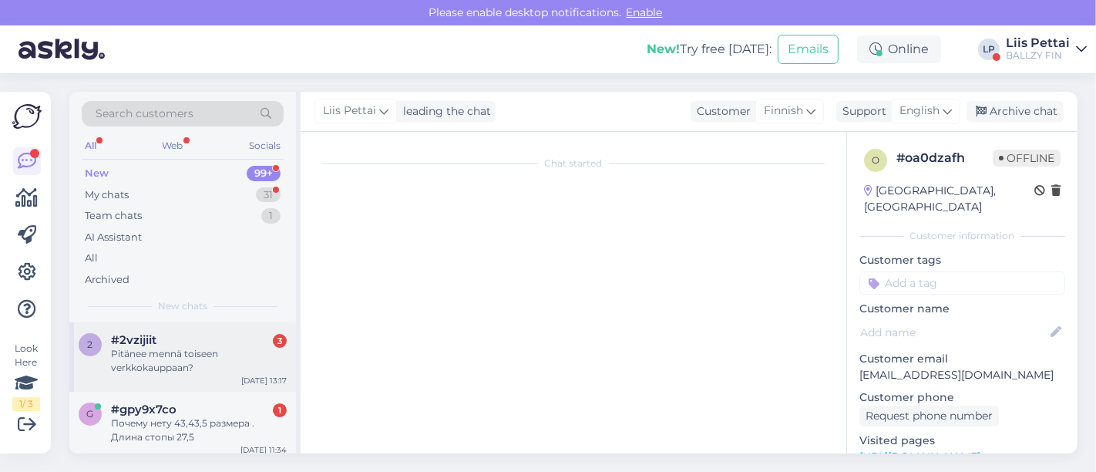
scroll to position [97, 0]
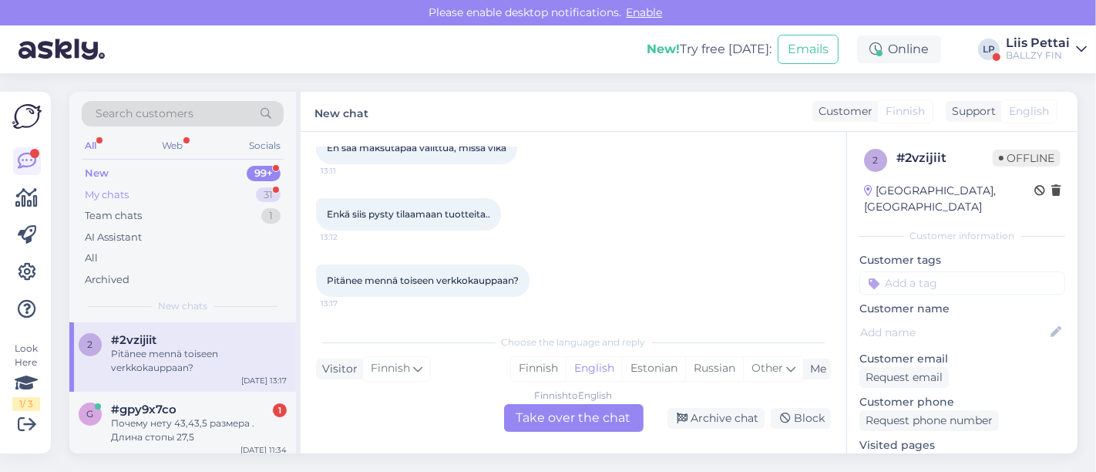
click at [204, 199] on div "My chats 31" at bounding box center [183, 195] width 202 height 22
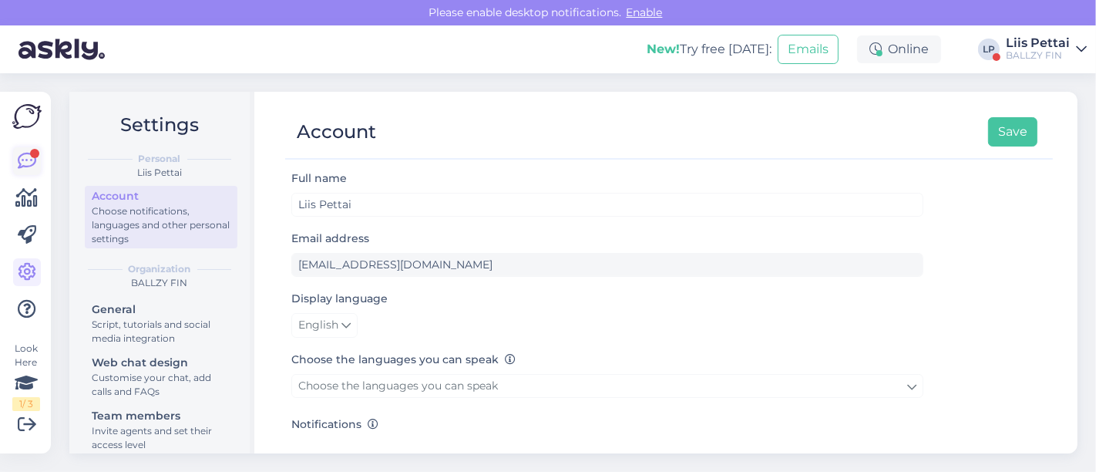
click at [25, 162] on icon at bounding box center [27, 161] width 19 height 19
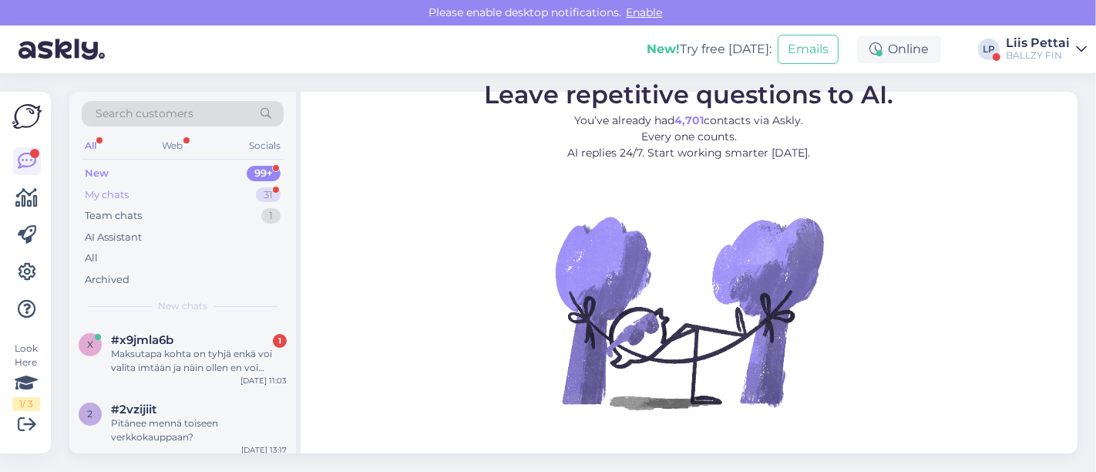
click at [114, 194] on div "My chats" at bounding box center [107, 194] width 44 height 15
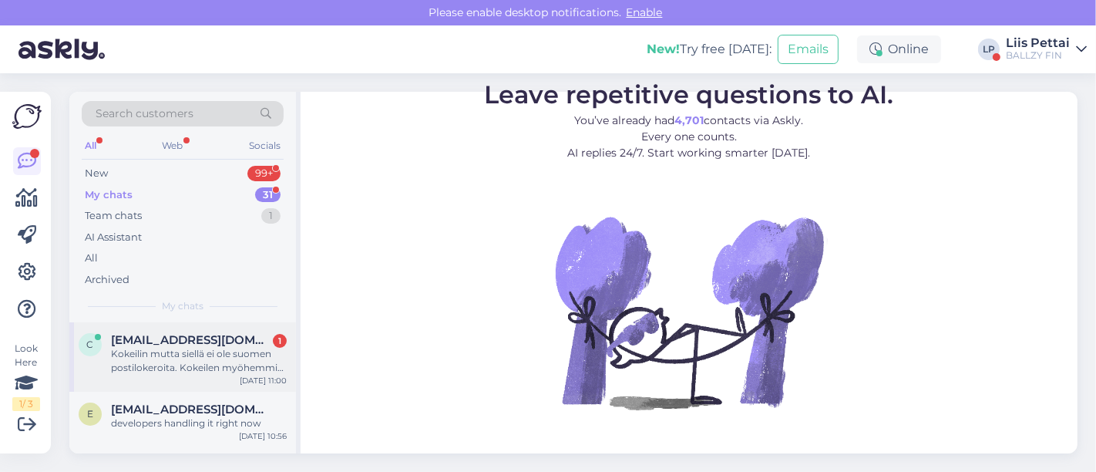
click at [136, 350] on div "Kokeilin mutta siellä ei ole suomen postilokeroita. Kokeilen myöhemmin uudestaan" at bounding box center [199, 361] width 176 height 28
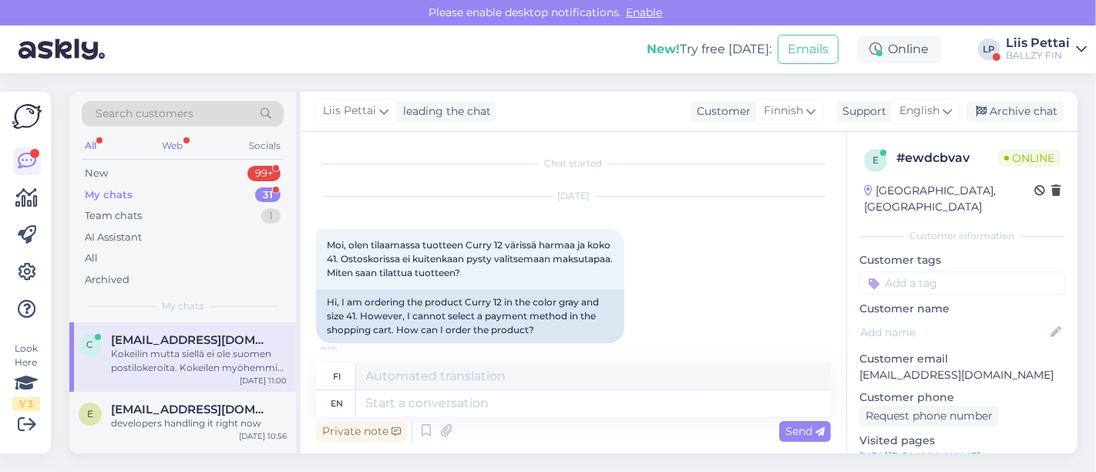
scroll to position [527, 0]
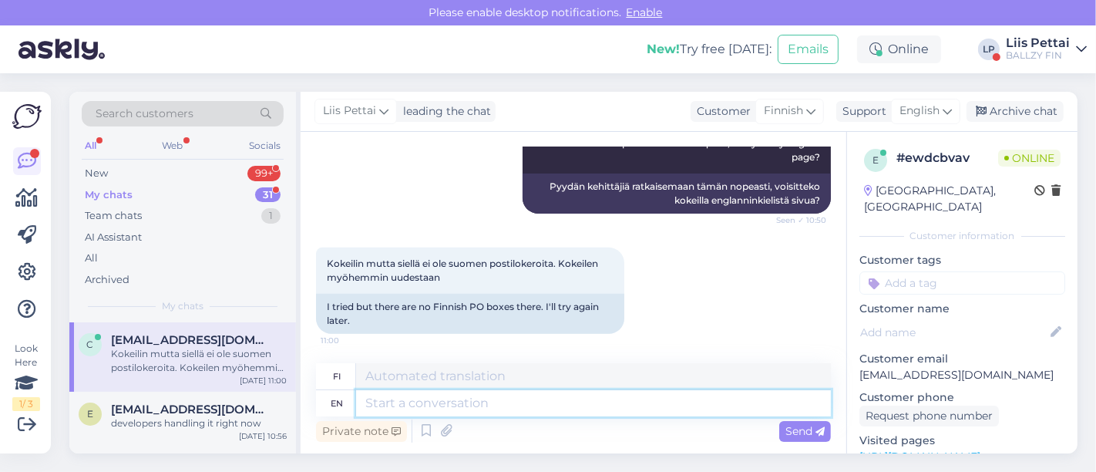
click at [451, 405] on textarea at bounding box center [593, 403] width 475 height 26
click at [213, 174] on div "New 99+" at bounding box center [183, 174] width 202 height 22
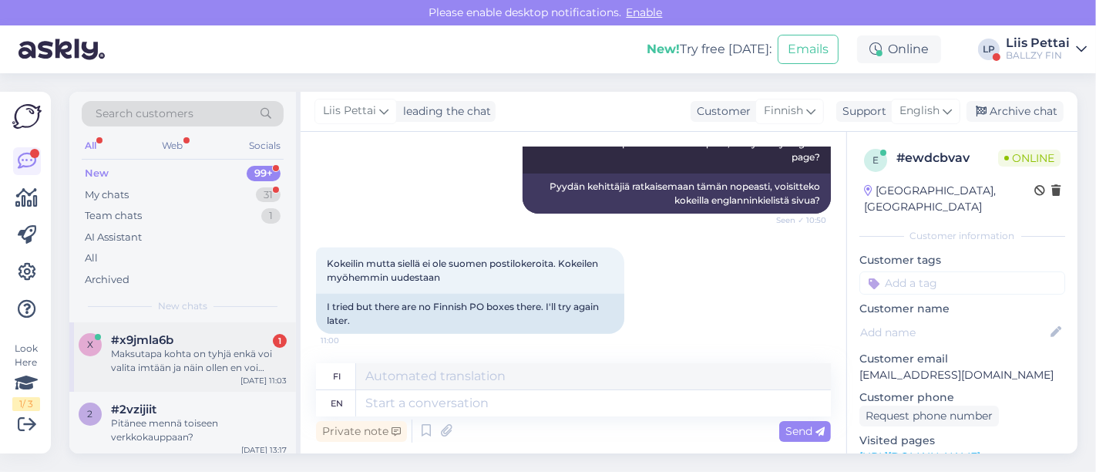
click at [187, 345] on div "#x9jmla6b 1 Maksutapa kohta on tyhjä enkä voi valita imtään ja näin ollen en vo…" at bounding box center [199, 354] width 176 height 42
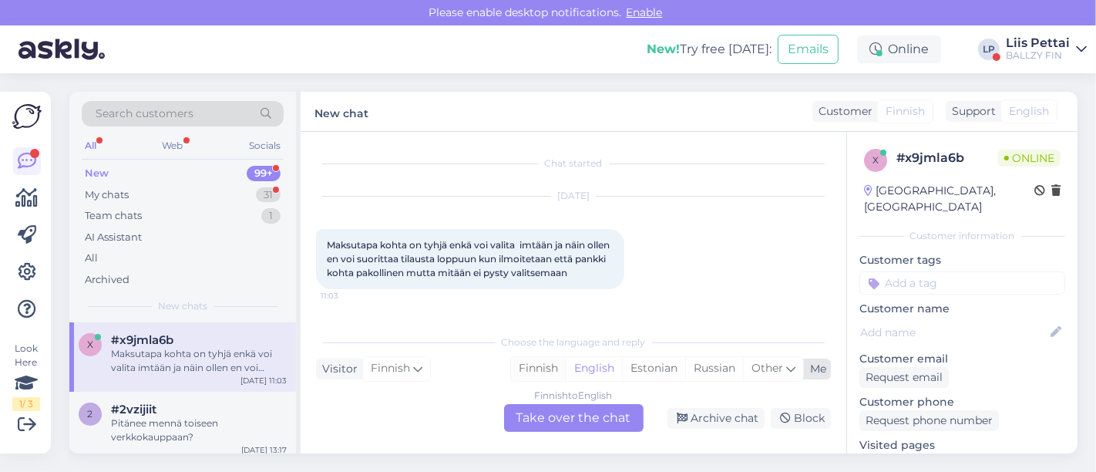
scroll to position [0, 0]
click at [551, 410] on div "Finnish to English Take over the chat" at bounding box center [574, 418] width 140 height 28
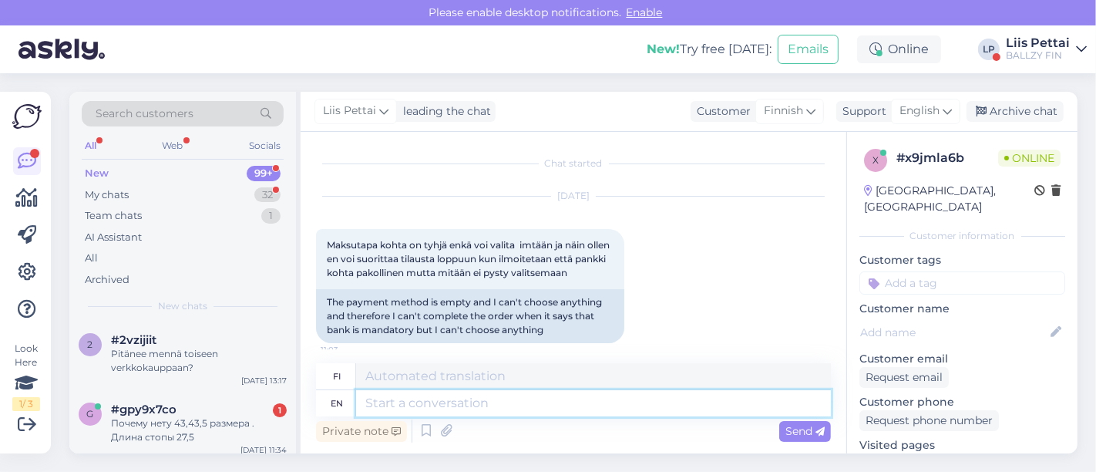
click at [525, 399] on textarea at bounding box center [593, 403] width 475 height 26
type textarea "Hello, ye"
type textarea "Hei,"
type textarea "Hello, yes so"
type textarea "Hei, kyllä"
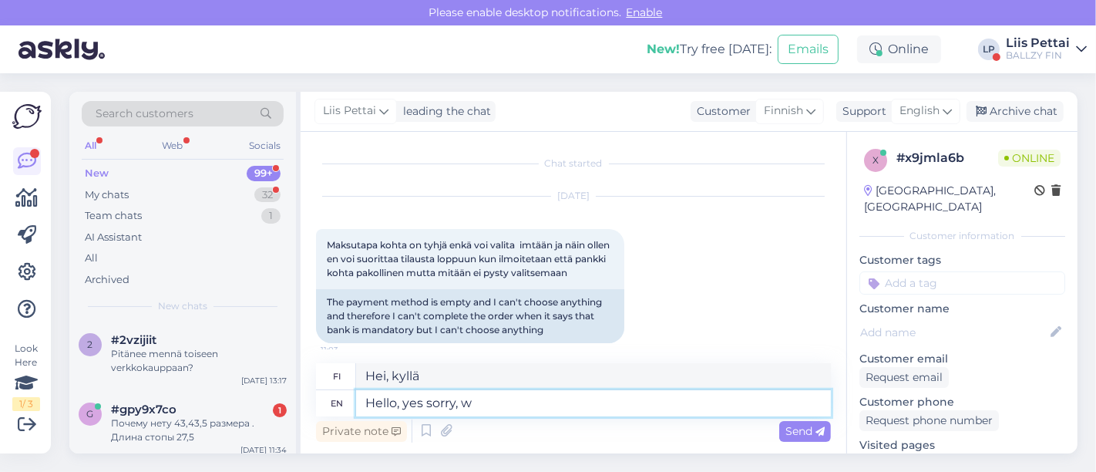
type textarea "Hello, yes sorry, we"
type textarea "Hei, kyllä ​​anteeksi,"
type textarea "Hello, yes sorry, we are"
type textarea "Hei, kyllä, anteeksi, me"
type textarea "Hello, yes sorry, we are a"
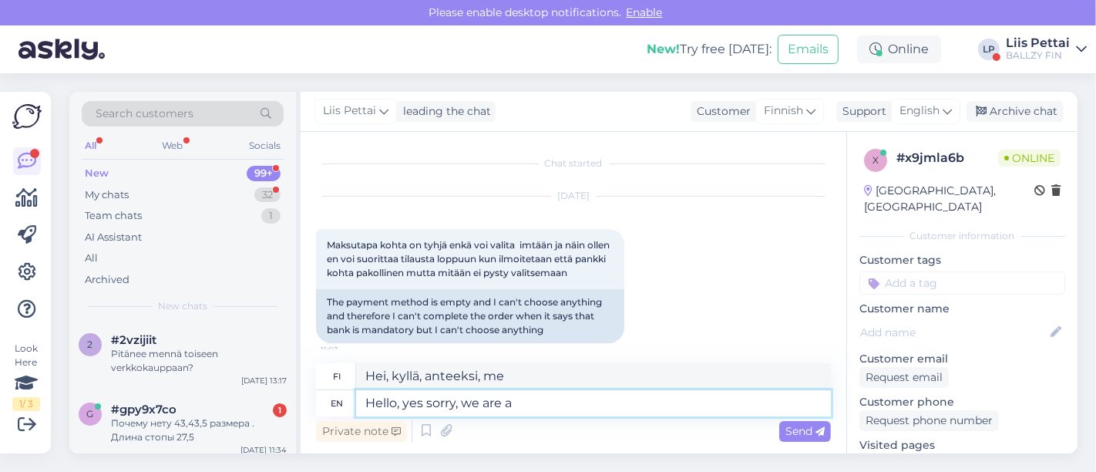
type textarea "Hei, kyllä, anteeksi, me olemme"
type textarea "Hello, yes sorry, we are aware, out"
type textarea "Hei, kyllä ​​pahoittelut, olemme tietoisia siitä,"
type textarea "Hello, yes sorry, we are aware, out d"
type textarea "Hei, kyllä, anteeksi, olemme tietoisia siitä, ulos"
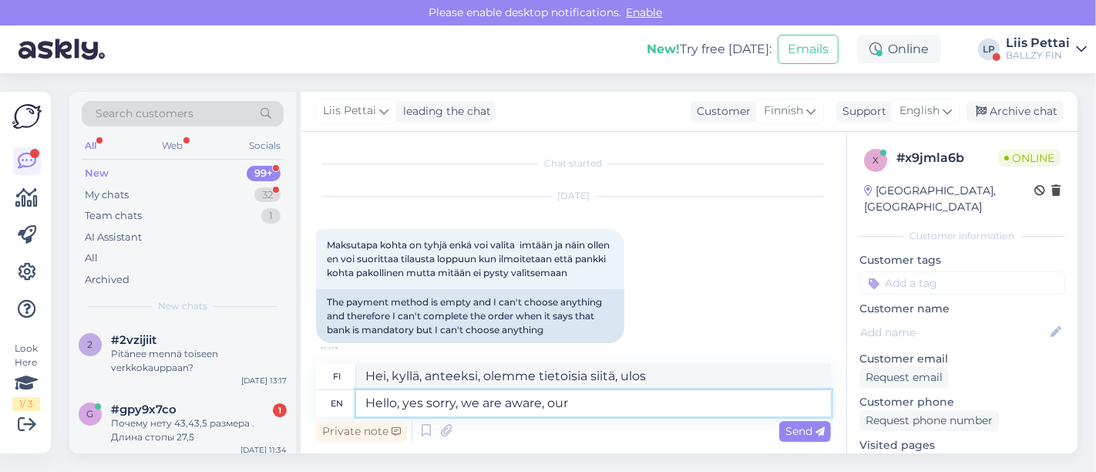
type textarea "Hello, yes sorry, we are aware, our d"
type textarea "Hei, kyllä, pahoittelen, olemme tietoisia siitä, meidän"
type textarea "Hello, yes sorry, we are aware, our developers are"
type textarea "Hei, kyllä, anteeksi, tiedämme, että kehittäjämme"
type textarea "Hello, yes sorry, we are aware, our developers are ha"
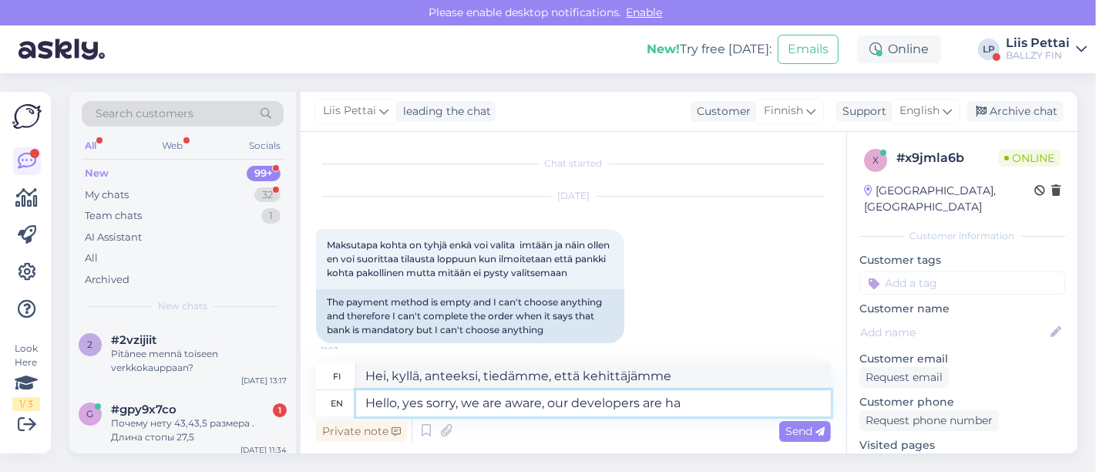
type textarea "Hei, kyllä, anteeksi, tiedämme, että kehittäjämme ovat"
type textarea "Hello, yes sorry, we are aware, our developers are handling it"
type textarea "Hei, kyllä, pahoittelut, olemme tietoisia siitä, kehittäjämme käsittelevät sitä"
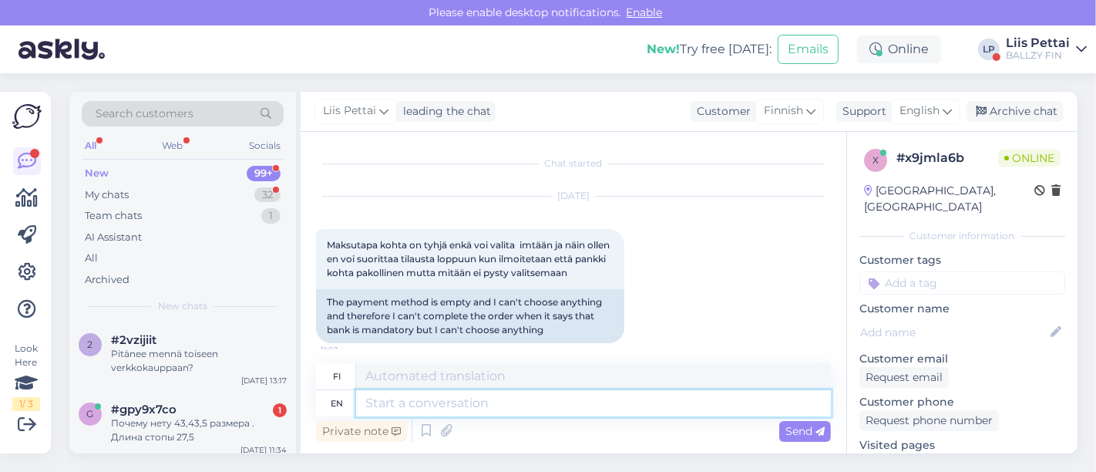
scroll to position [116, 0]
